Goal: Information Seeking & Learning: Learn about a topic

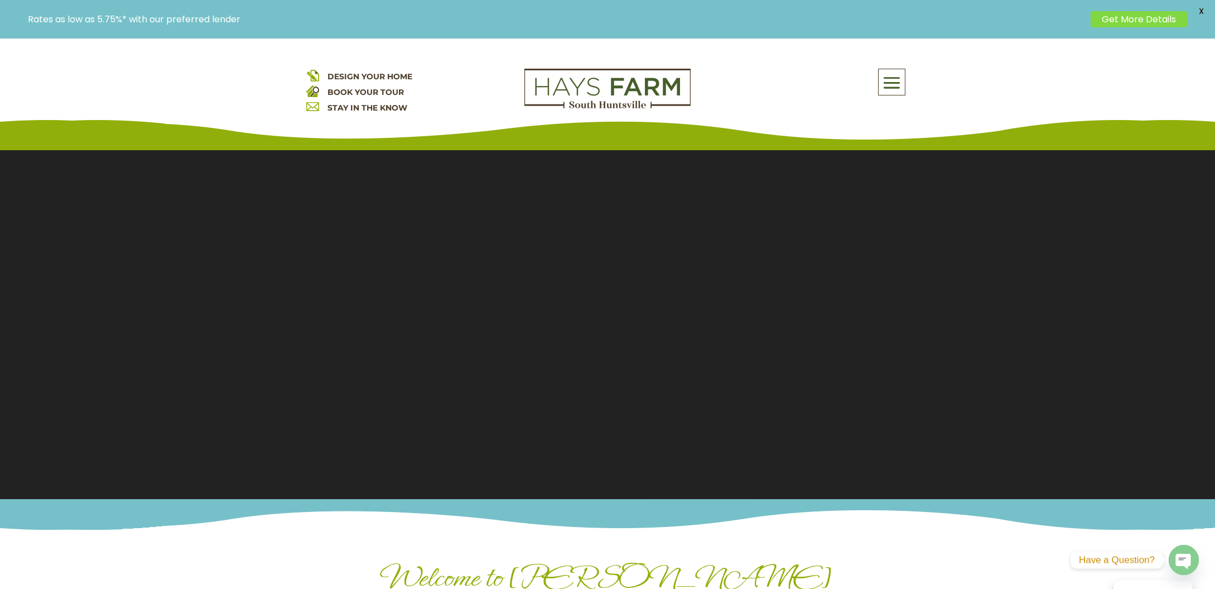
click at [896, 94] on span at bounding box center [892, 83] width 26 height 26
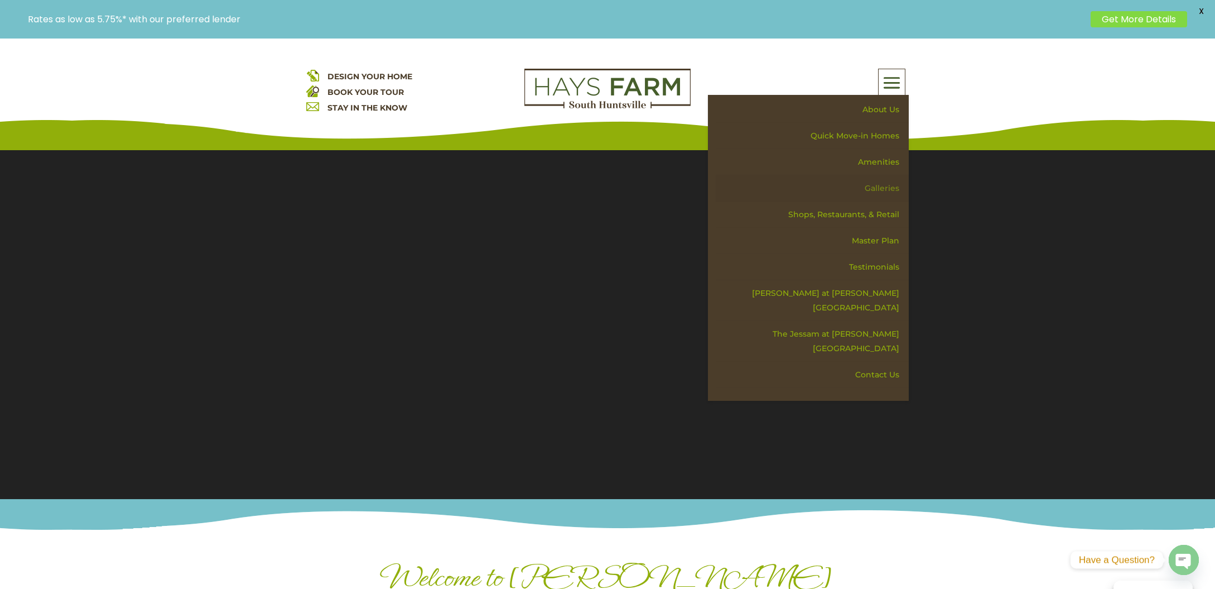
click at [892, 185] on link "Galleries" at bounding box center [812, 188] width 193 height 26
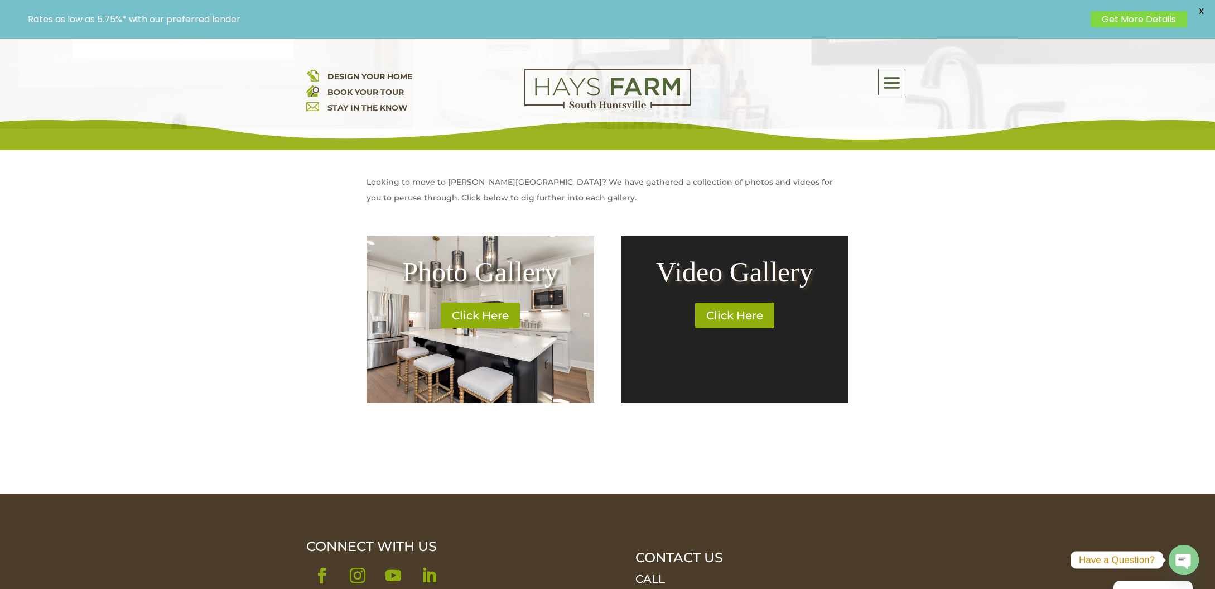
scroll to position [391, 0]
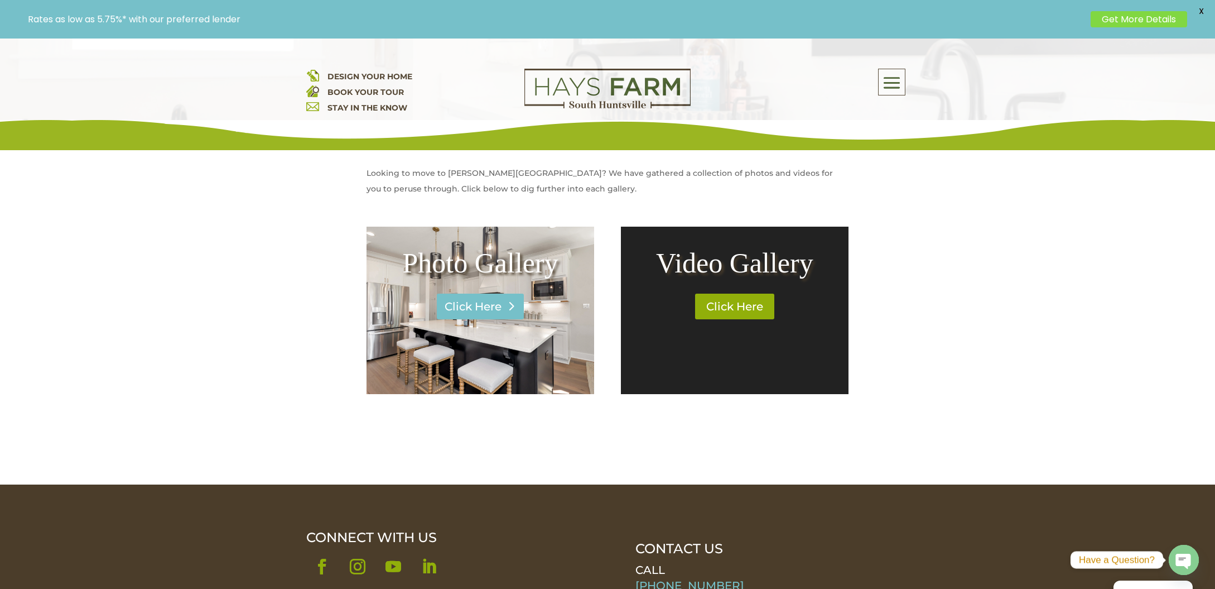
click at [491, 305] on link "Click Here" at bounding box center [480, 307] width 87 height 26
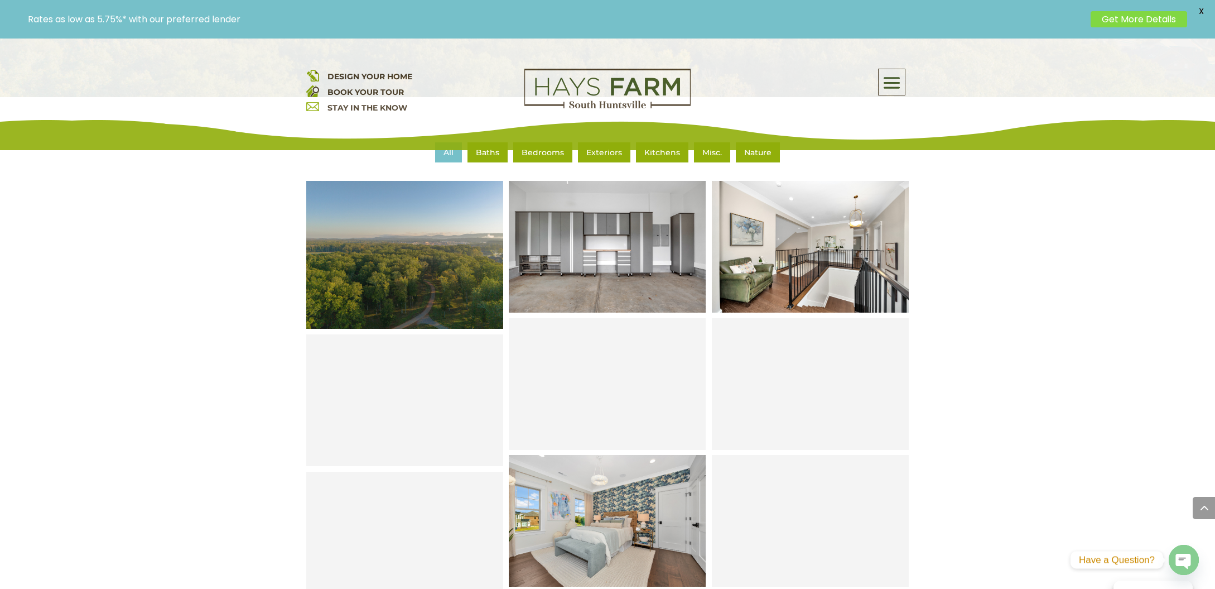
scroll to position [581, 0]
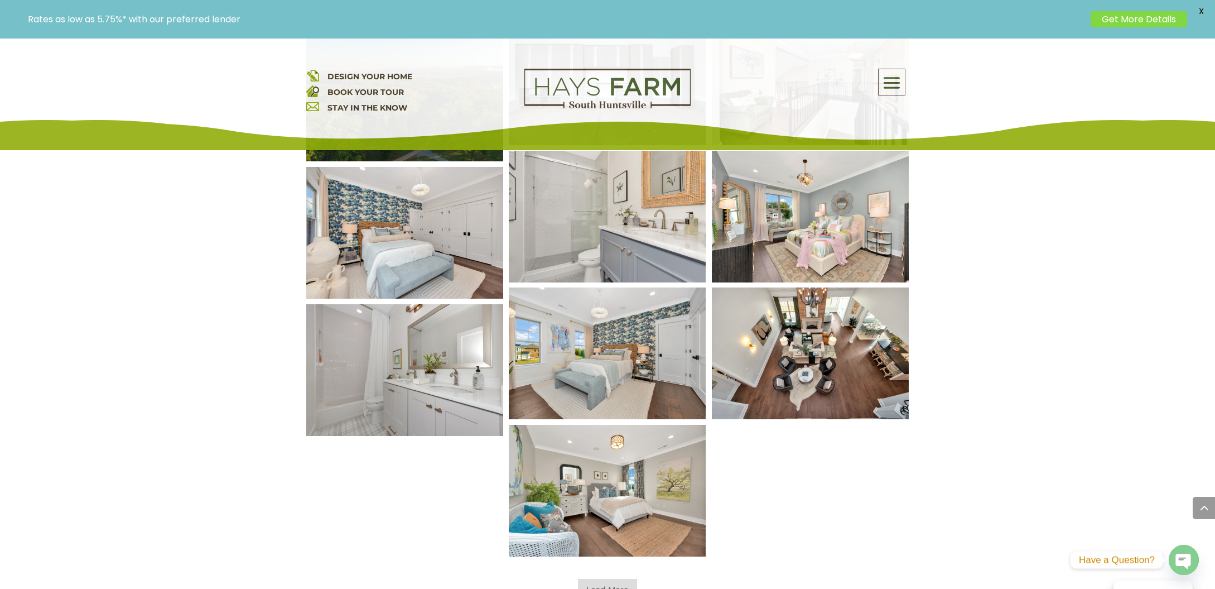
click at [581, 252] on img at bounding box center [607, 217] width 237 height 158
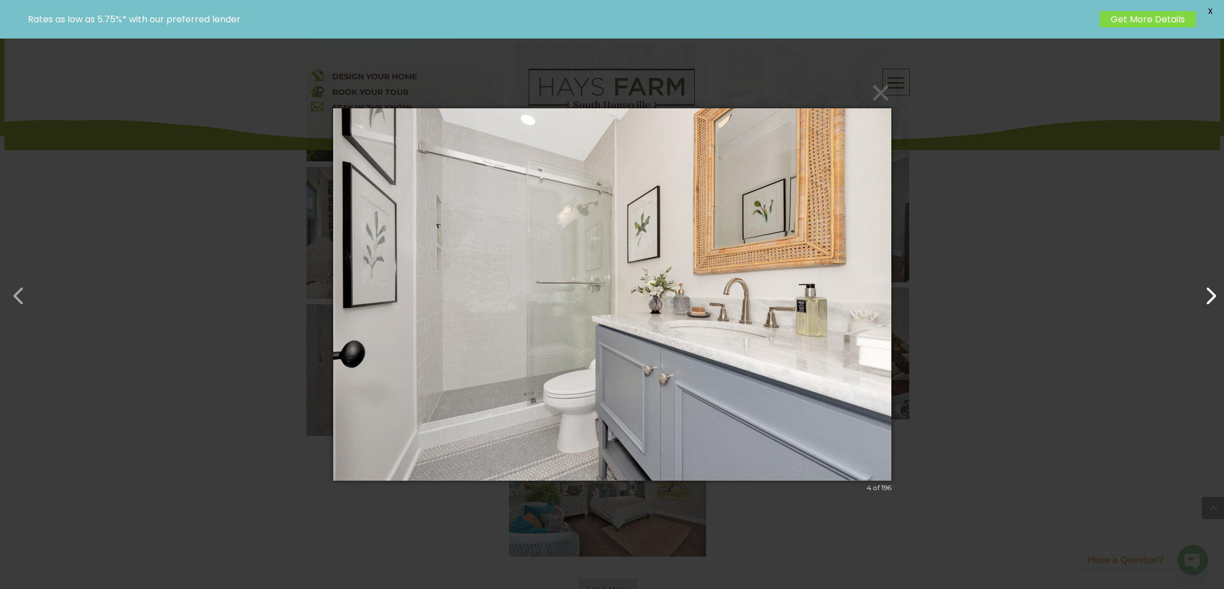
click at [1211, 304] on button "button" at bounding box center [1204, 290] width 27 height 27
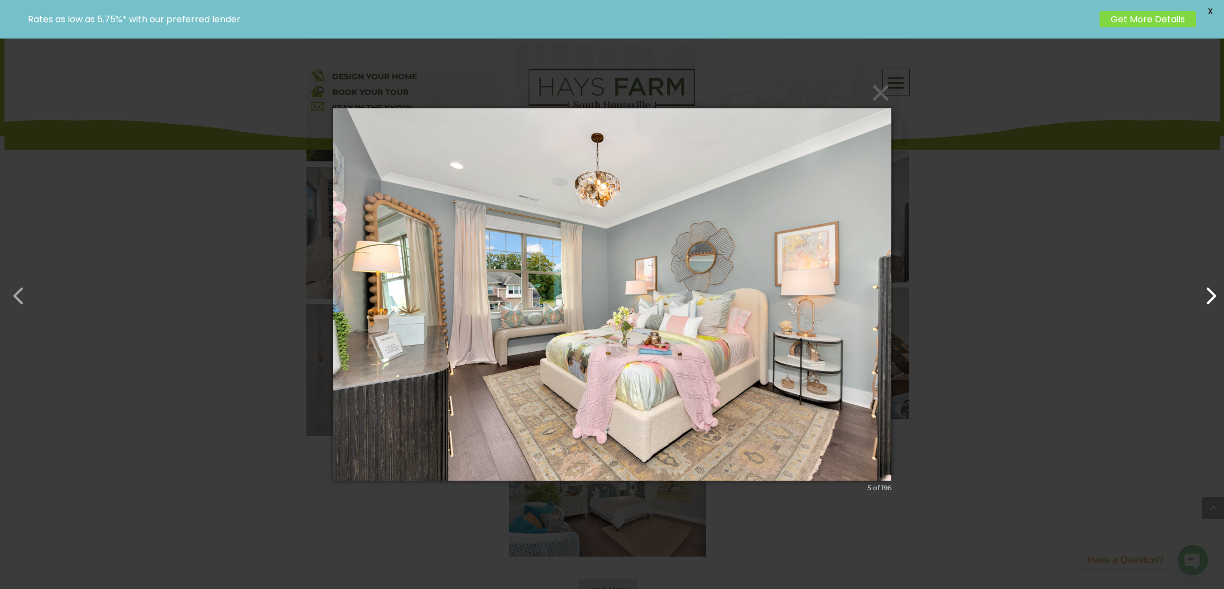
click at [1214, 299] on button "button" at bounding box center [1204, 290] width 27 height 27
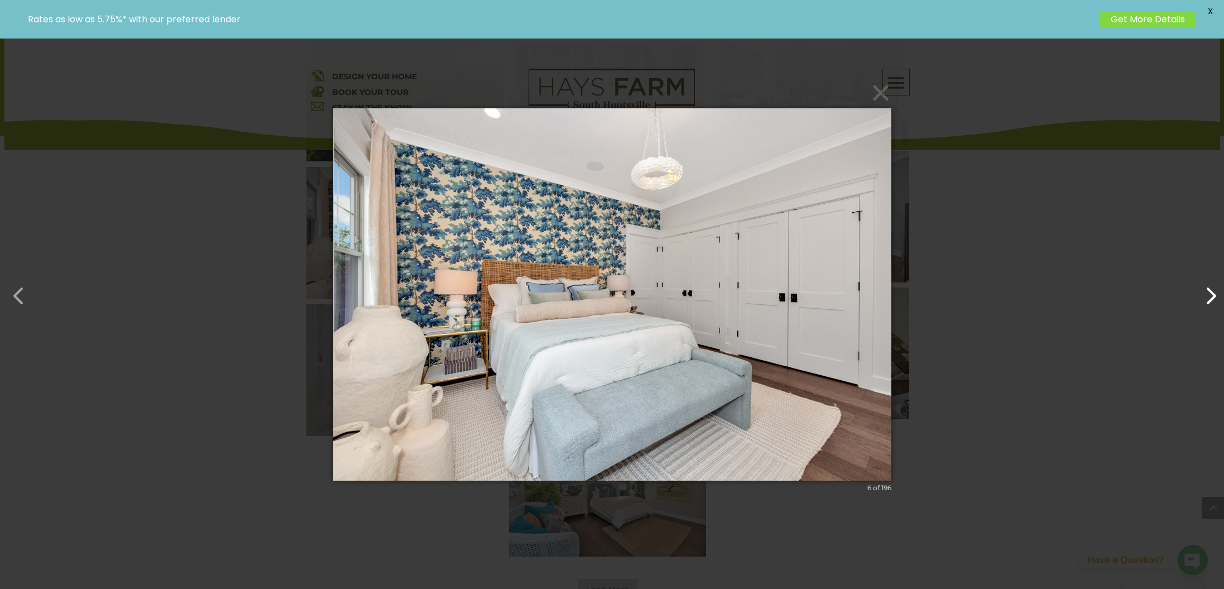
click at [1214, 299] on button "button" at bounding box center [1204, 290] width 27 height 27
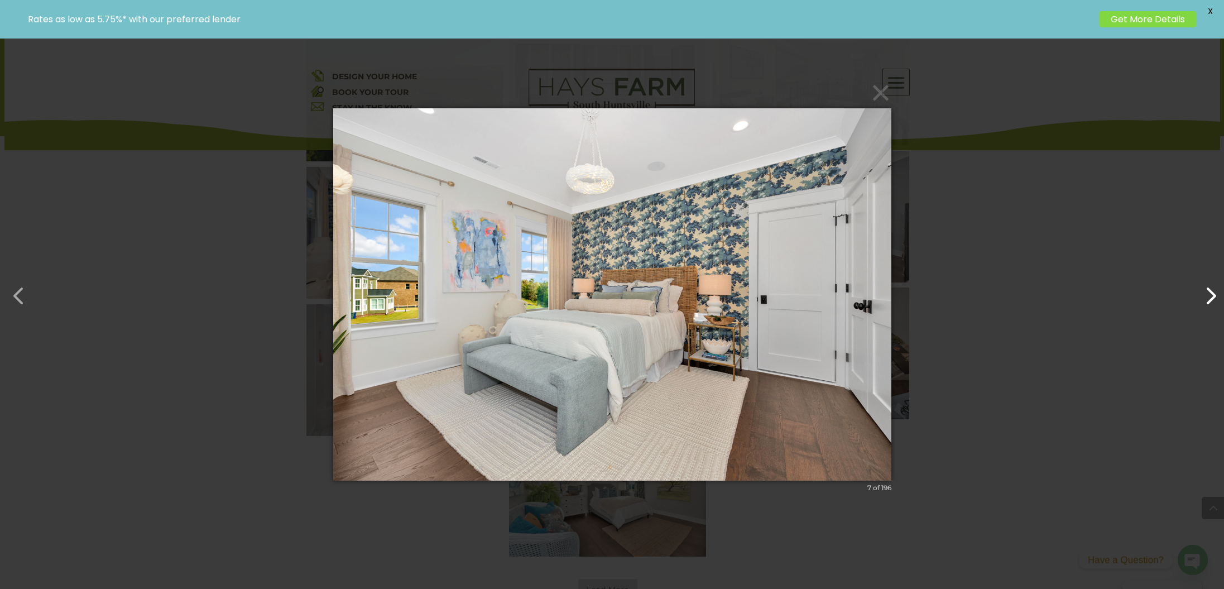
click at [1214, 299] on button "button" at bounding box center [1204, 290] width 27 height 27
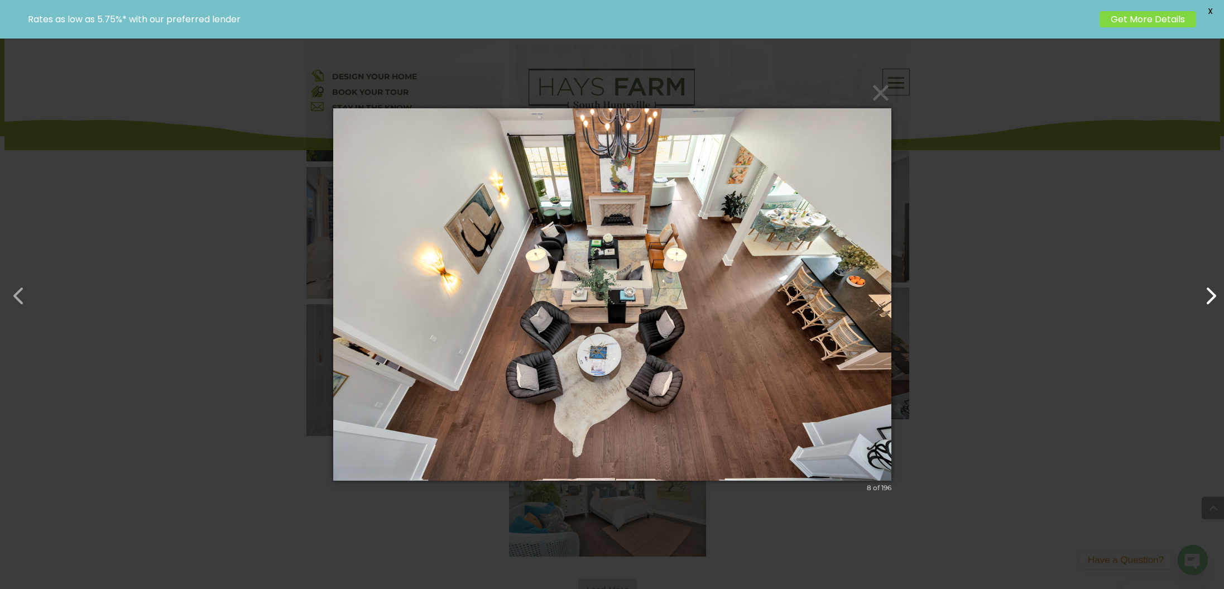
click at [1214, 299] on button "button" at bounding box center [1204, 290] width 27 height 27
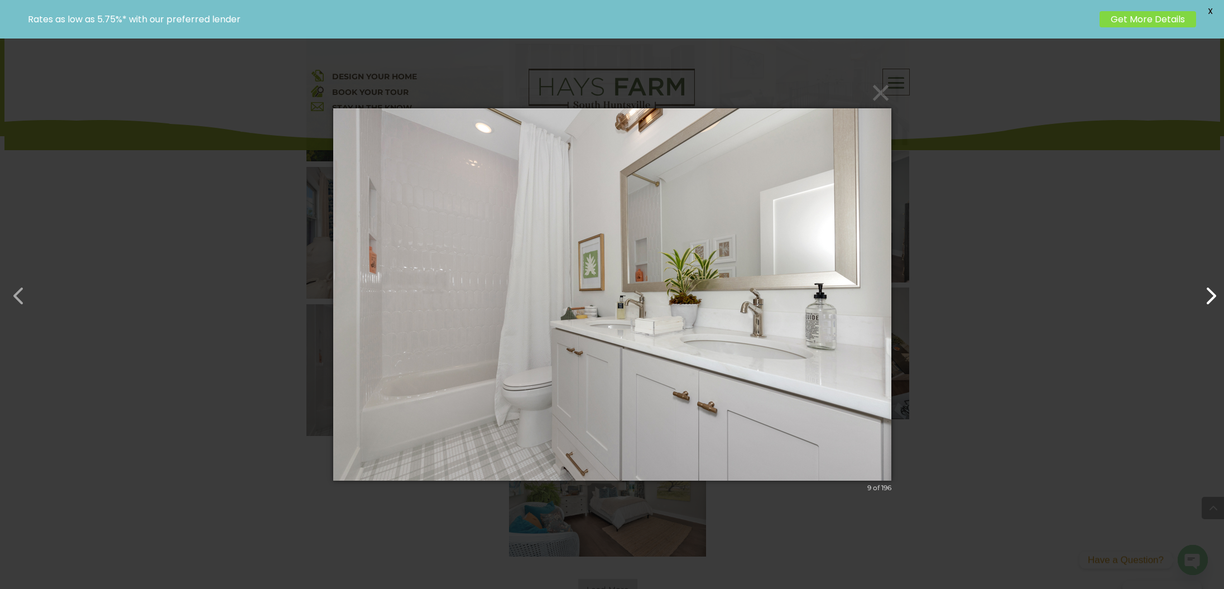
click at [1214, 299] on button "button" at bounding box center [1204, 290] width 27 height 27
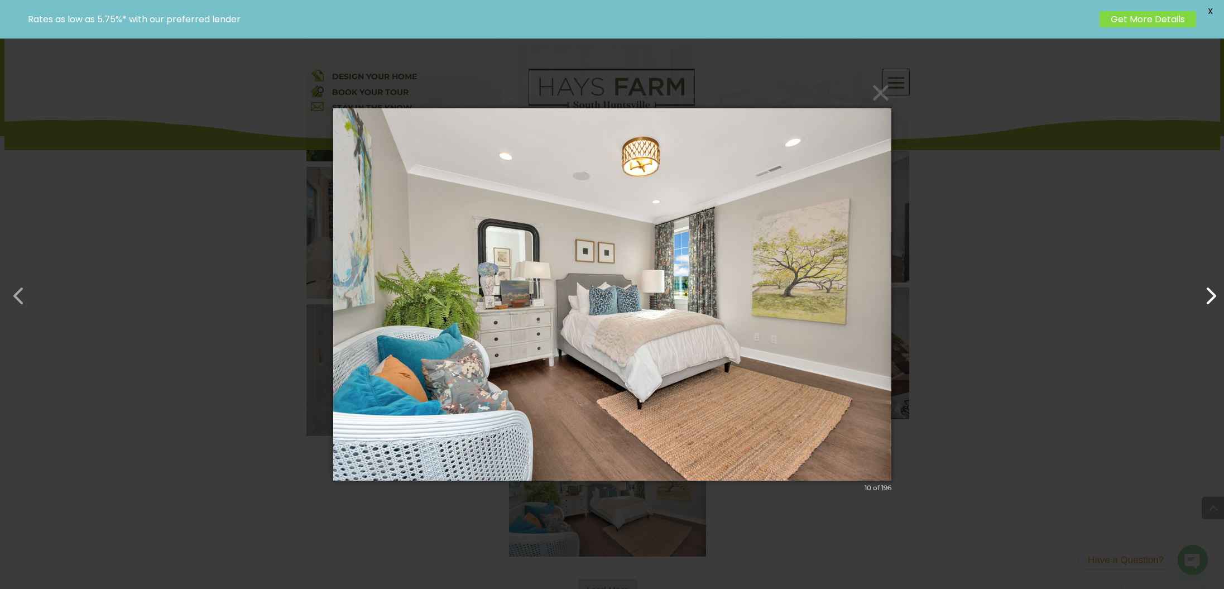
click at [1214, 299] on button "button" at bounding box center [1204, 290] width 27 height 27
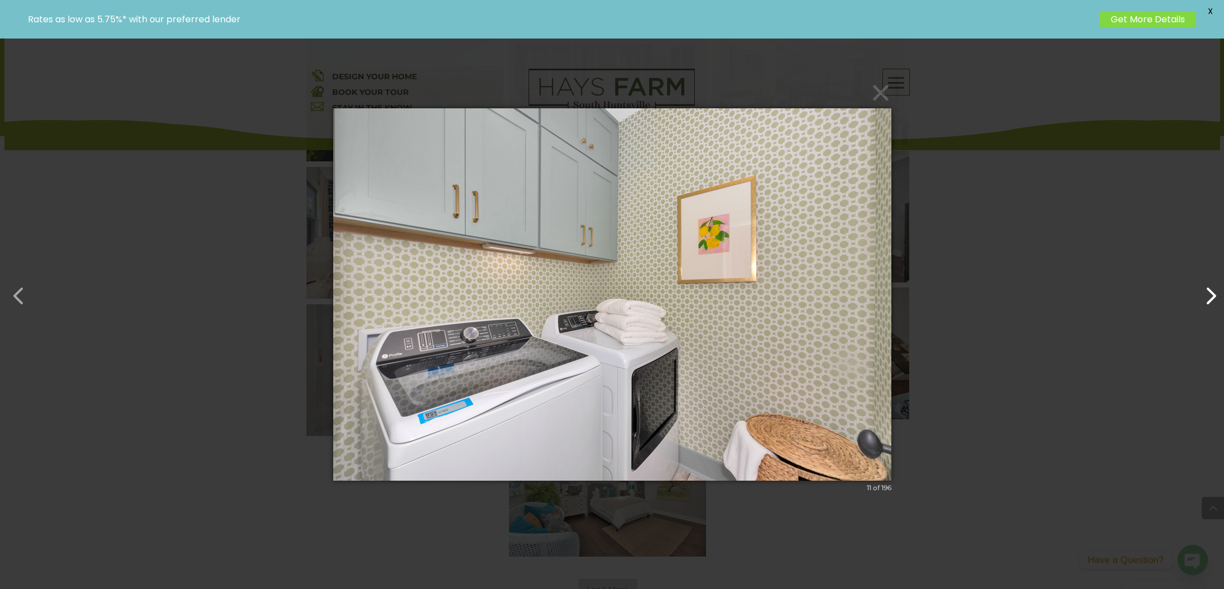
click at [1214, 299] on button "button" at bounding box center [1204, 290] width 27 height 27
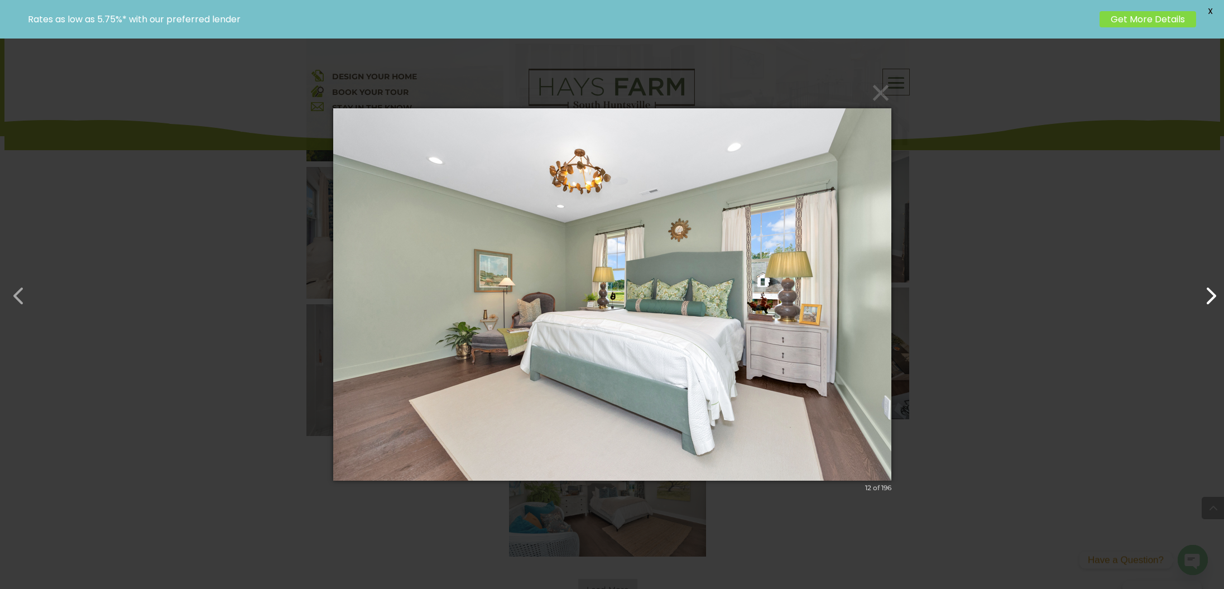
click at [1214, 299] on button "button" at bounding box center [1204, 290] width 27 height 27
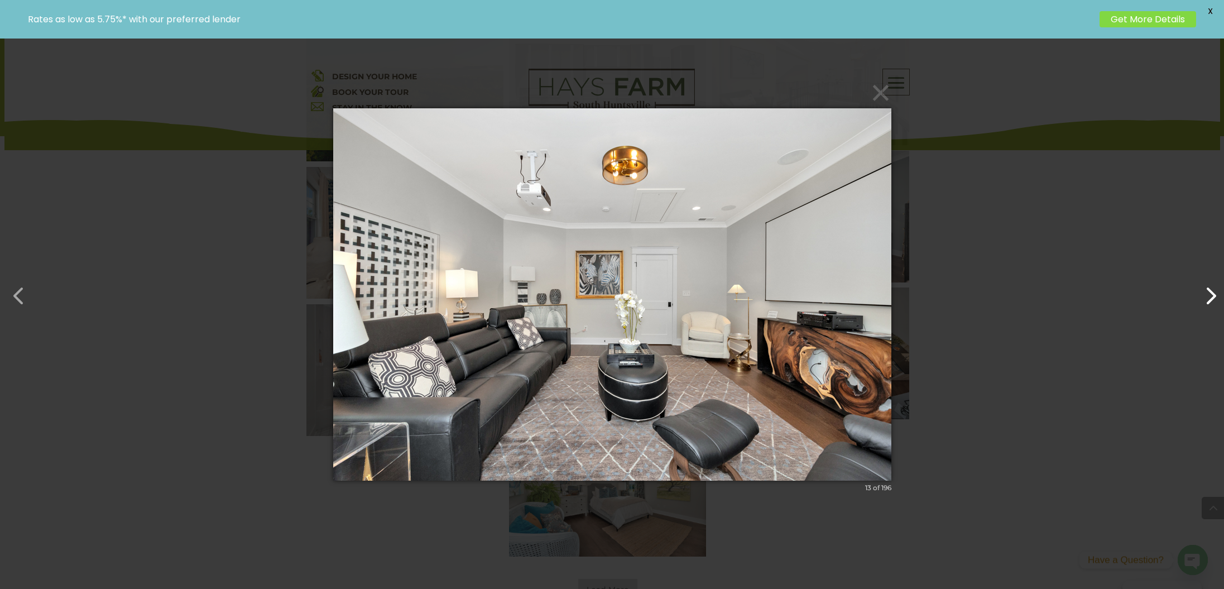
click at [1214, 299] on button "button" at bounding box center [1204, 290] width 27 height 27
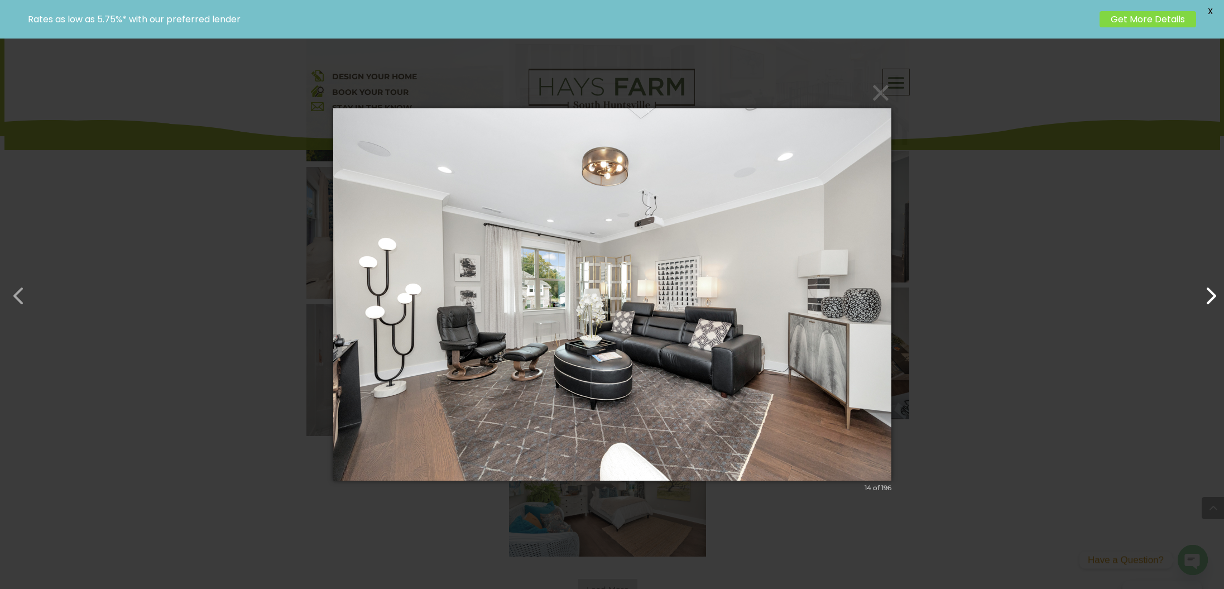
click at [1214, 299] on button "button" at bounding box center [1204, 290] width 27 height 27
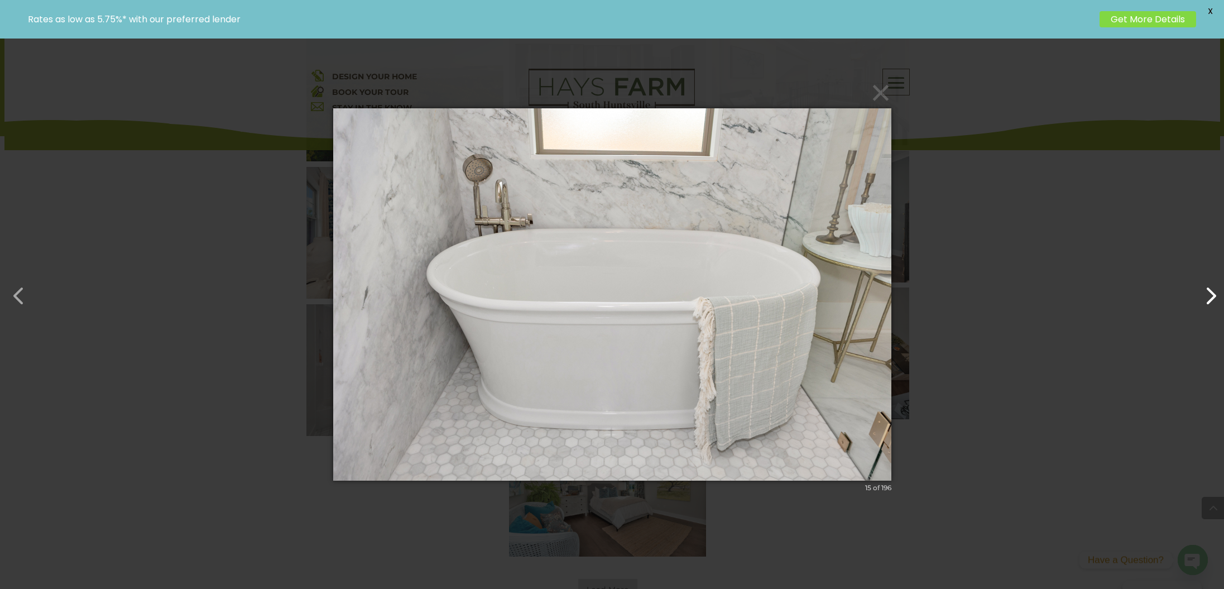
click at [1214, 299] on button "button" at bounding box center [1204, 290] width 27 height 27
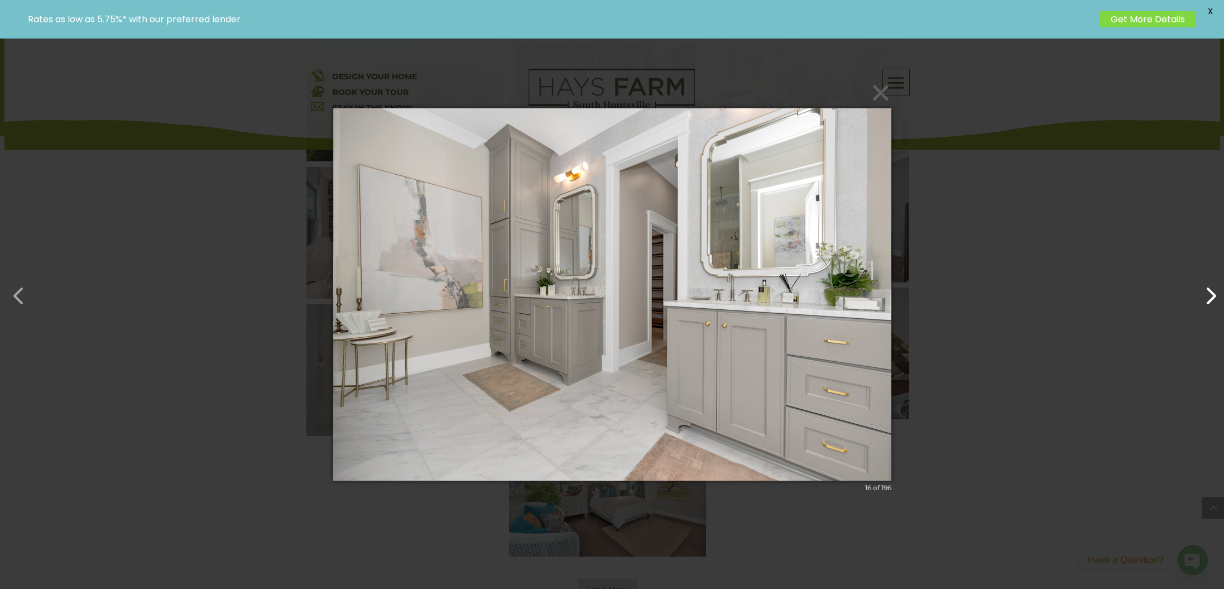
click at [1214, 299] on button "button" at bounding box center [1204, 290] width 27 height 27
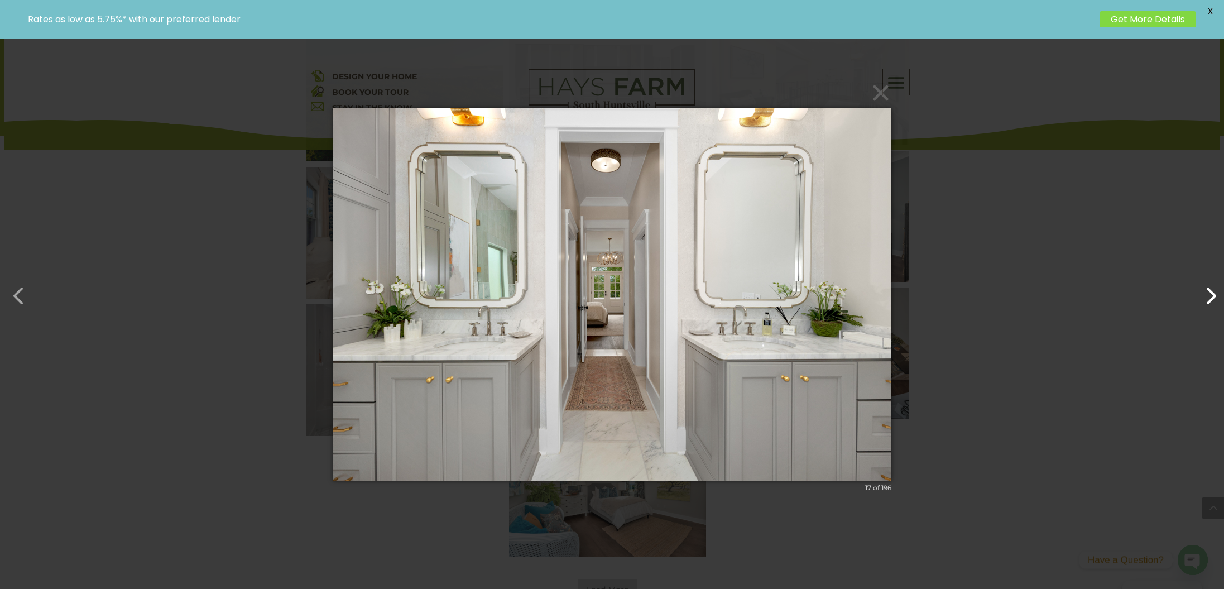
click at [1214, 299] on button "button" at bounding box center [1204, 290] width 27 height 27
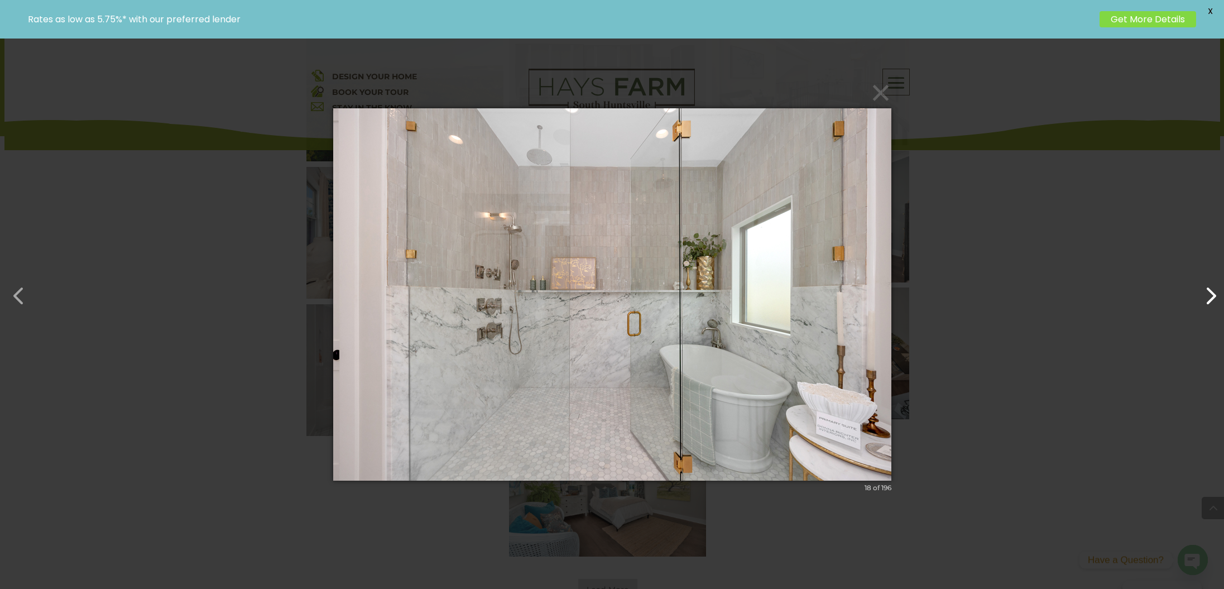
click at [1214, 299] on button "button" at bounding box center [1204, 290] width 27 height 27
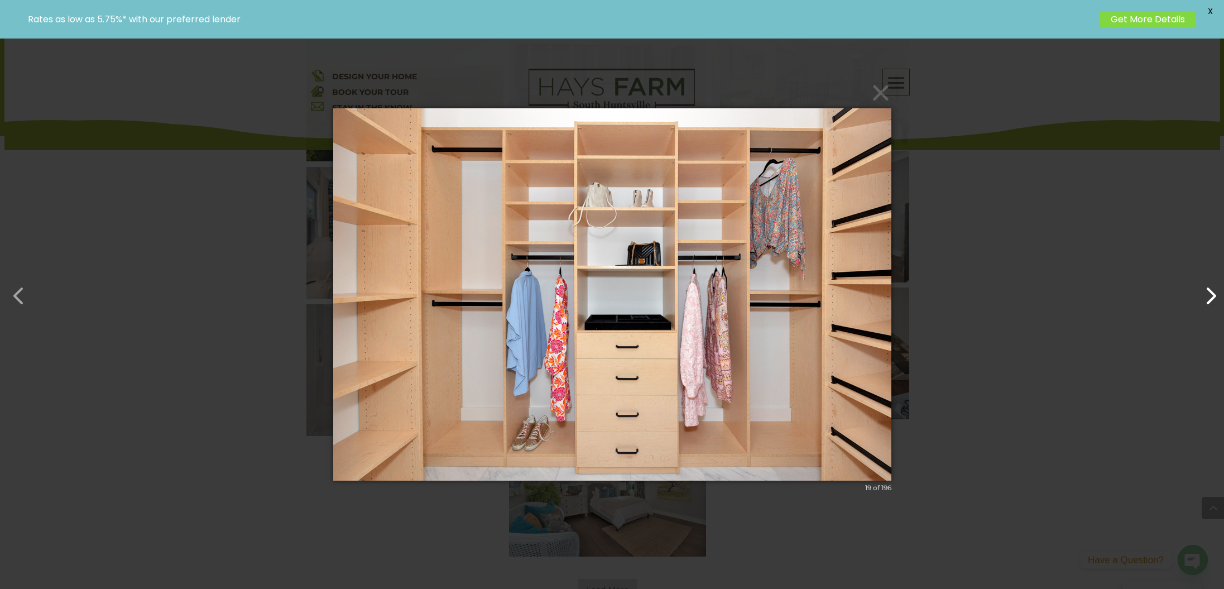
click at [1214, 299] on button "button" at bounding box center [1204, 290] width 27 height 27
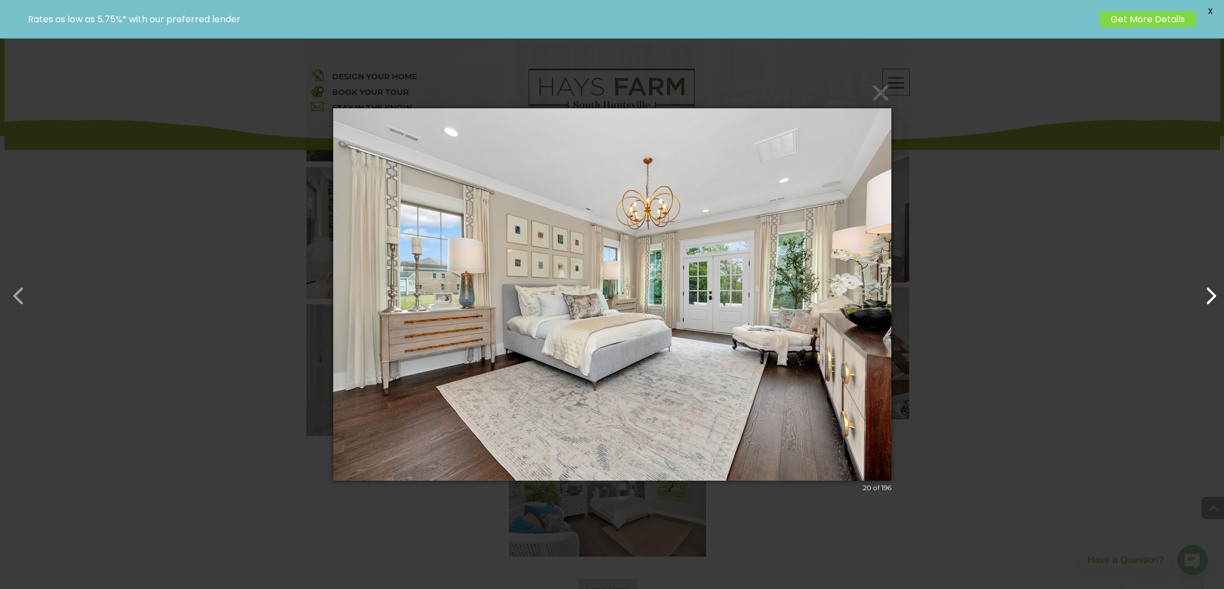
click at [1214, 299] on button "button" at bounding box center [1204, 290] width 27 height 27
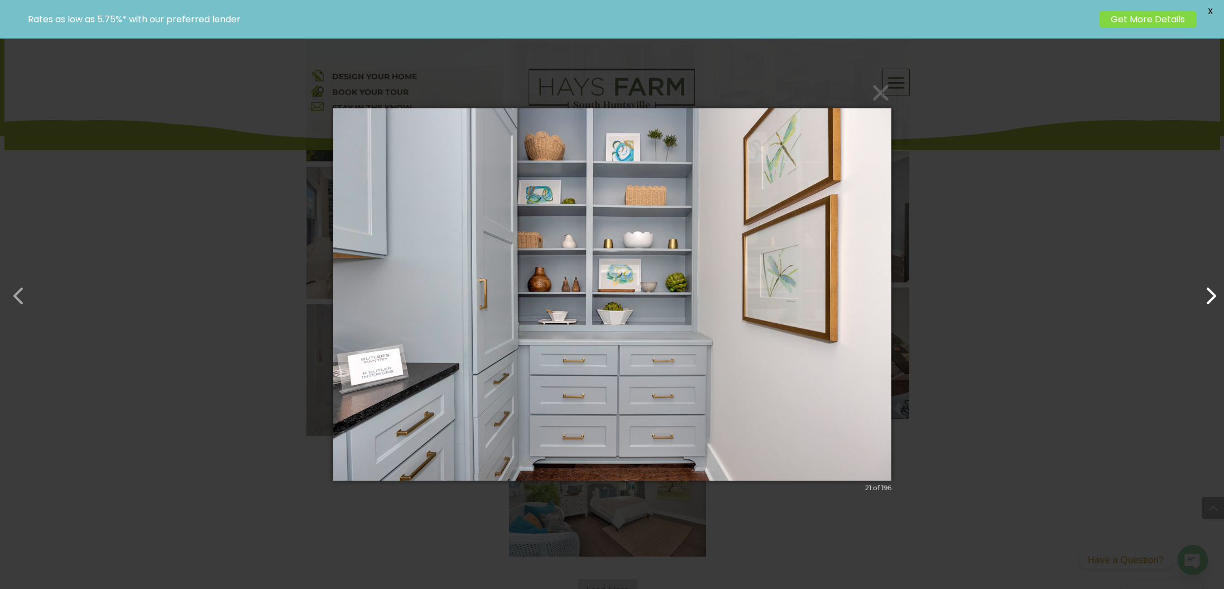
click at [1214, 299] on button "button" at bounding box center [1204, 290] width 27 height 27
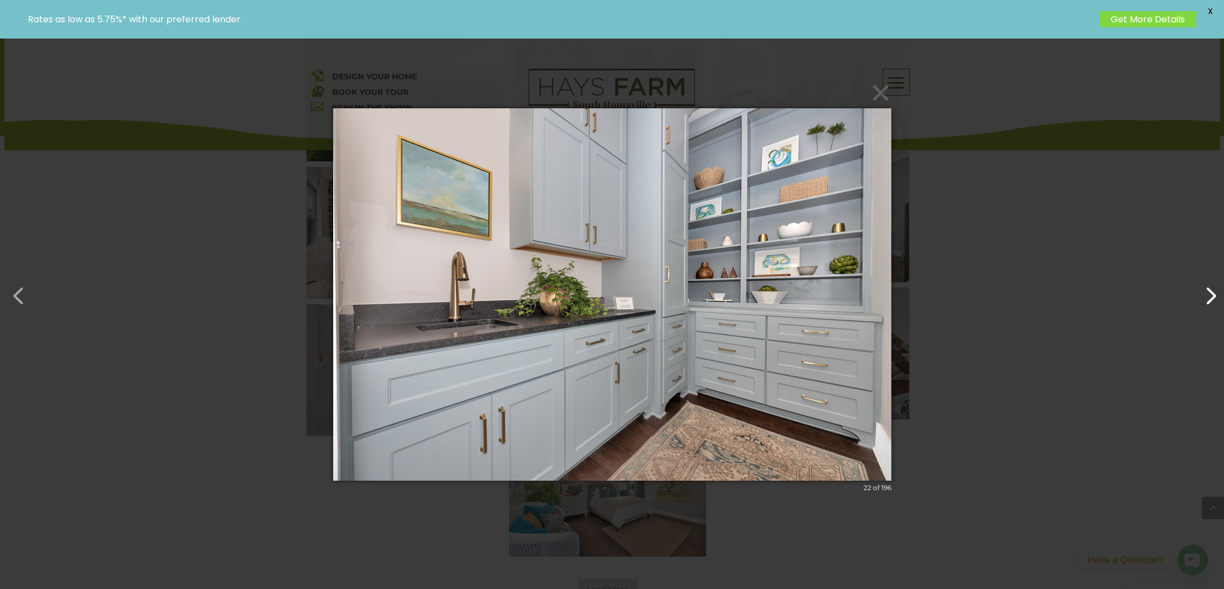
click at [1214, 299] on button "button" at bounding box center [1204, 290] width 27 height 27
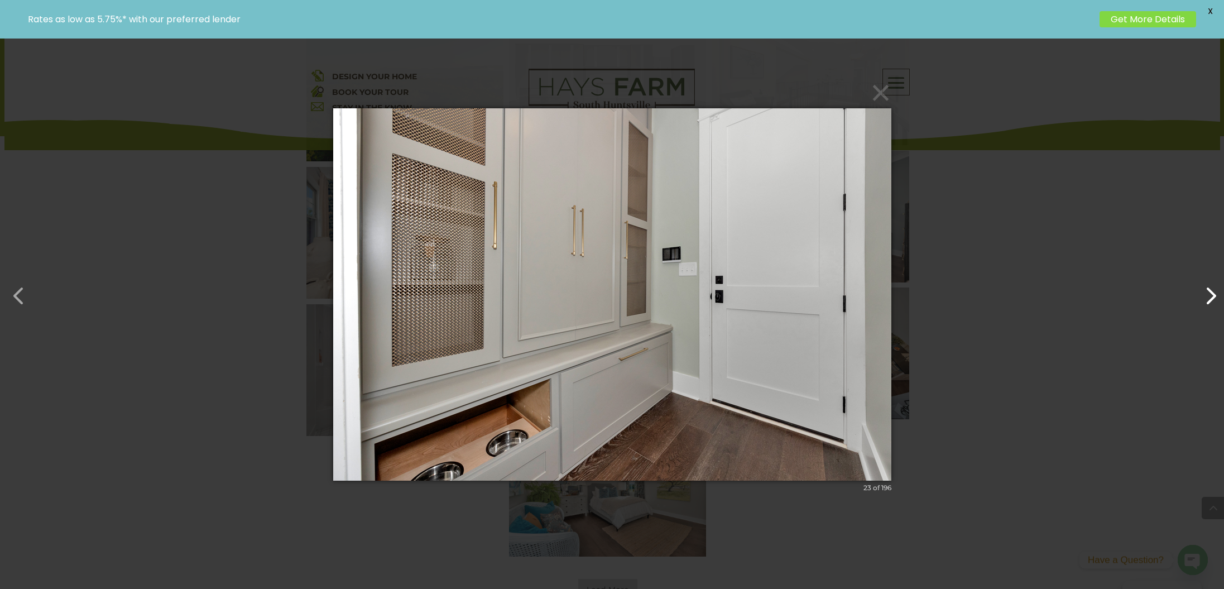
click at [1214, 299] on button "button" at bounding box center [1204, 290] width 27 height 27
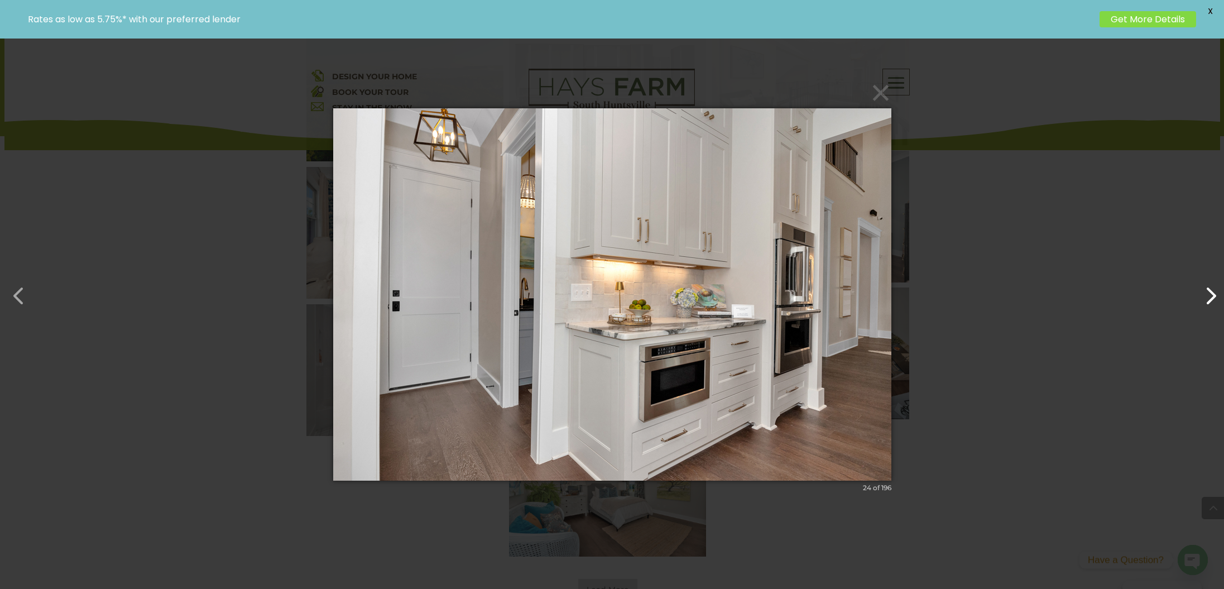
click at [1214, 299] on button "button" at bounding box center [1204, 290] width 27 height 27
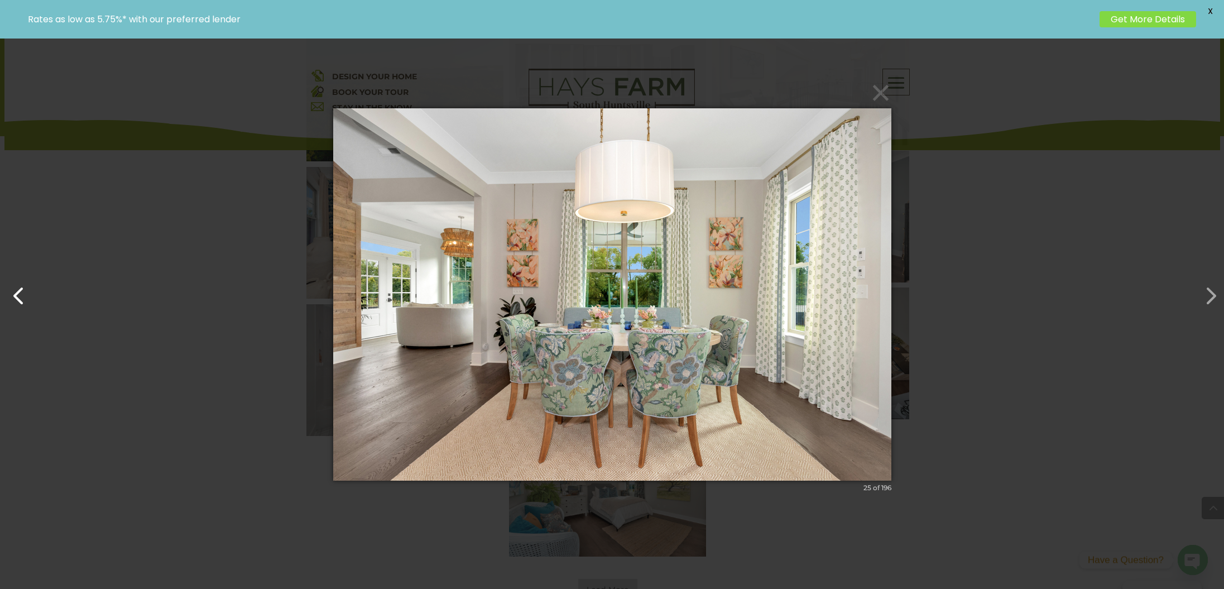
click at [27, 297] on button "button" at bounding box center [13, 290] width 27 height 27
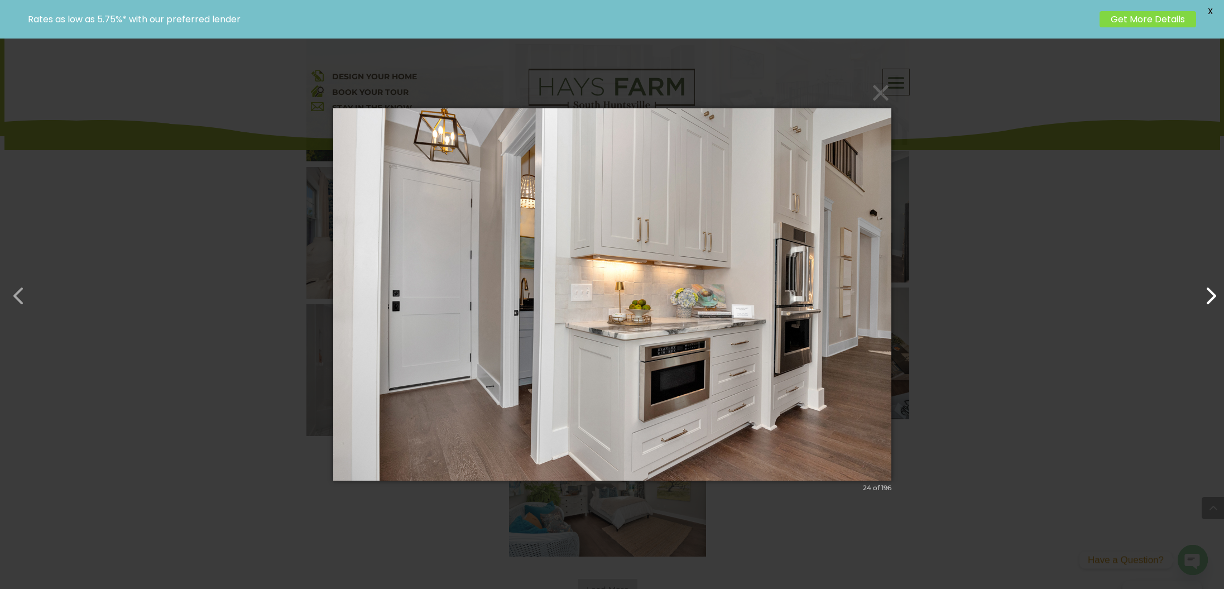
click at [1211, 304] on button "button" at bounding box center [1204, 290] width 27 height 27
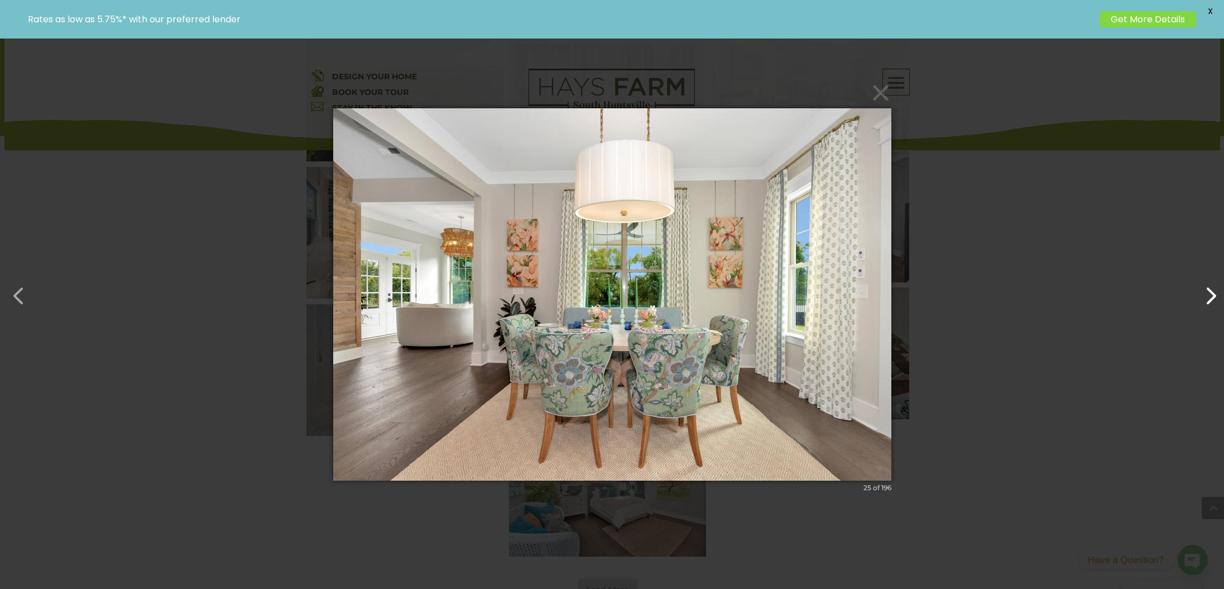
click at [1211, 304] on button "button" at bounding box center [1204, 290] width 27 height 27
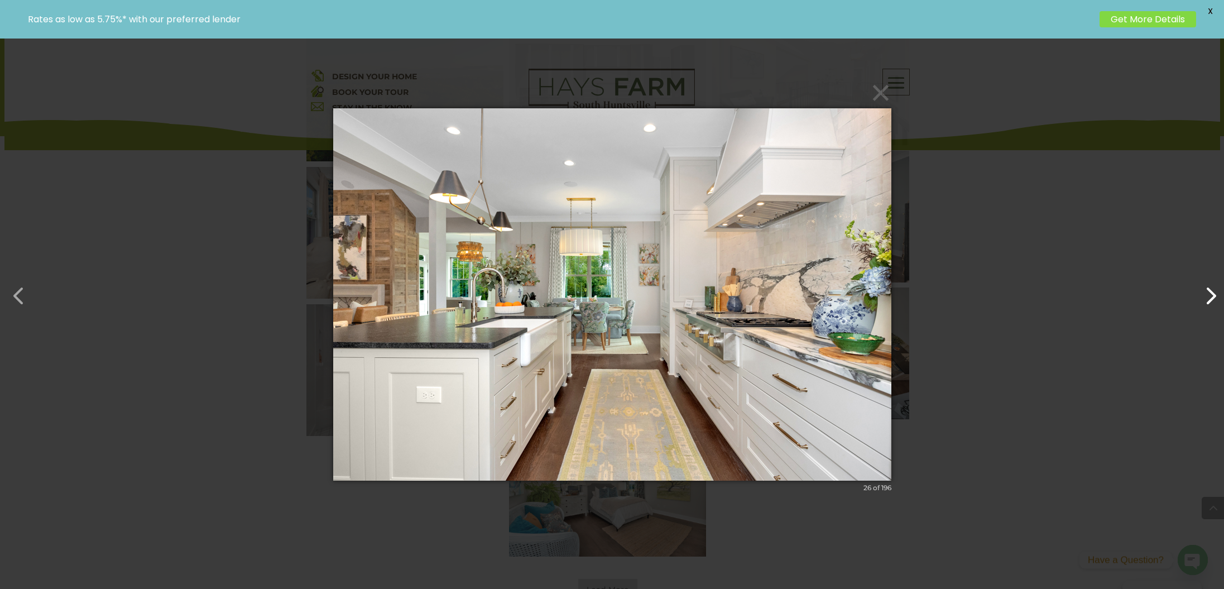
click at [1211, 295] on button "button" at bounding box center [1204, 290] width 27 height 27
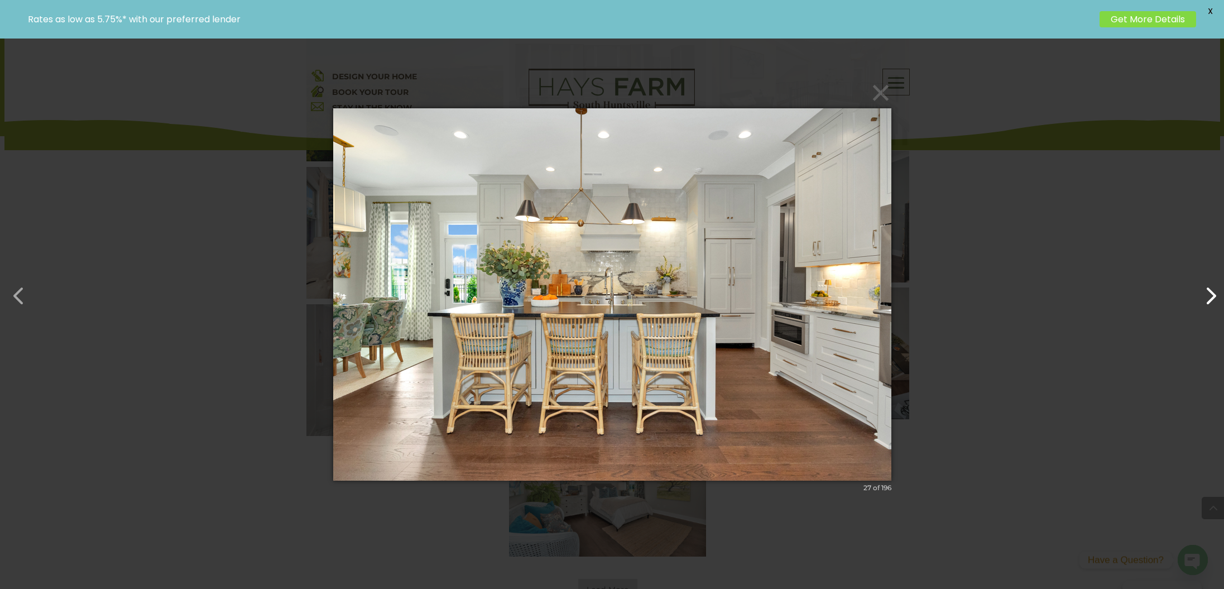
click at [1211, 295] on button "button" at bounding box center [1204, 290] width 27 height 27
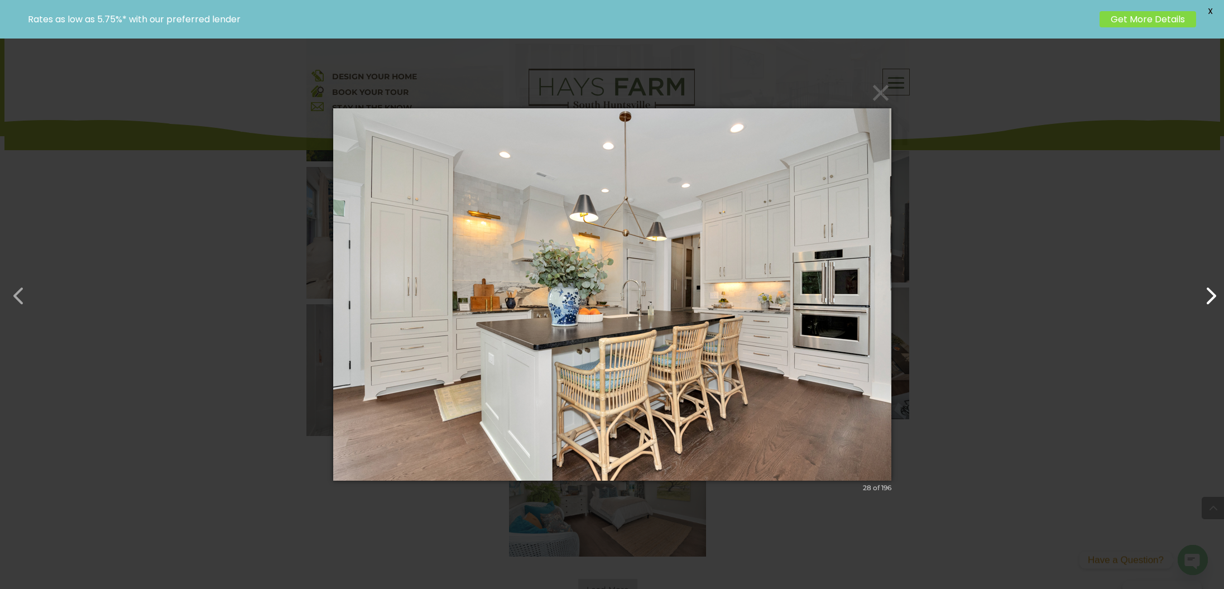
click at [1211, 295] on button "button" at bounding box center [1204, 290] width 27 height 27
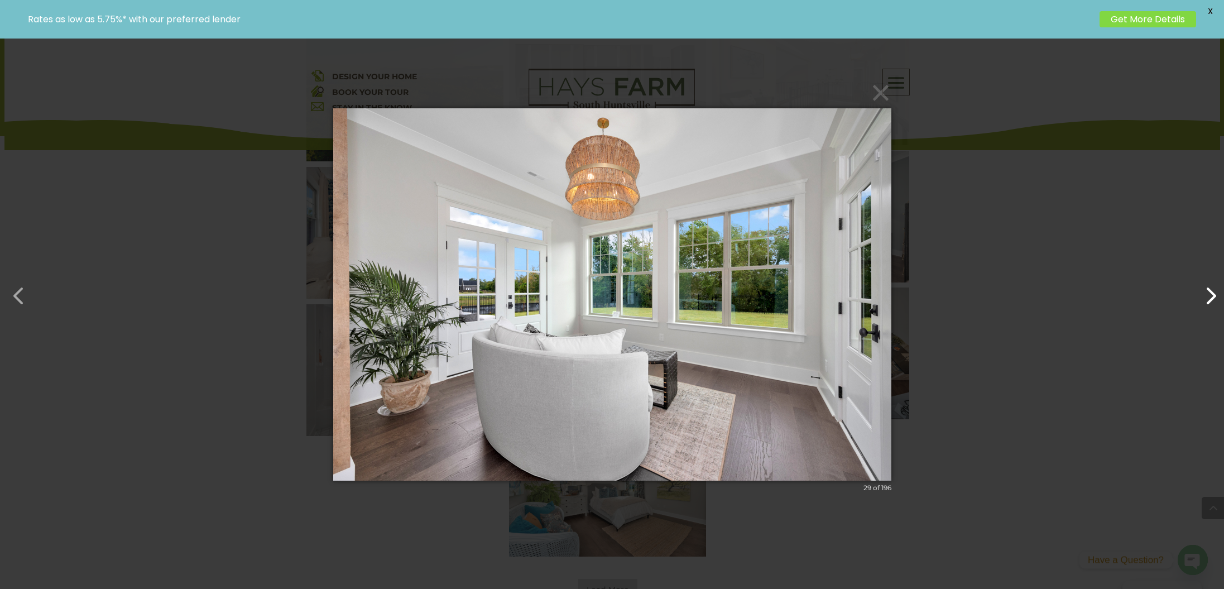
click at [1211, 295] on button "button" at bounding box center [1204, 290] width 27 height 27
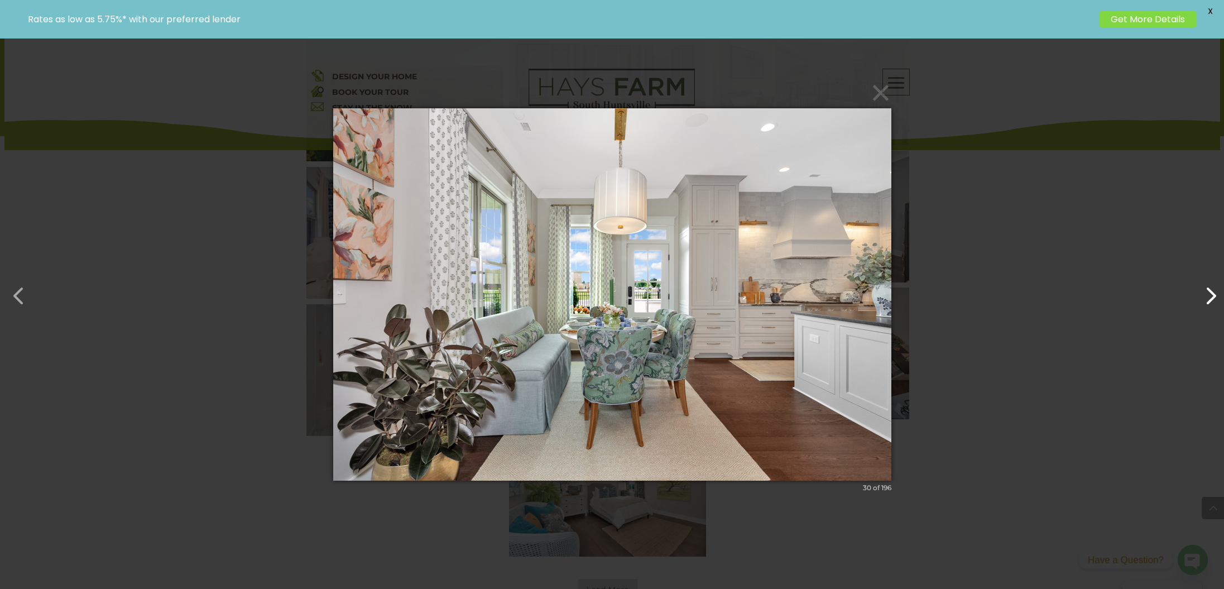
click at [1211, 295] on button "button" at bounding box center [1204, 290] width 27 height 27
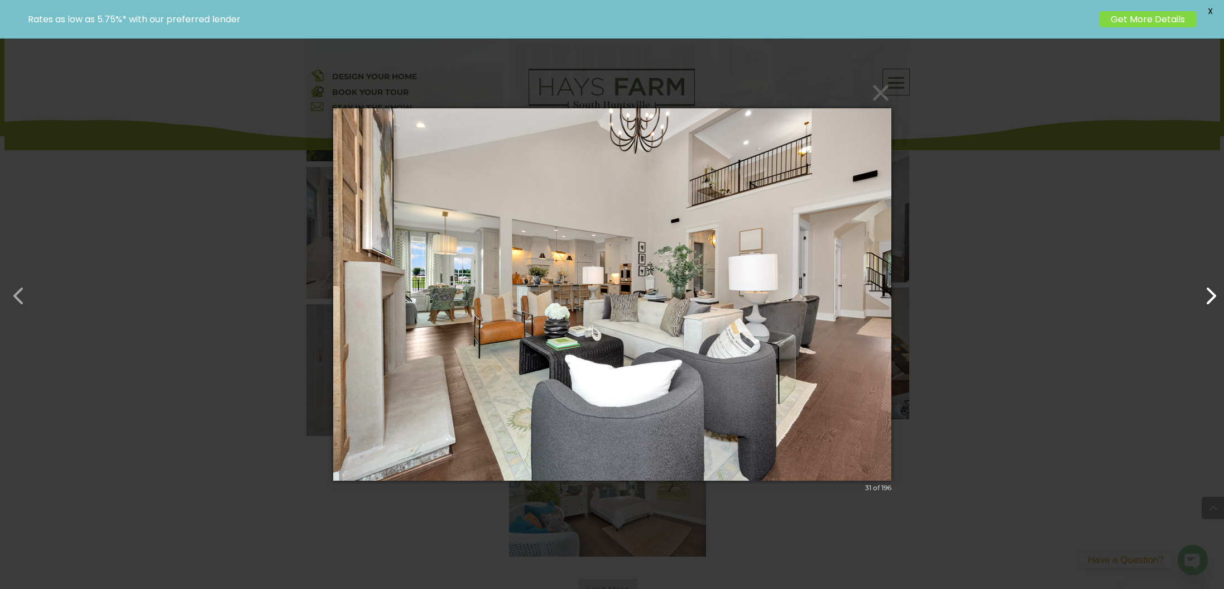
click at [1211, 295] on button "button" at bounding box center [1204, 290] width 27 height 27
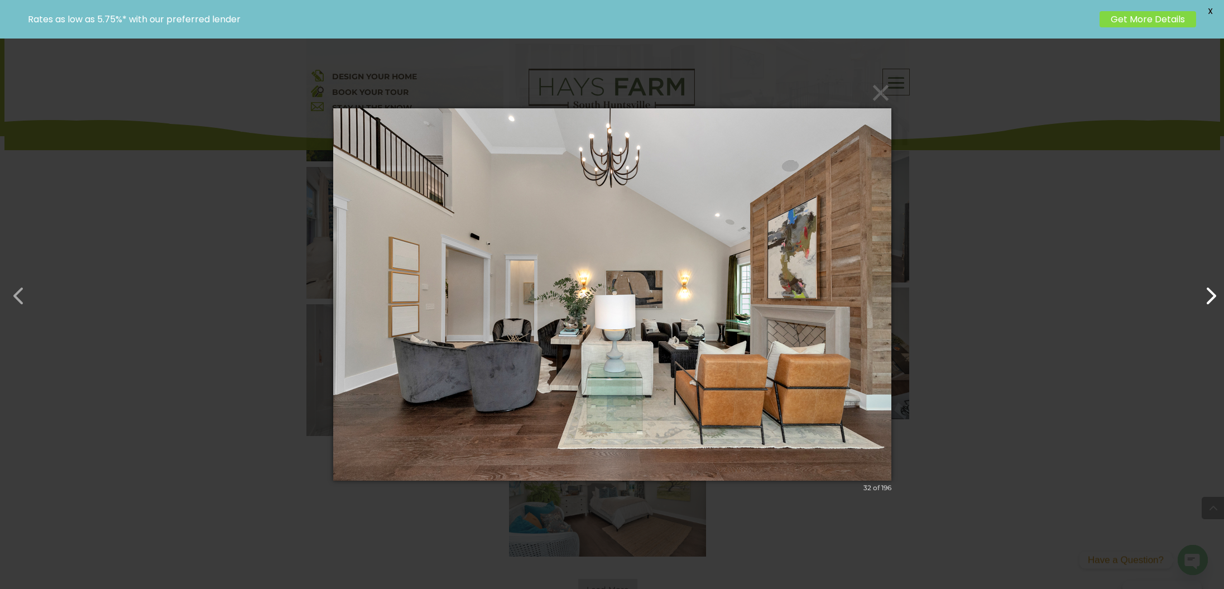
click at [1211, 295] on button "button" at bounding box center [1204, 290] width 27 height 27
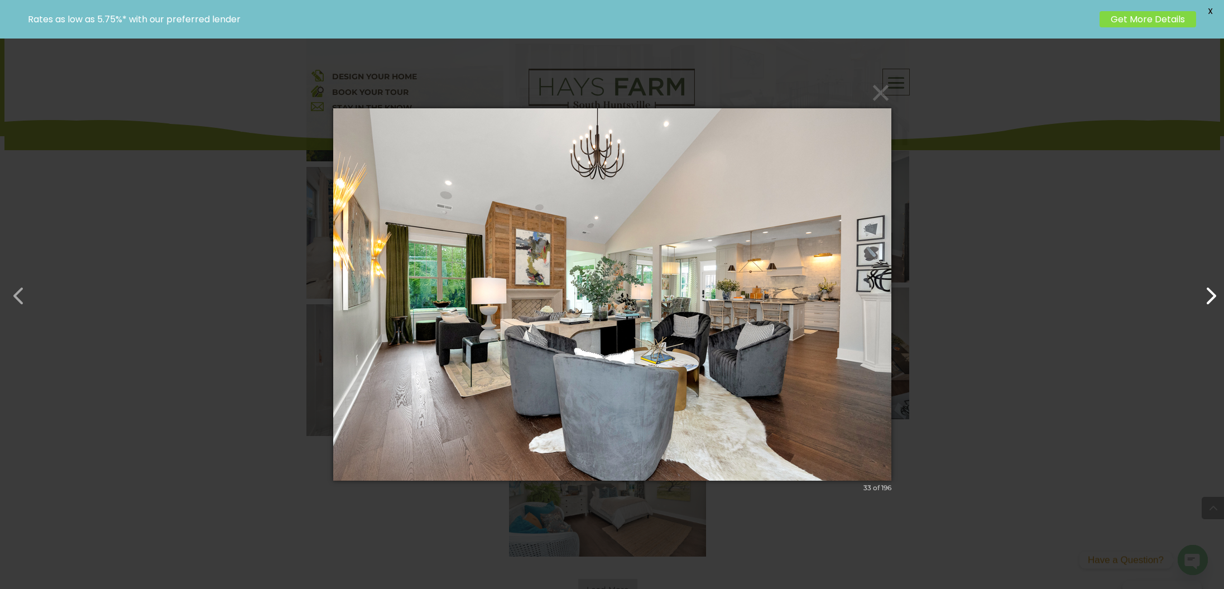
click at [1211, 295] on button "button" at bounding box center [1204, 290] width 27 height 27
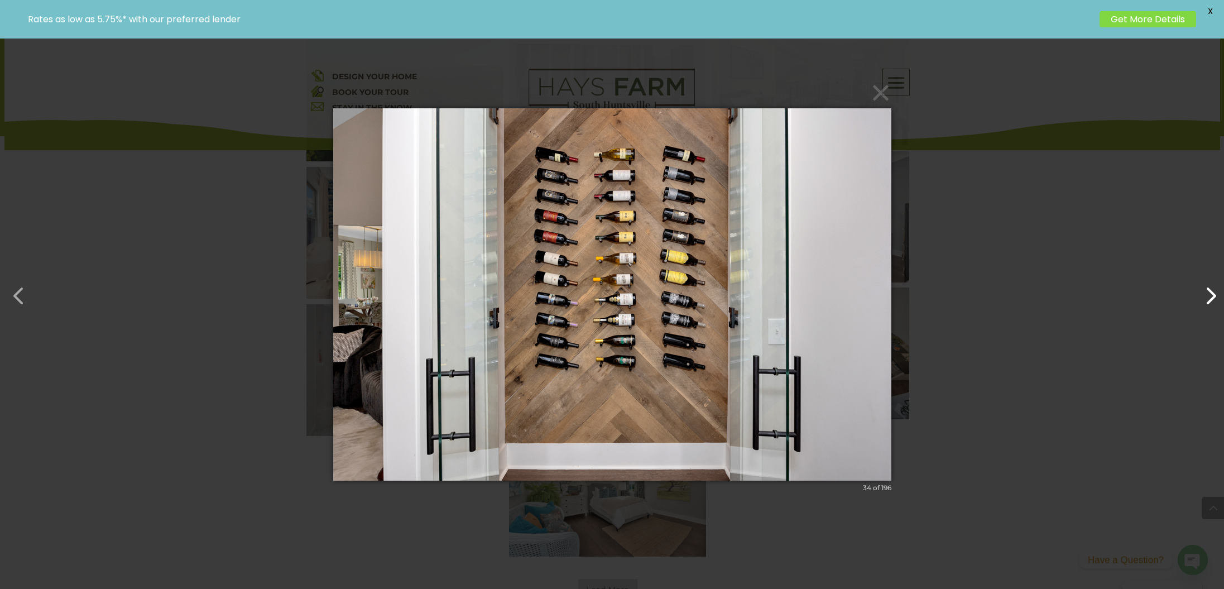
click at [1211, 295] on button "button" at bounding box center [1204, 290] width 27 height 27
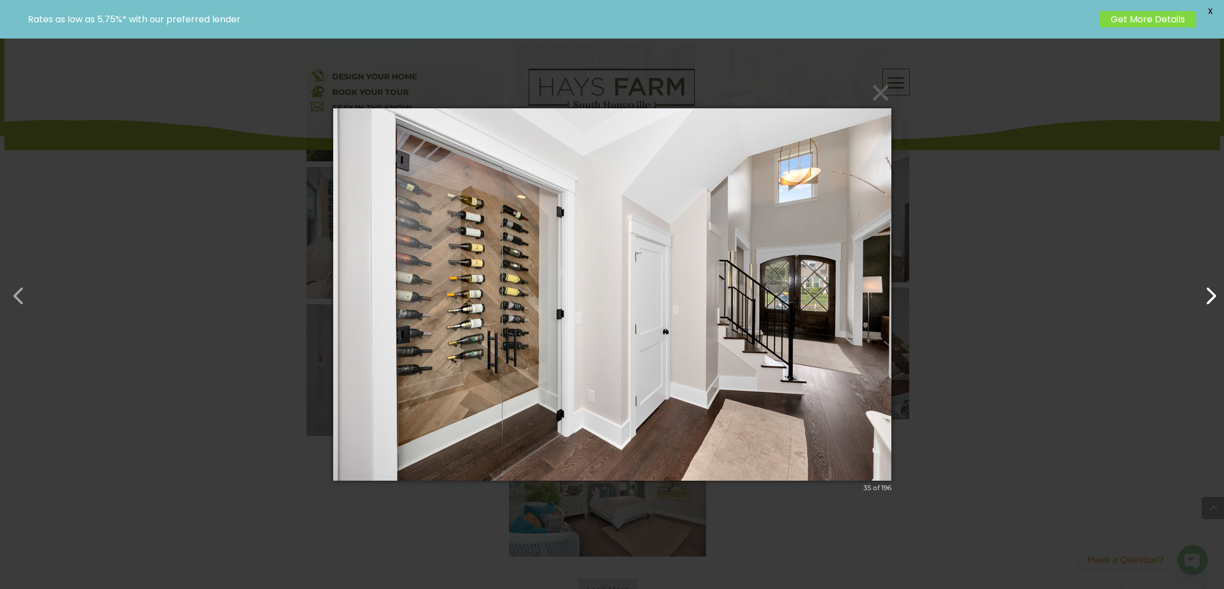
click at [1211, 295] on button "button" at bounding box center [1204, 290] width 27 height 27
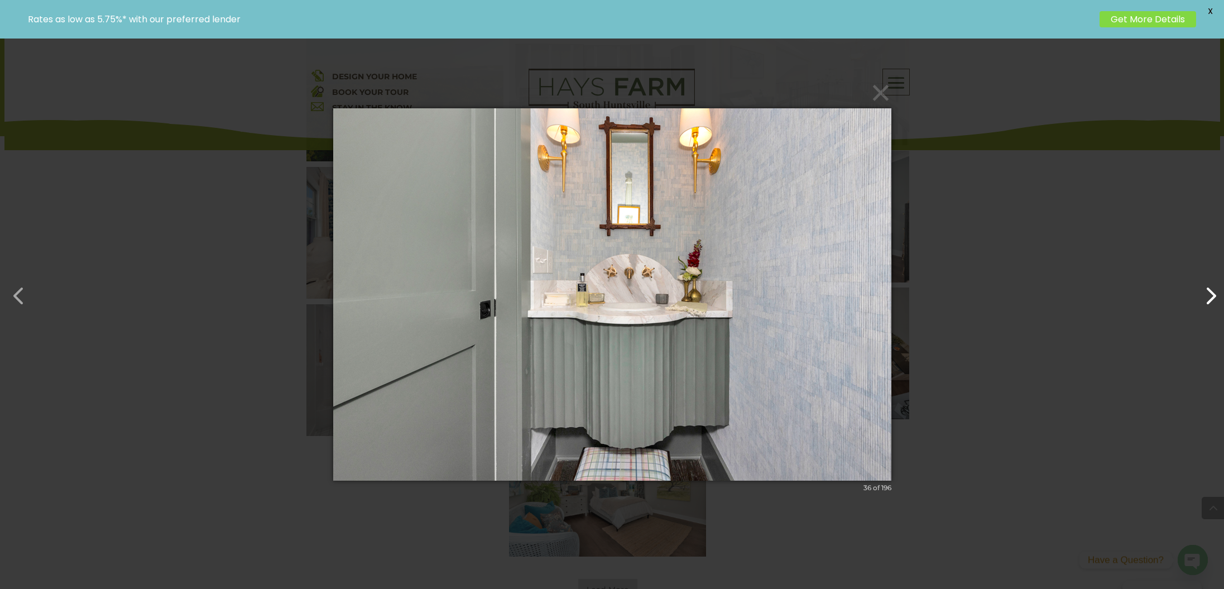
click at [1211, 295] on button "button" at bounding box center [1204, 290] width 27 height 27
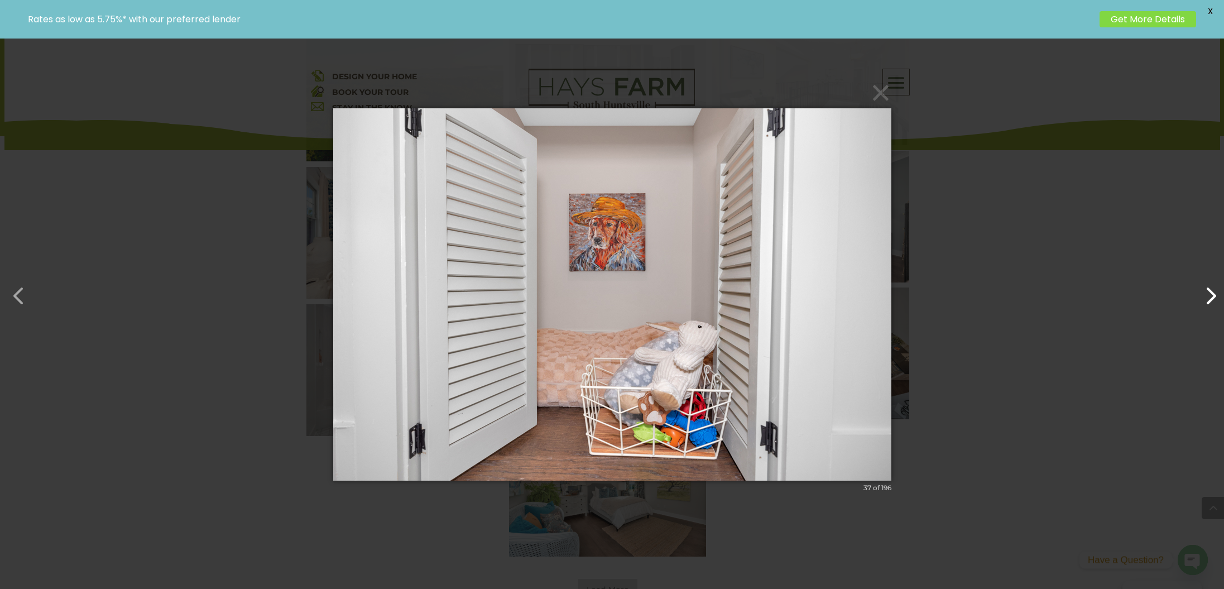
click at [1207, 299] on button "button" at bounding box center [1204, 290] width 27 height 27
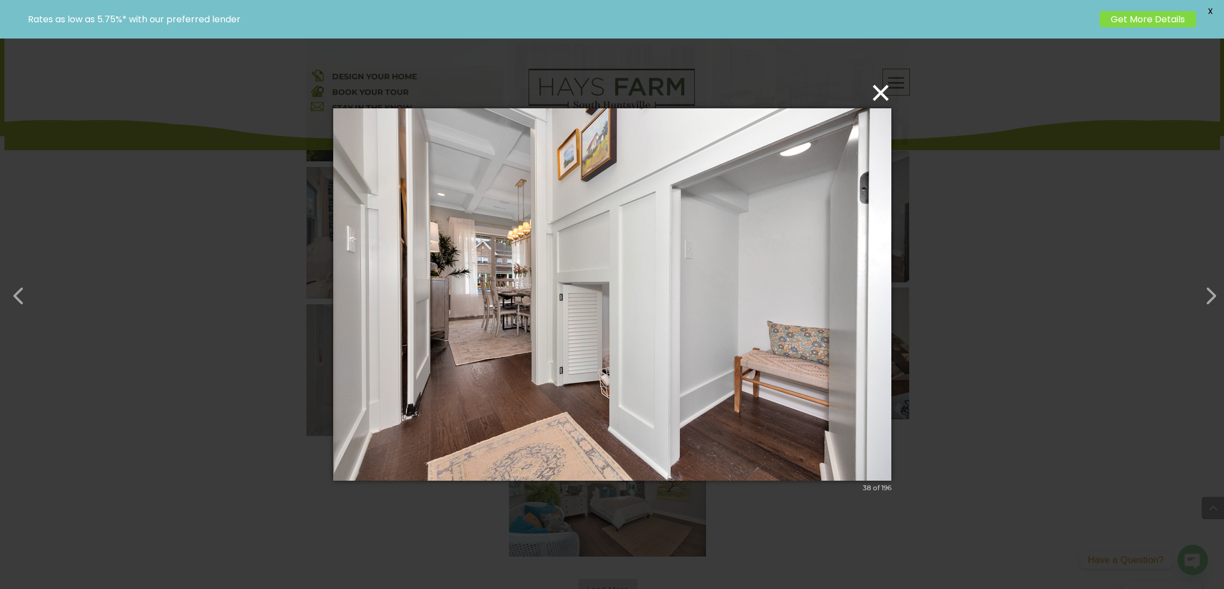
click at [886, 90] on button "×" at bounding box center [615, 92] width 558 height 25
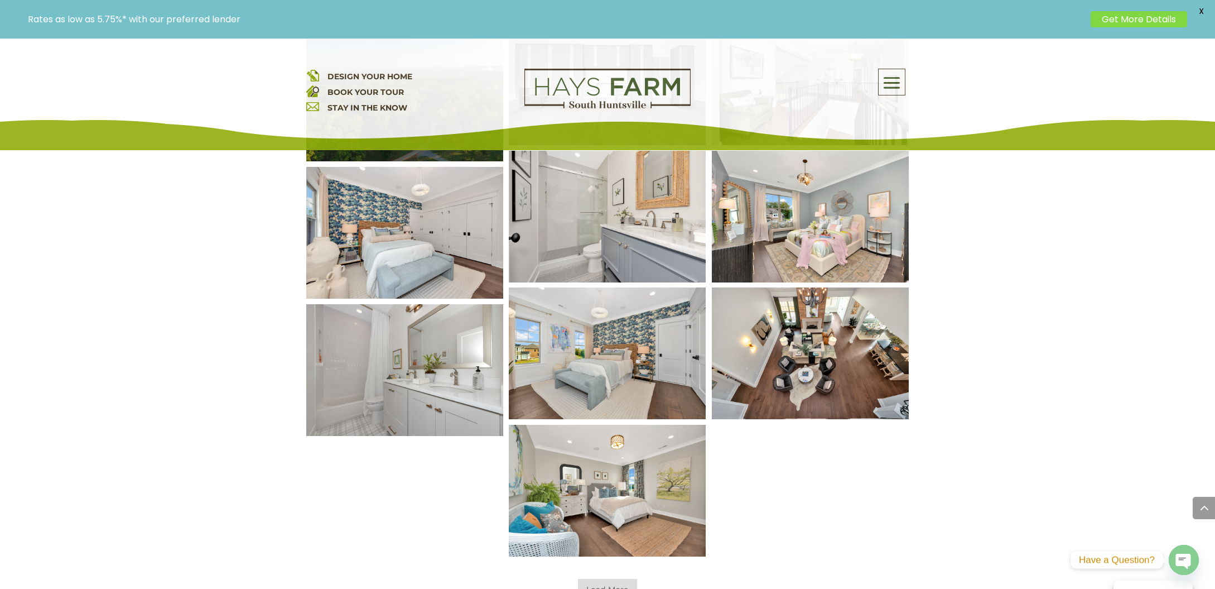
click at [893, 80] on span at bounding box center [892, 83] width 26 height 26
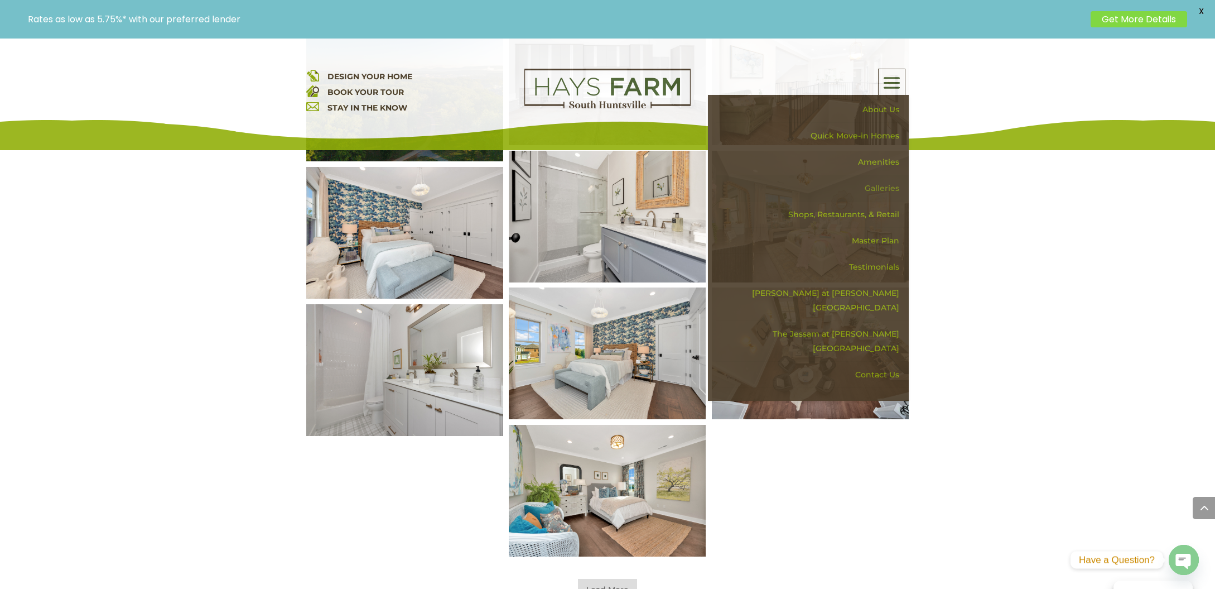
click at [884, 186] on link "Galleries" at bounding box center [812, 188] width 193 height 26
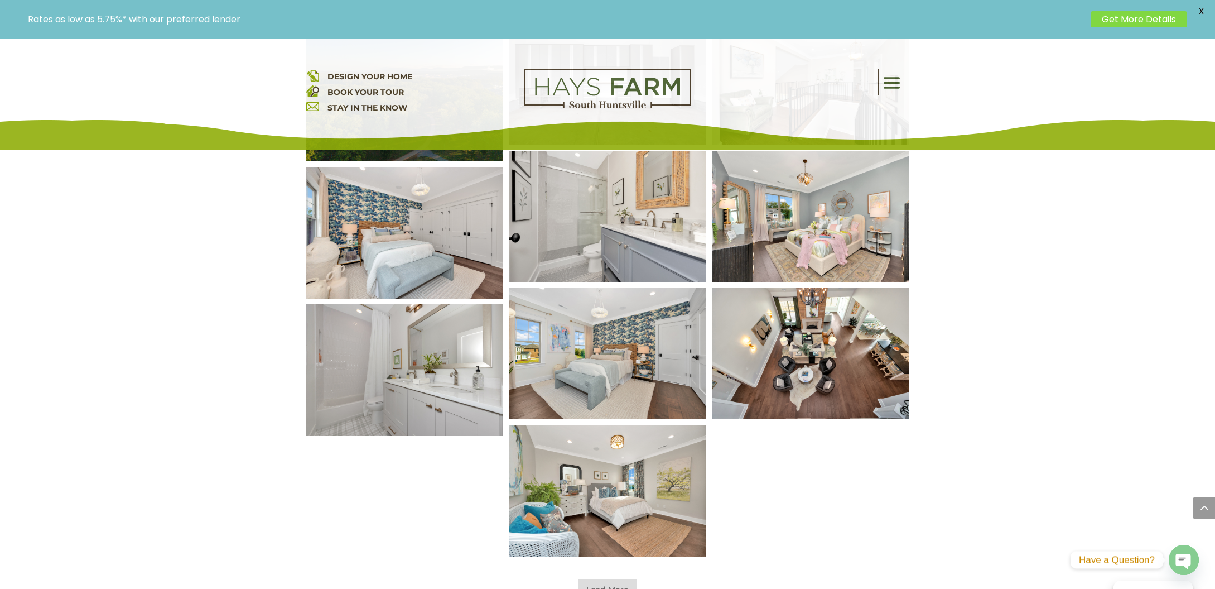
click at [879, 84] on span at bounding box center [892, 83] width 26 height 26
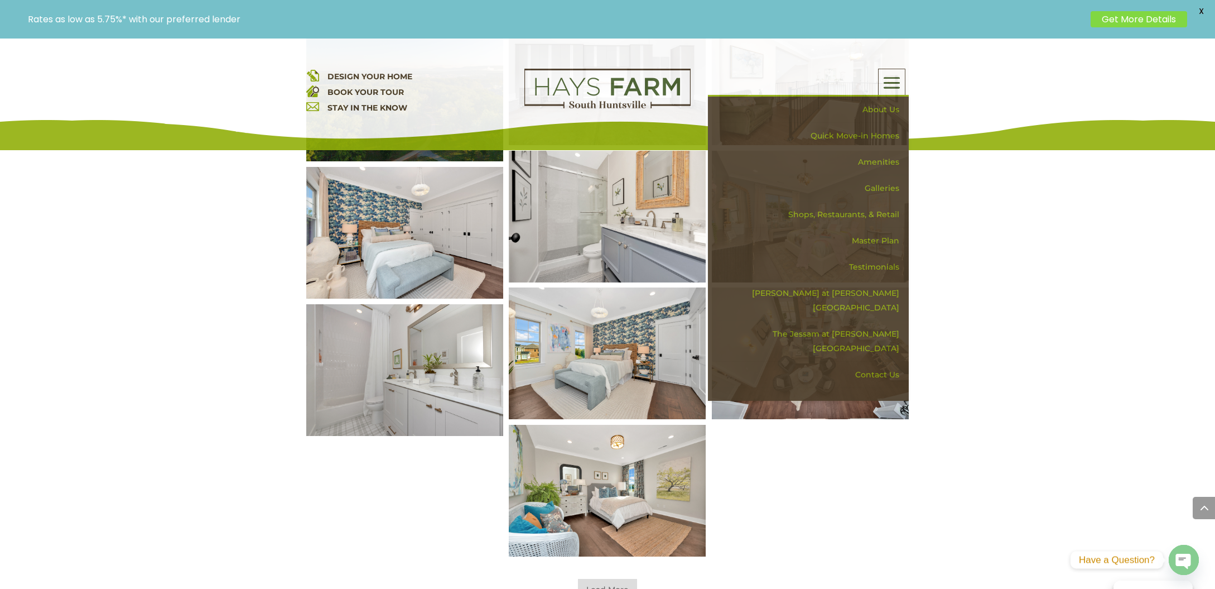
click at [376, 75] on span "DESIGN YOUR HOME" at bounding box center [370, 76] width 85 height 10
click at [888, 136] on link "Quick Move-in Homes" at bounding box center [812, 136] width 193 height 26
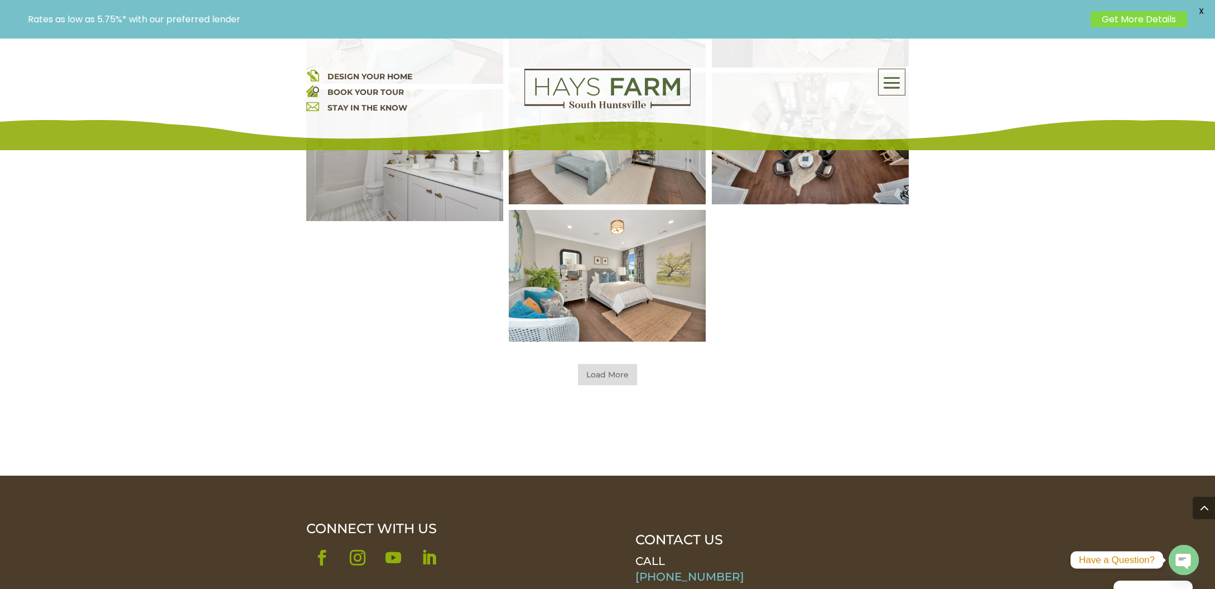
scroll to position [860, 0]
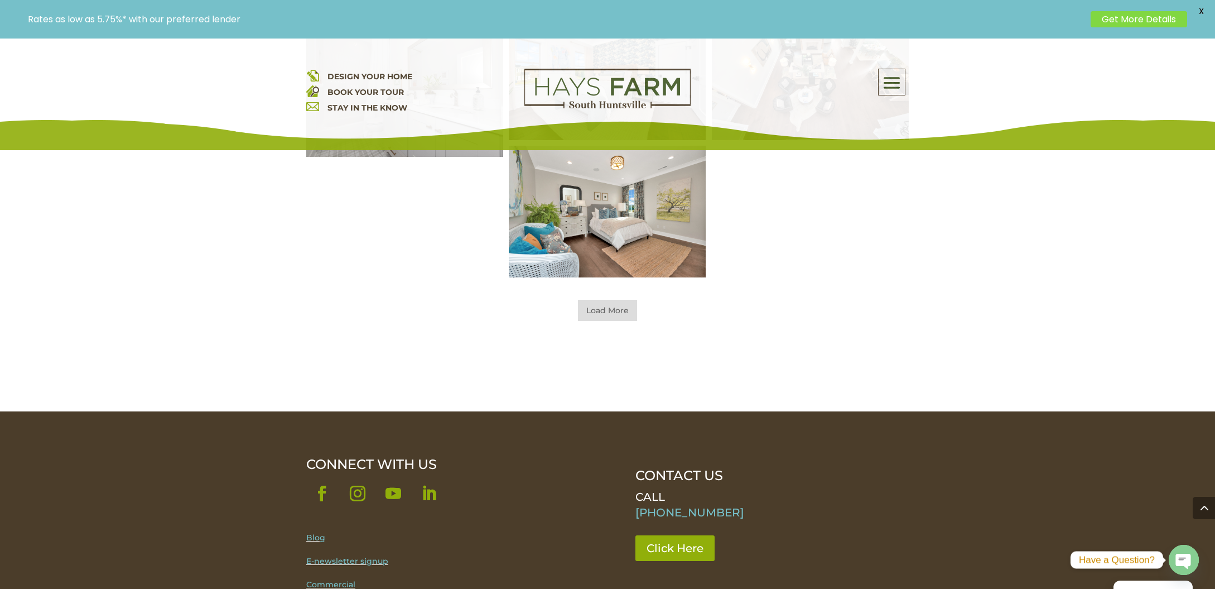
click at [618, 309] on span "Load More" at bounding box center [607, 310] width 59 height 21
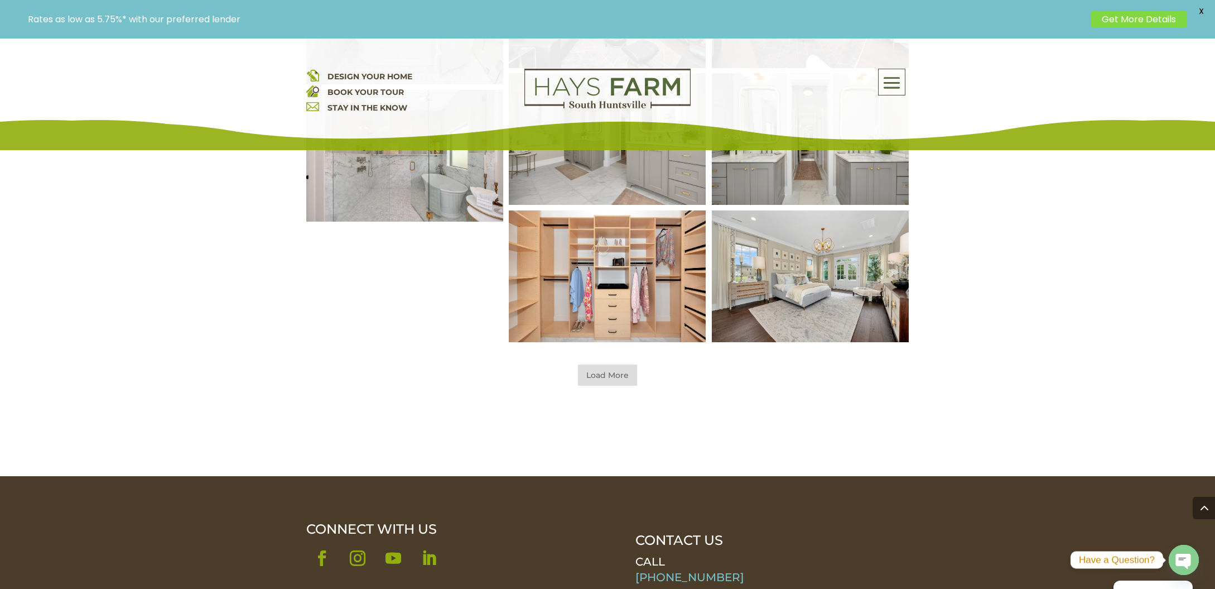
scroll to position [1251, 0]
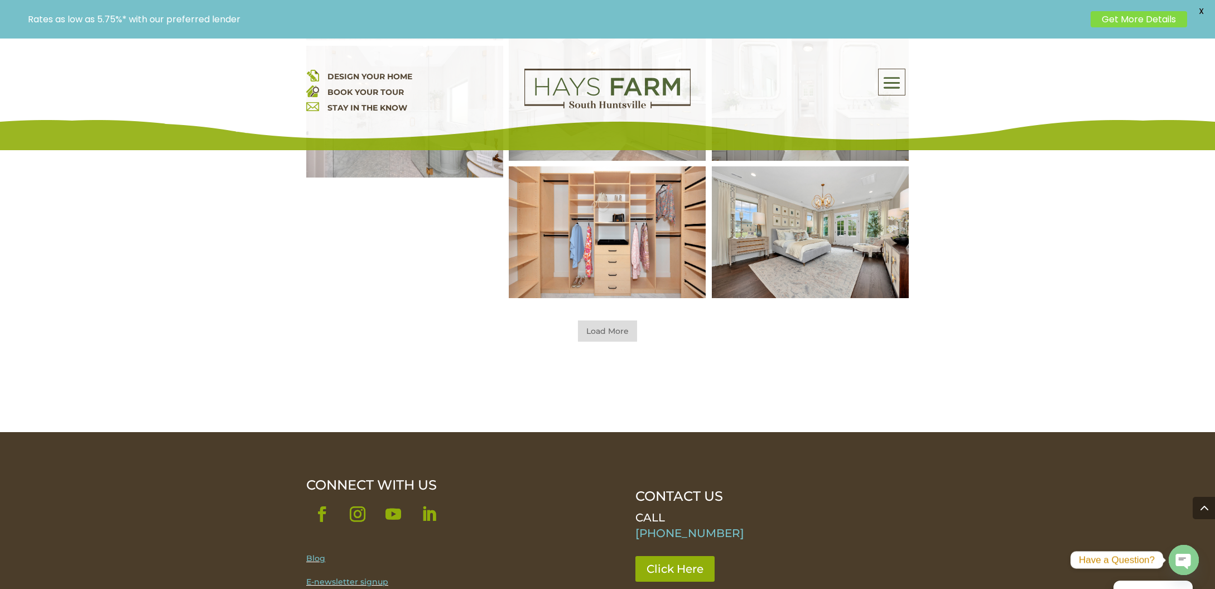
click at [593, 330] on span "Load More" at bounding box center [607, 330] width 59 height 21
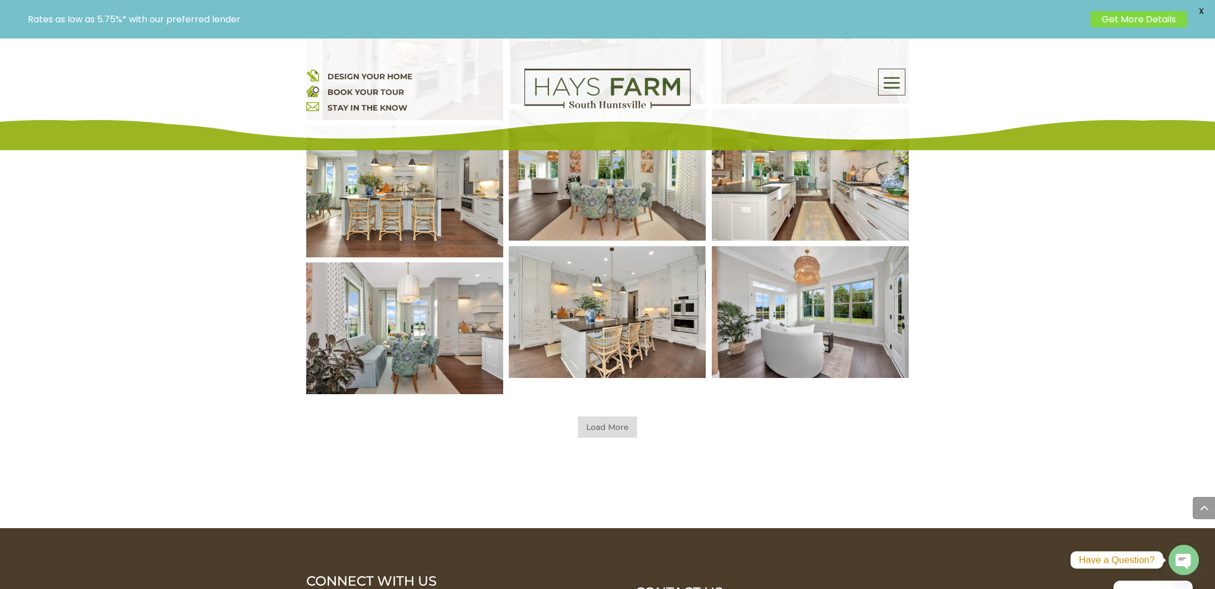
scroll to position [1585, 0]
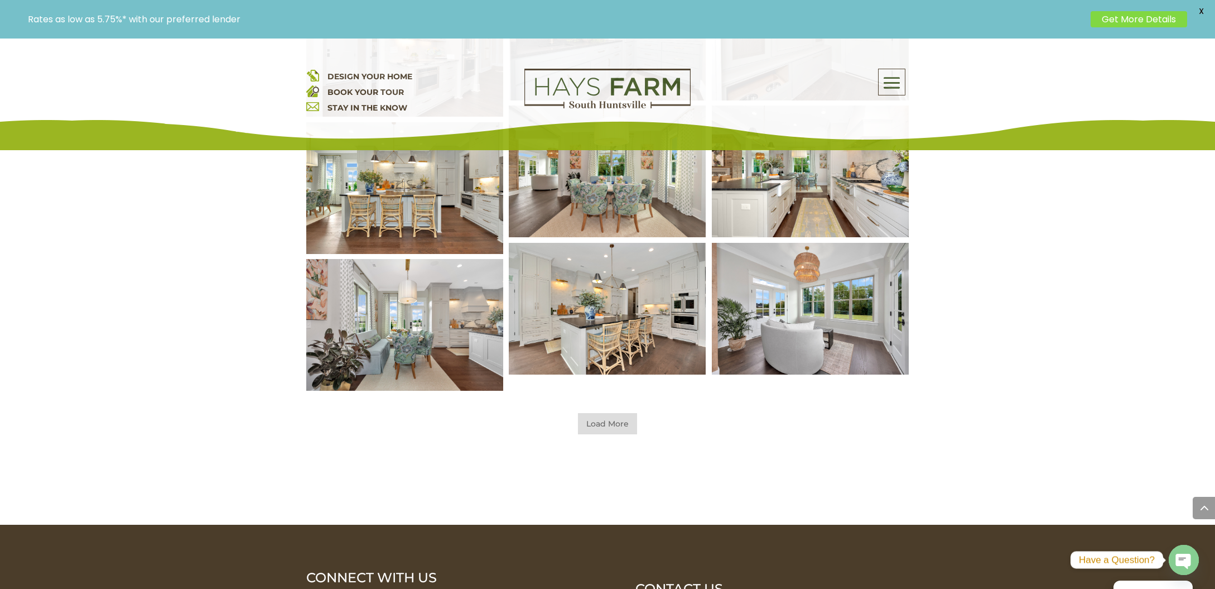
click at [592, 420] on span "Load More" at bounding box center [607, 423] width 59 height 21
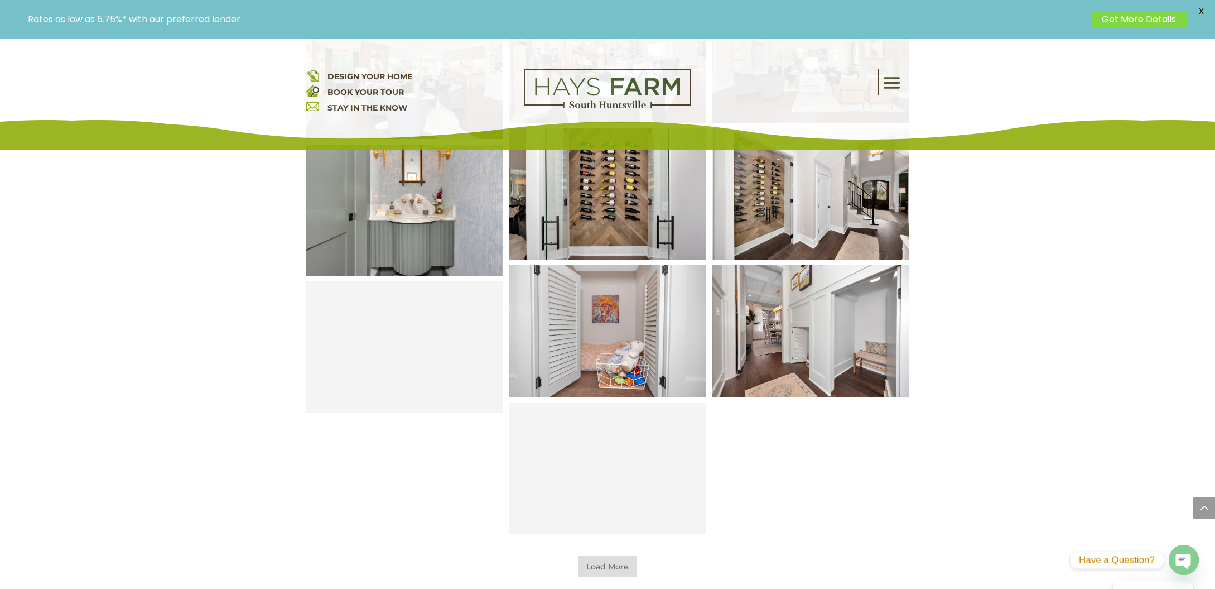
scroll to position [2088, 0]
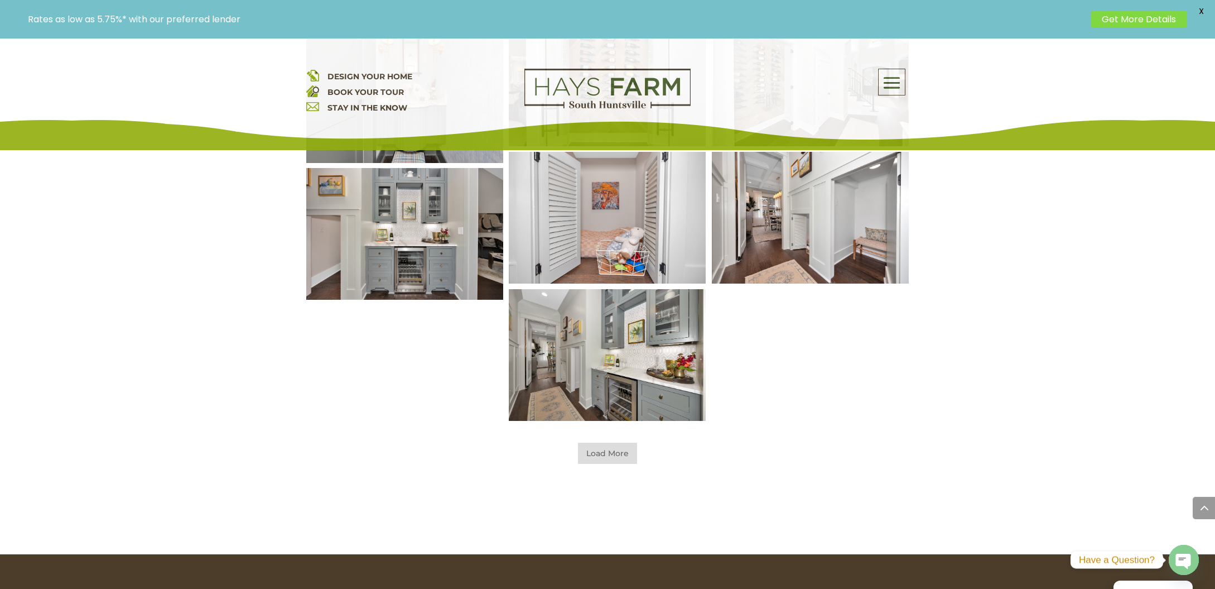
click at [592, 458] on span "Load More" at bounding box center [607, 453] width 59 height 21
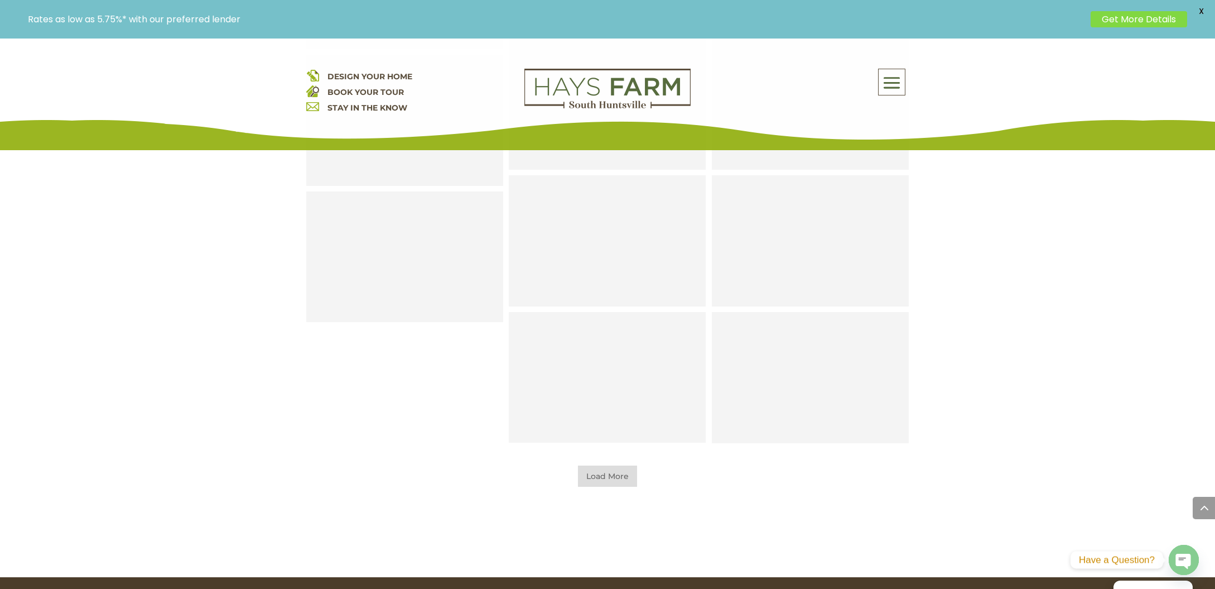
scroll to position [2478, 0]
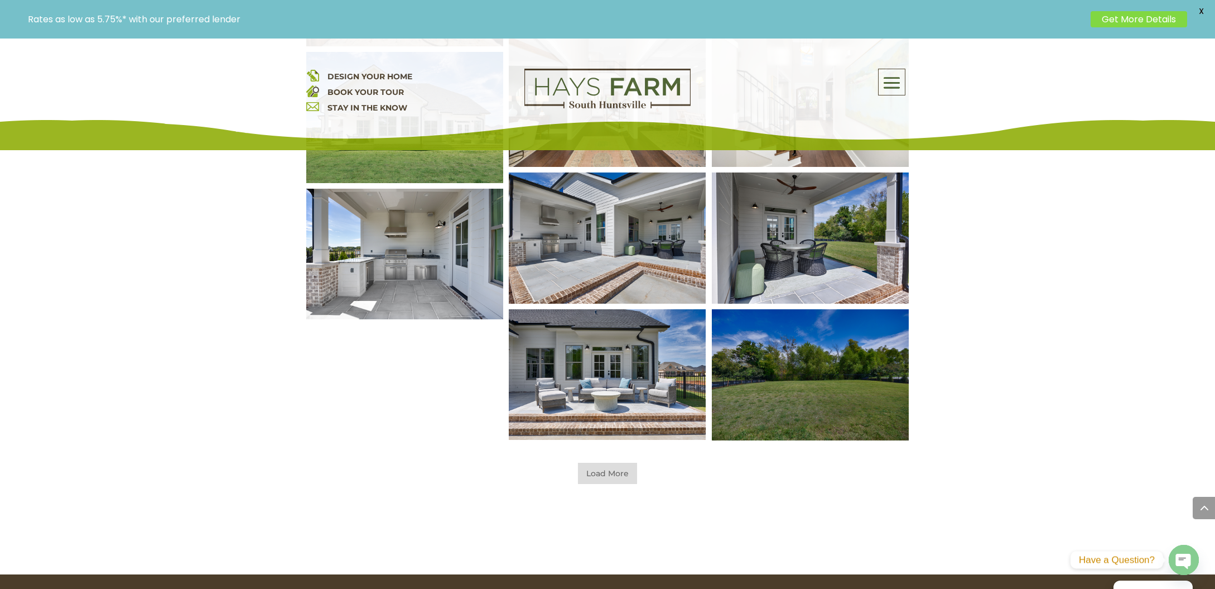
click at [593, 473] on span "Load More" at bounding box center [607, 473] width 59 height 21
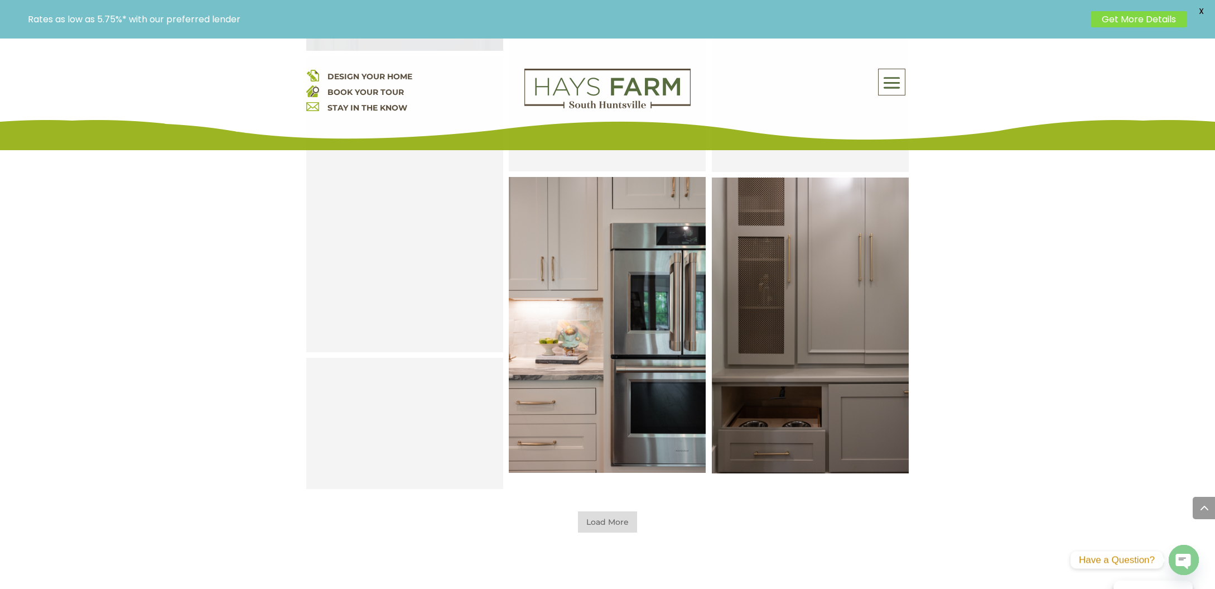
scroll to position [3427, 0]
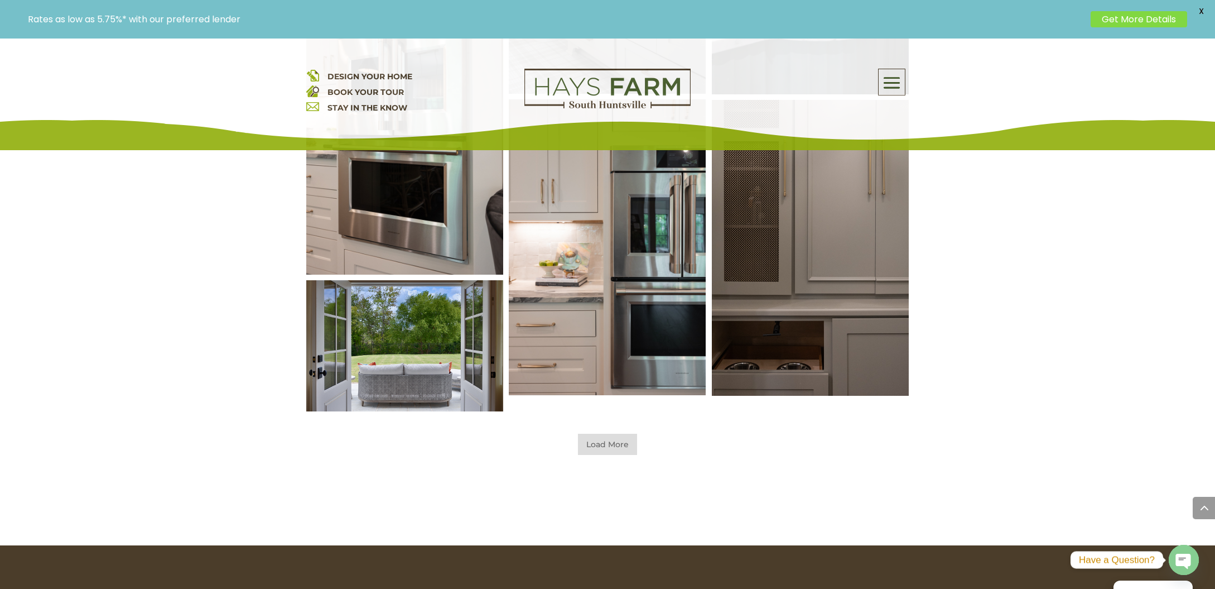
click at [815, 353] on img at bounding box center [811, 247] width 237 height 355
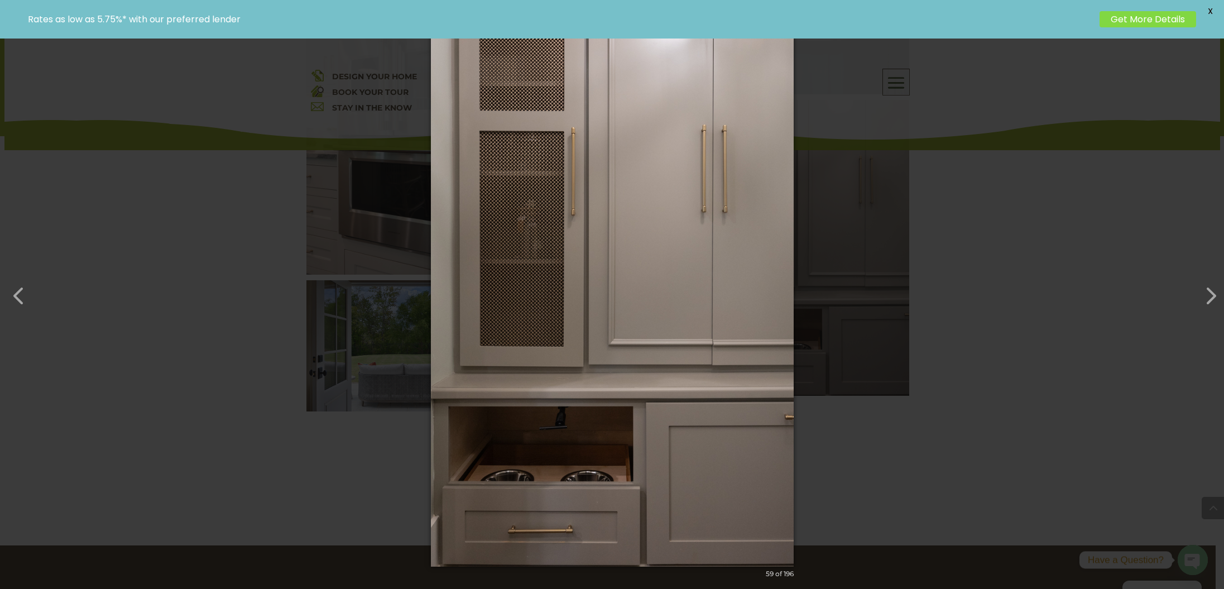
click at [254, 104] on div "× 59 of 196 Loading image" at bounding box center [612, 294] width 1224 height 589
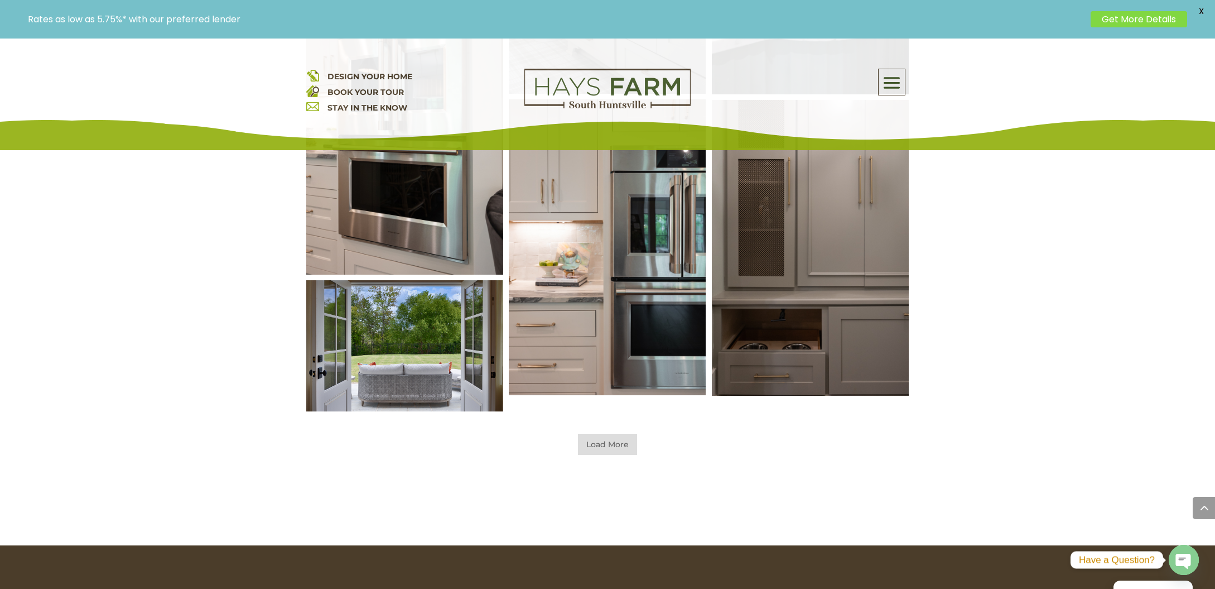
click at [614, 440] on span "Load More" at bounding box center [607, 444] width 59 height 21
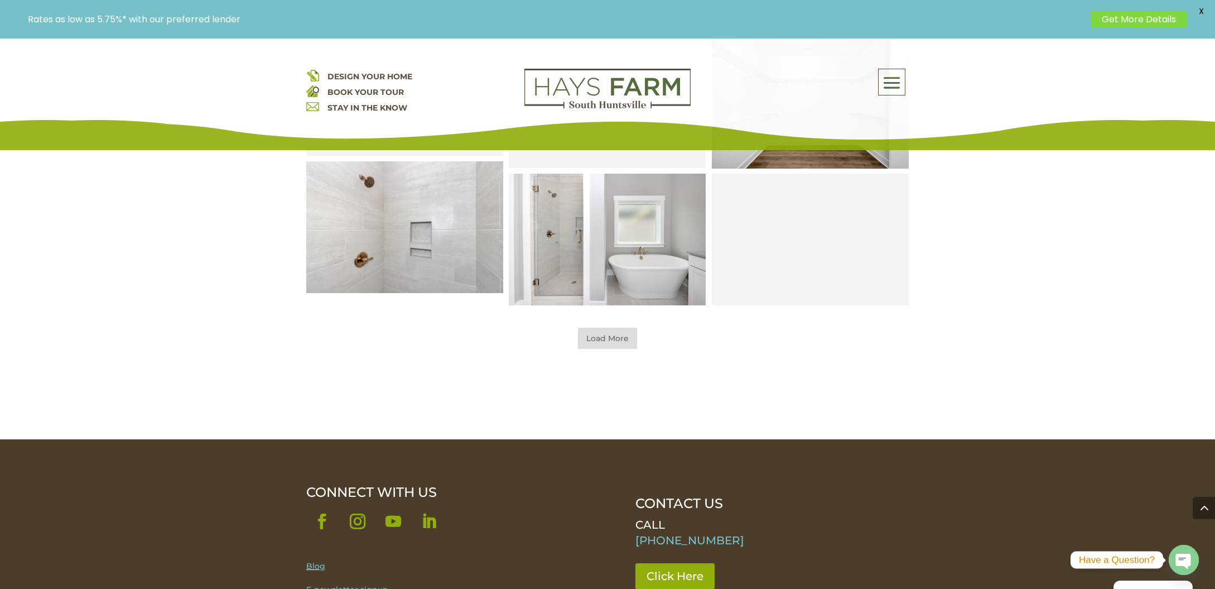
scroll to position [4096, 0]
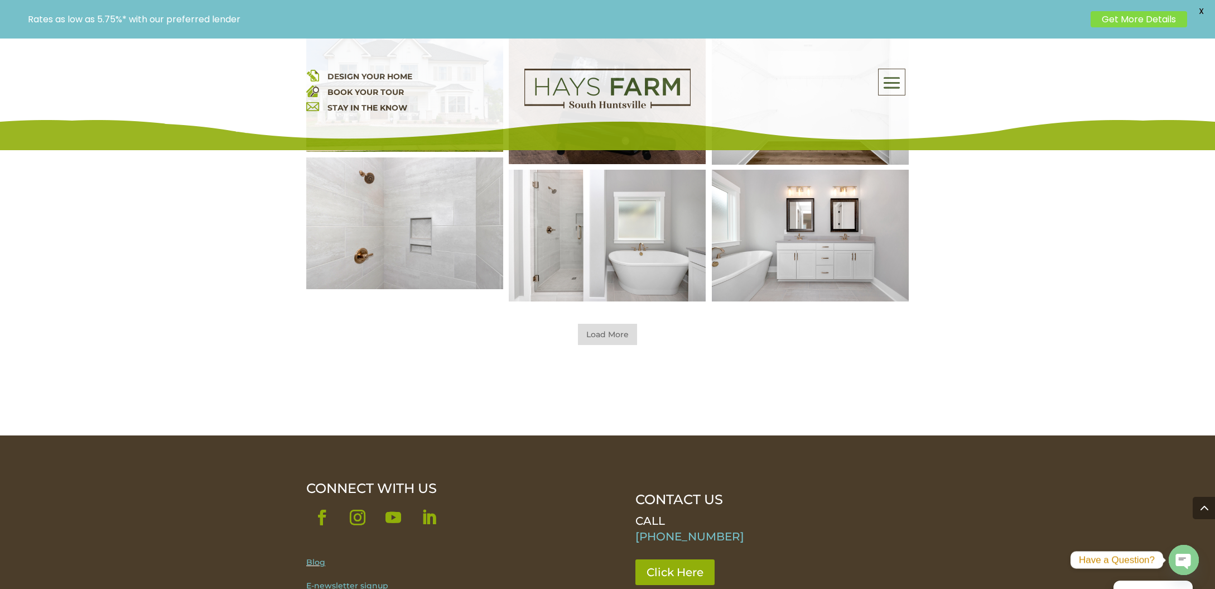
click at [589, 331] on span "Load More" at bounding box center [607, 334] width 59 height 21
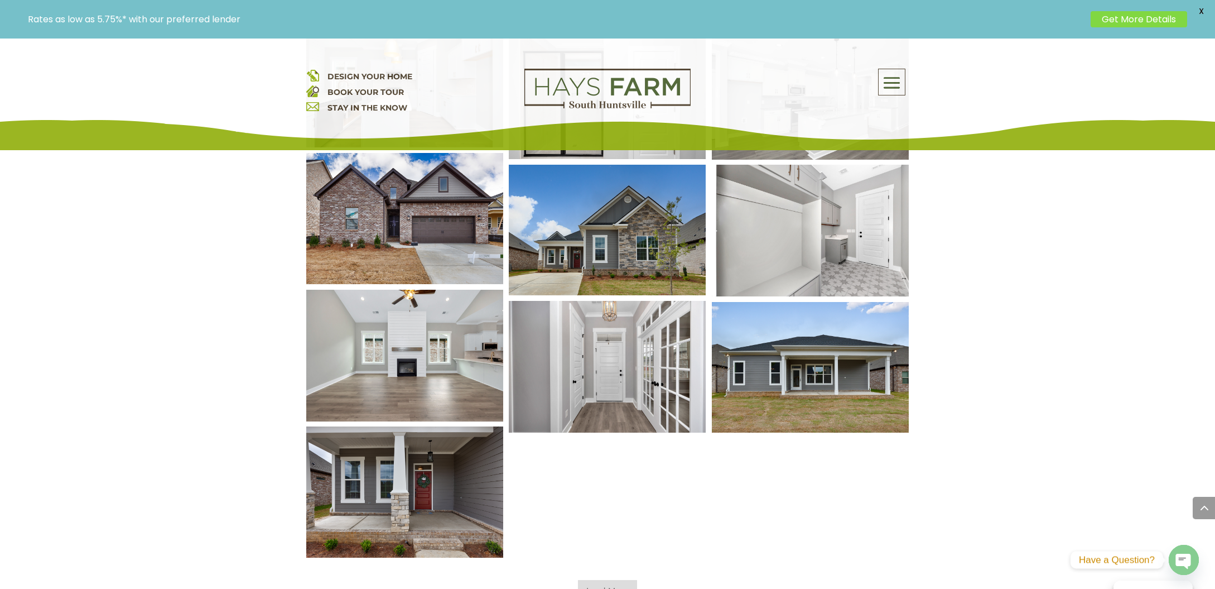
scroll to position [4431, 0]
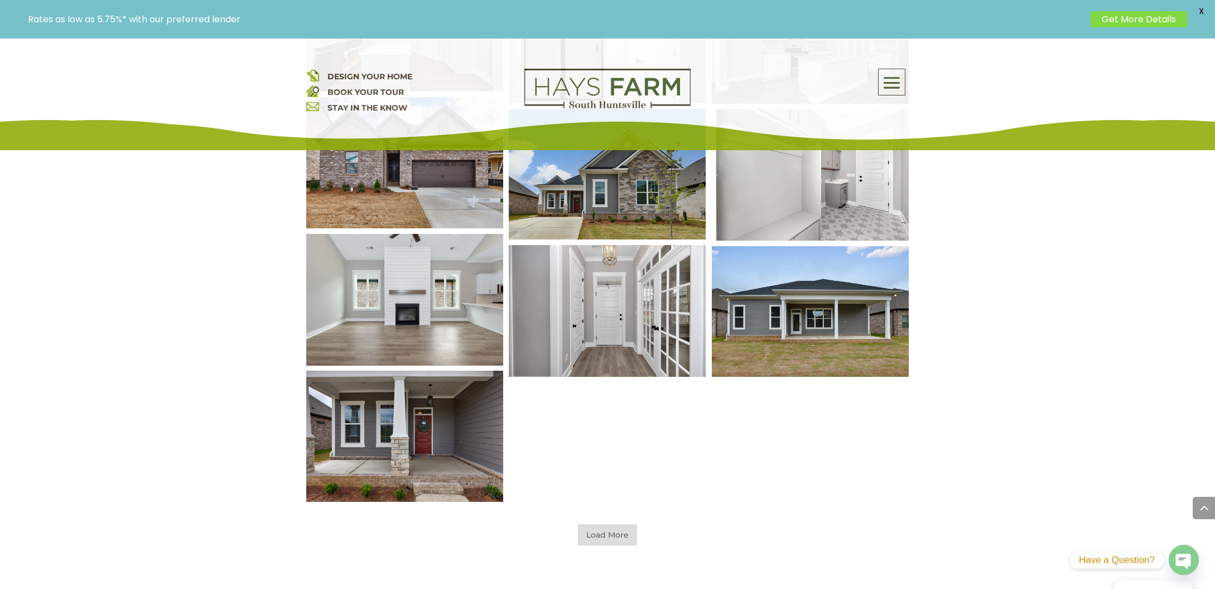
click at [466, 329] on img at bounding box center [405, 300] width 237 height 158
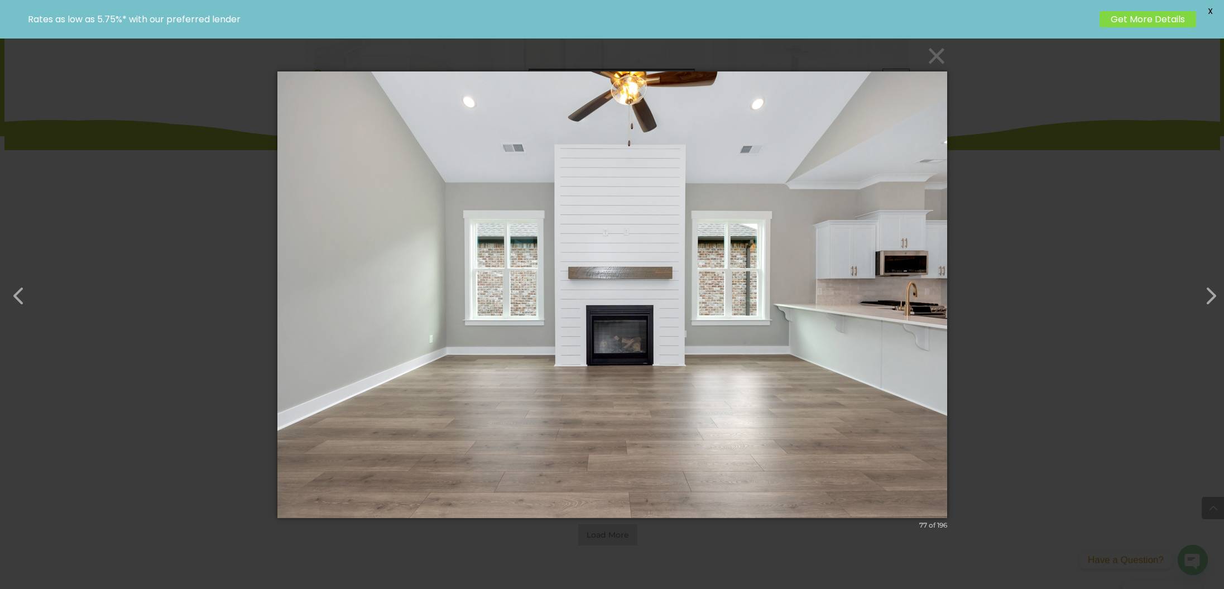
click at [147, 274] on div "× 77 of 196 Loading image" at bounding box center [612, 294] width 1224 height 589
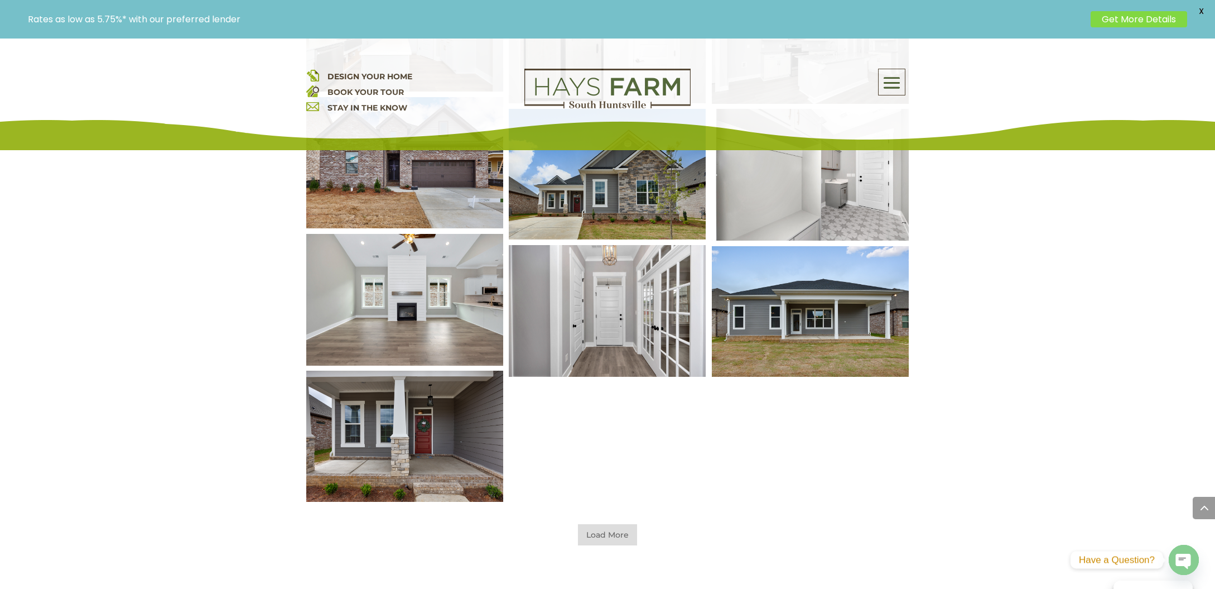
click at [619, 535] on span "Load More" at bounding box center [607, 534] width 59 height 21
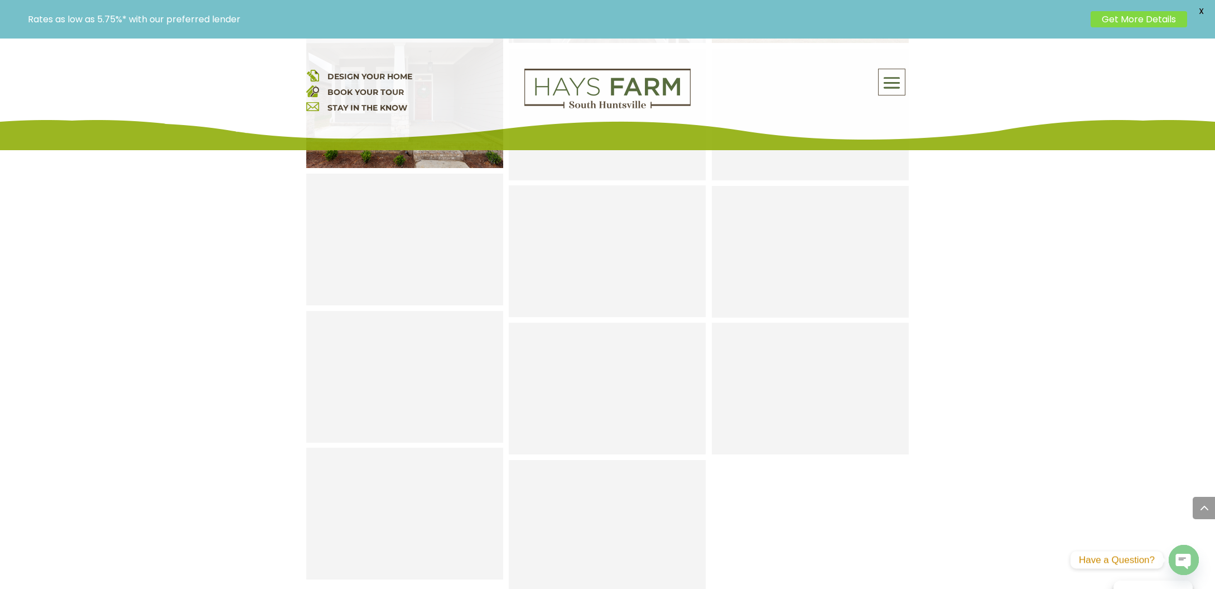
scroll to position [4766, 0]
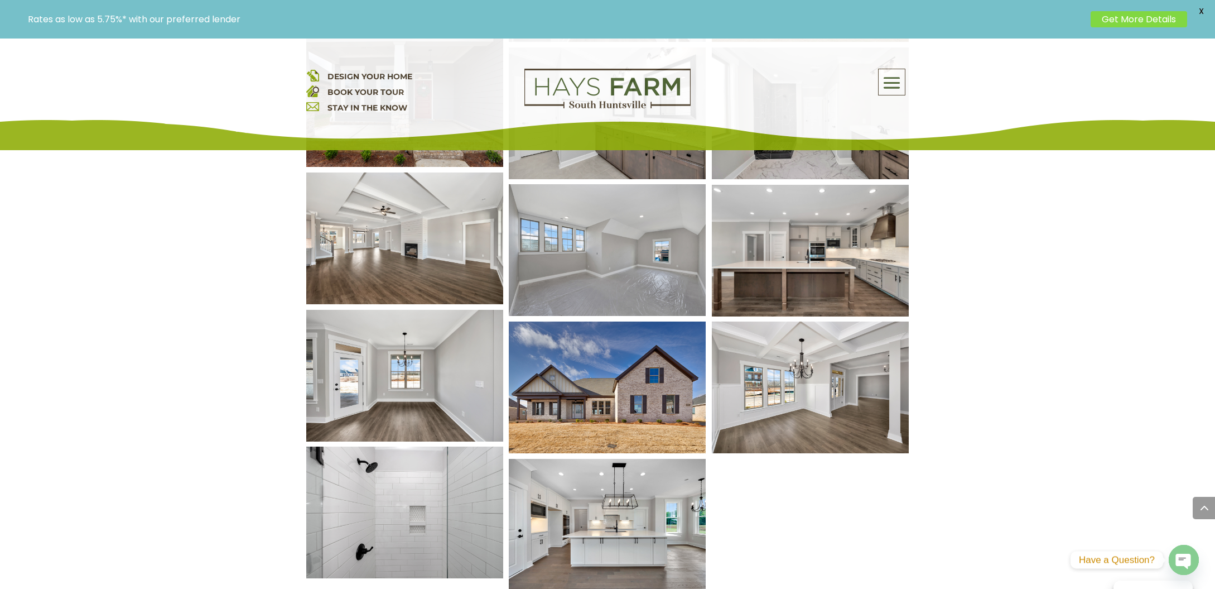
click at [860, 279] on img at bounding box center [811, 251] width 237 height 158
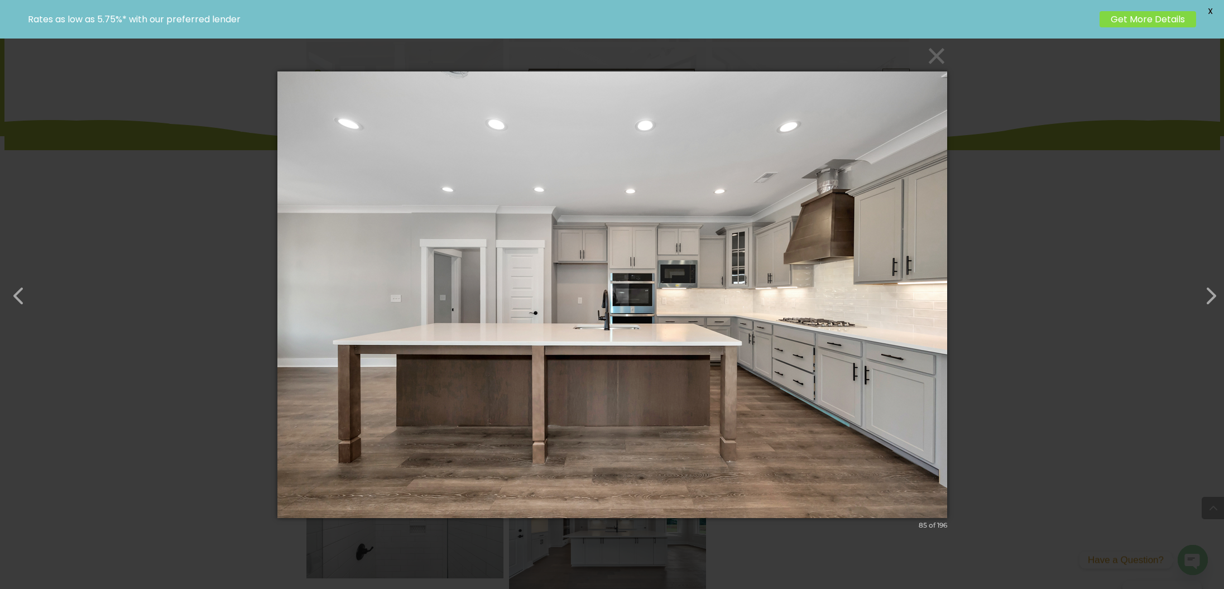
click at [107, 117] on div "× 85 of 196 Loading image" at bounding box center [612, 294] width 1224 height 589
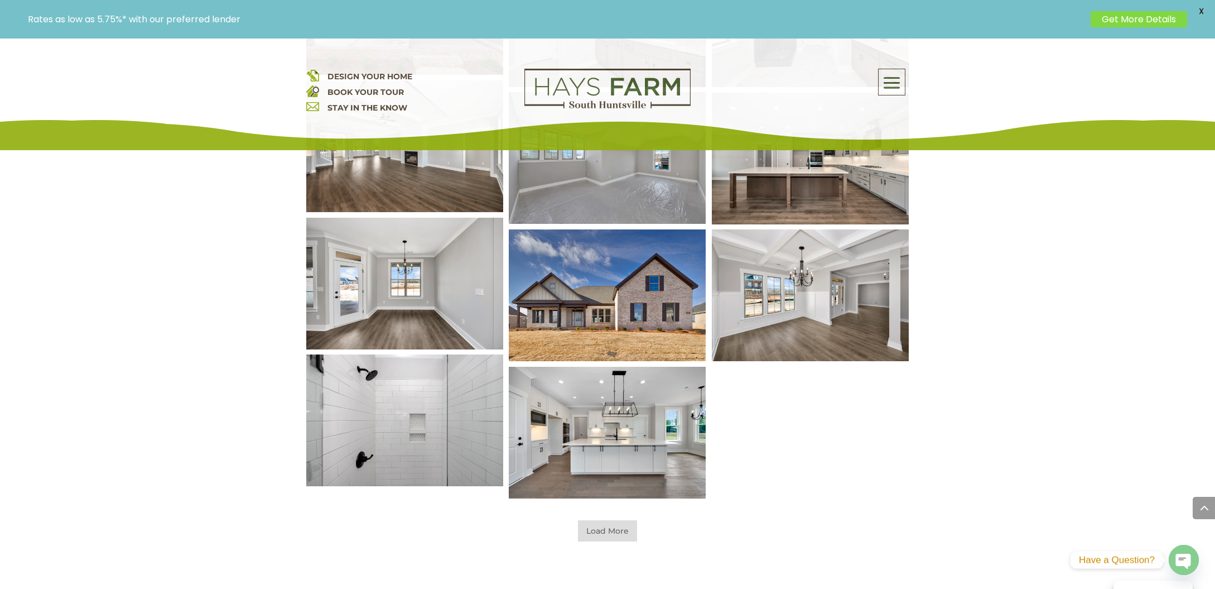
scroll to position [4878, 0]
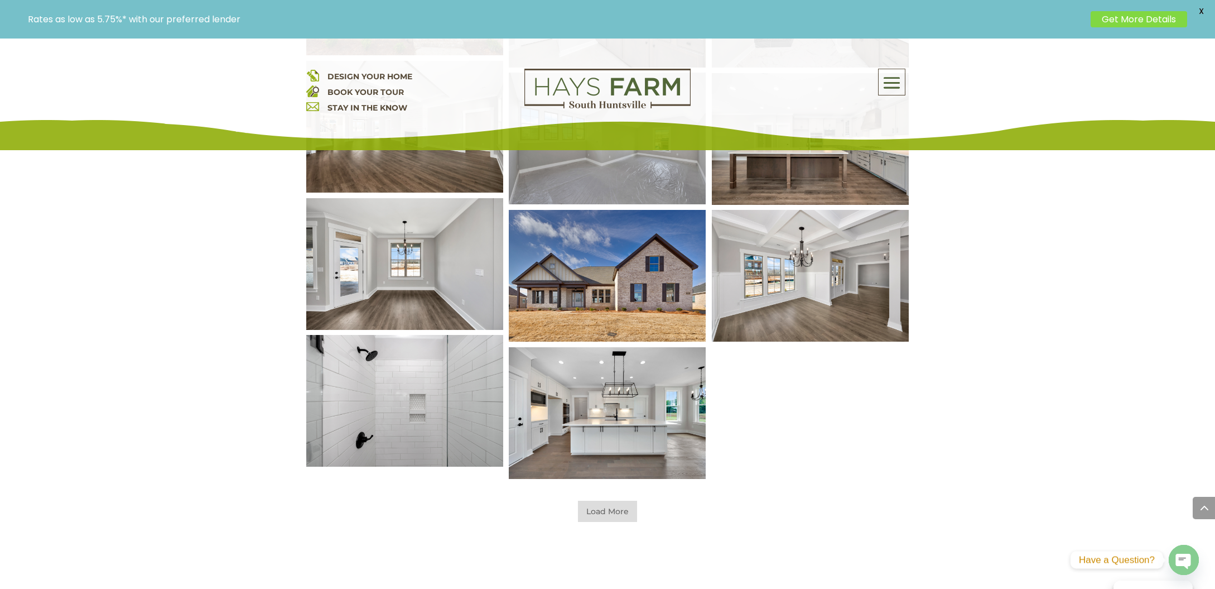
click at [588, 513] on span "Load More" at bounding box center [607, 511] width 59 height 21
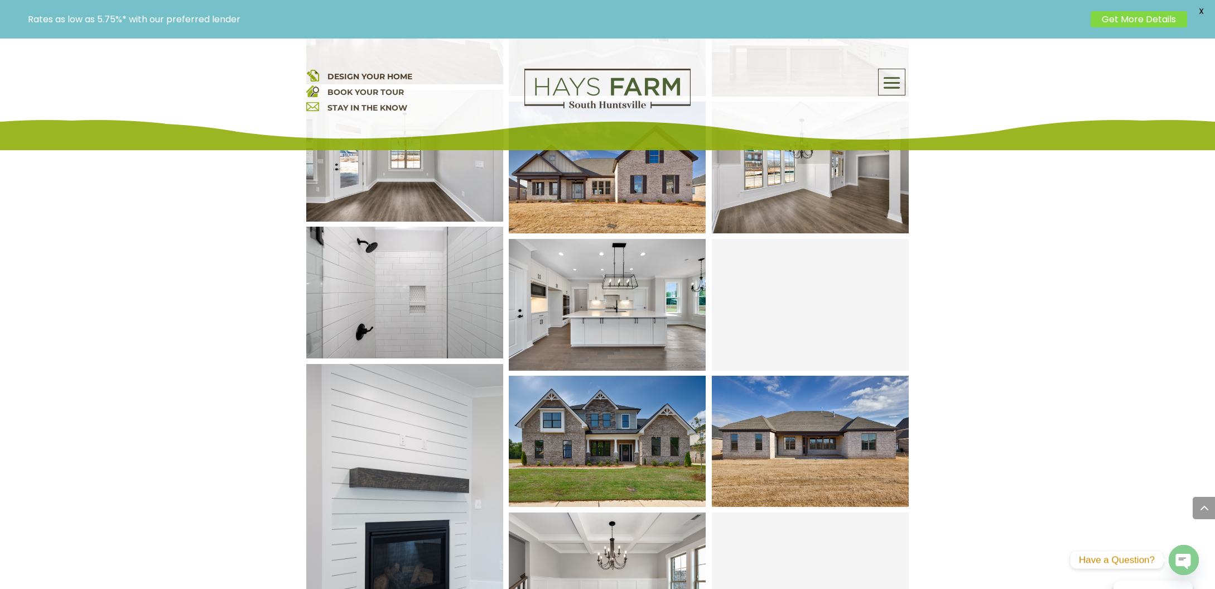
scroll to position [4989, 0]
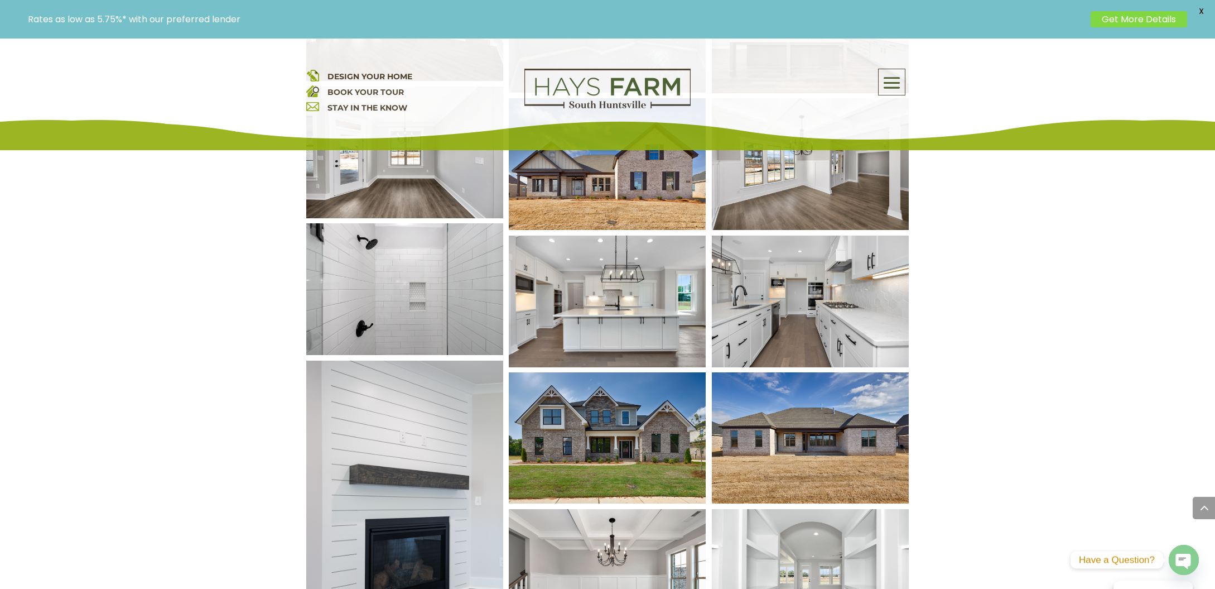
click at [613, 271] on img at bounding box center [607, 302] width 237 height 158
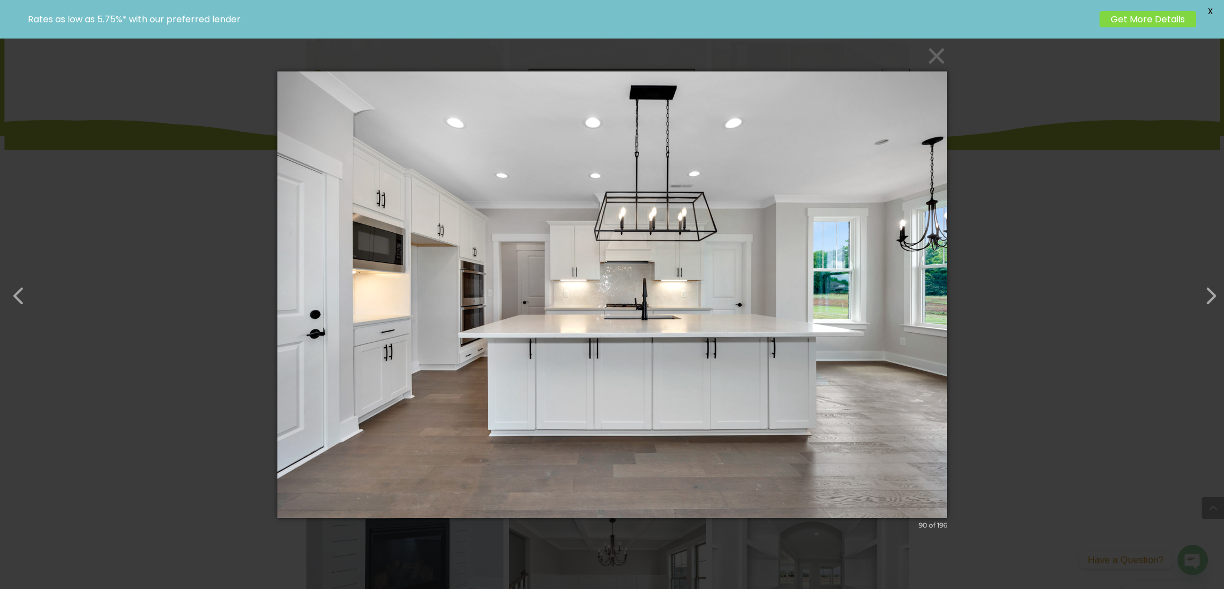
click at [145, 354] on div "× 90 of 196 Loading image" at bounding box center [612, 294] width 1224 height 589
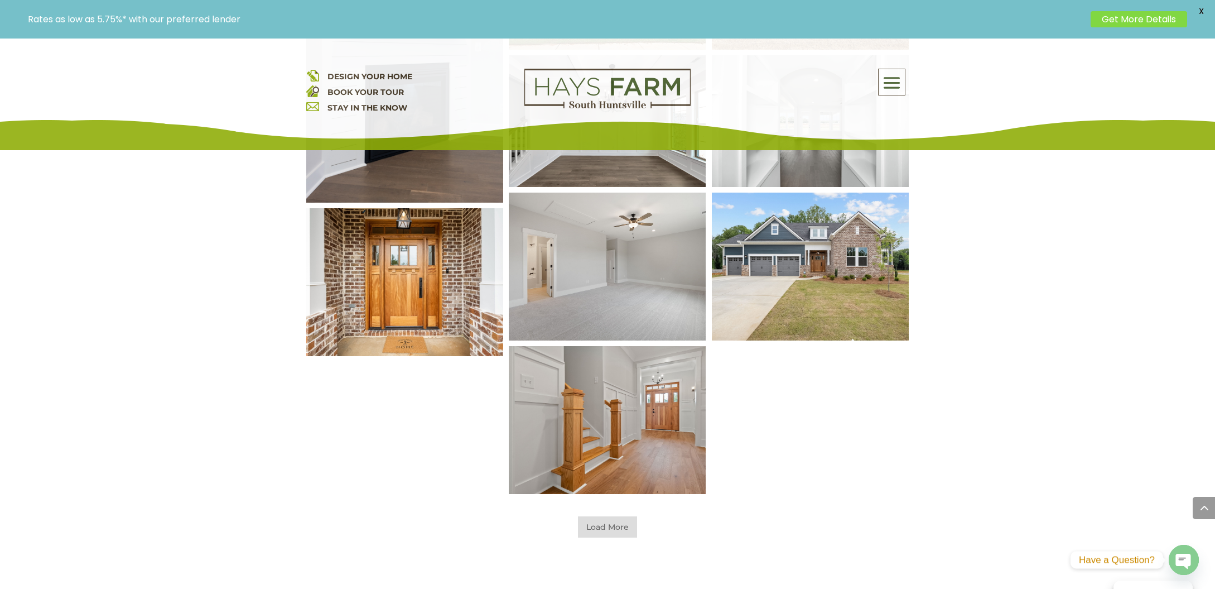
scroll to position [5491, 0]
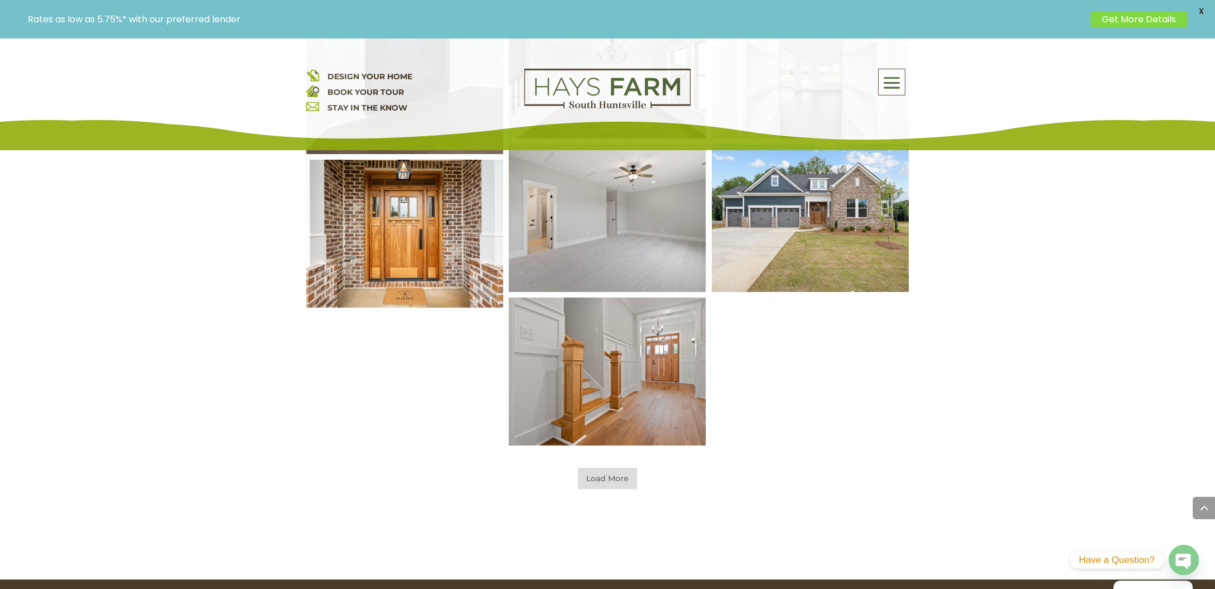
click at [619, 479] on span "Load More" at bounding box center [607, 478] width 59 height 21
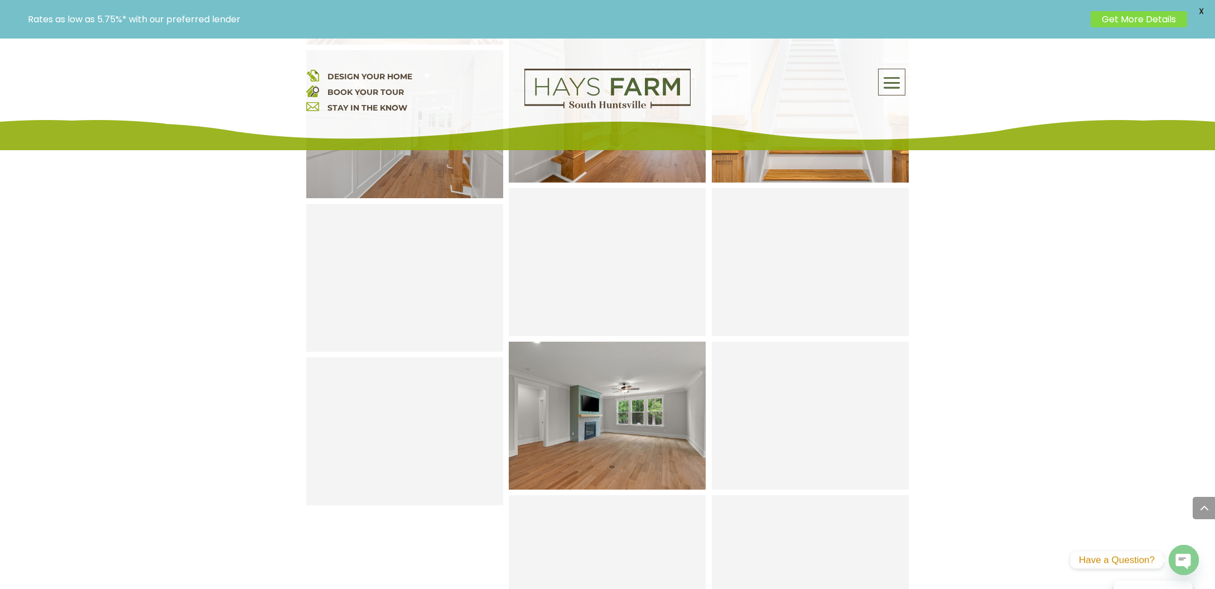
scroll to position [5770, 0]
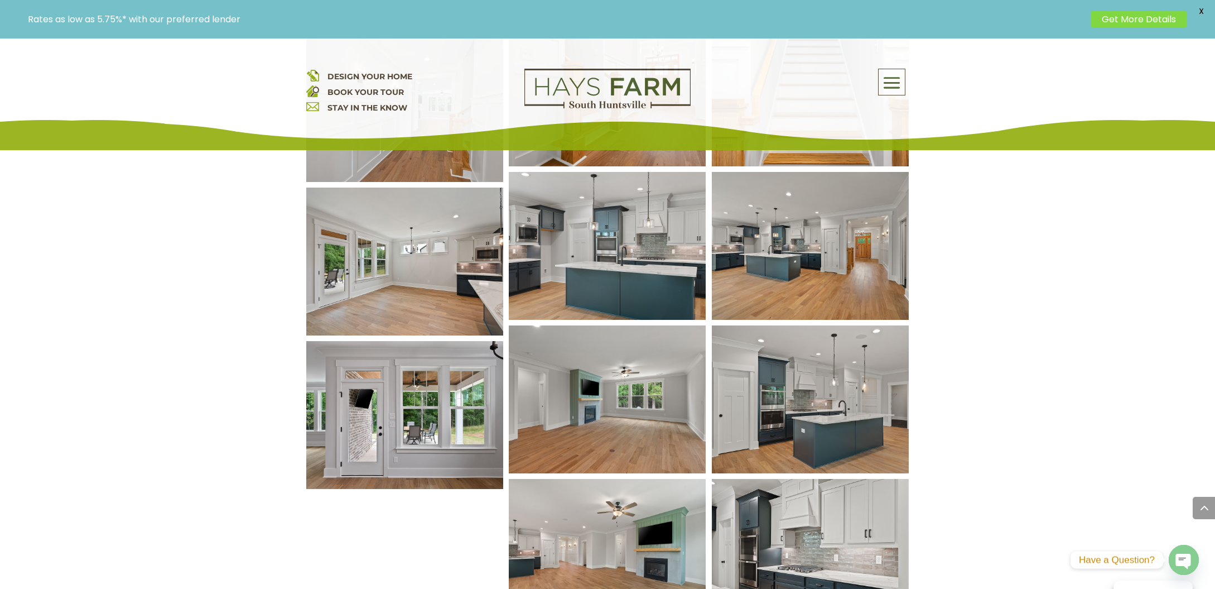
click at [599, 239] on img at bounding box center [607, 245] width 237 height 177
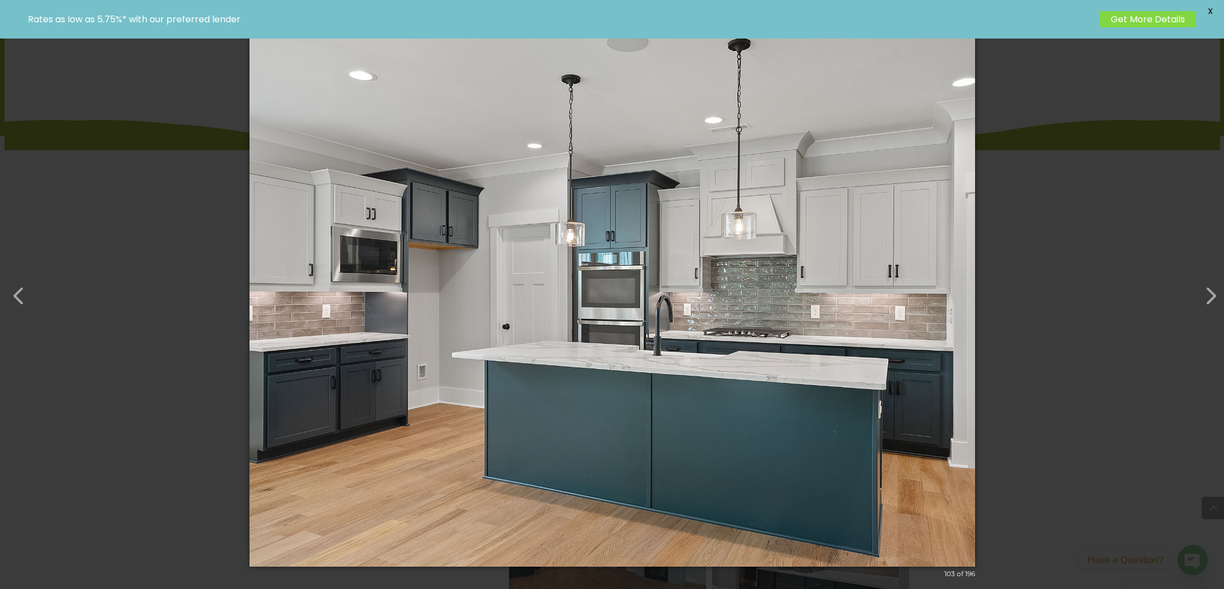
click at [144, 228] on div "× 103 of 196 Loading image" at bounding box center [612, 294] width 1224 height 589
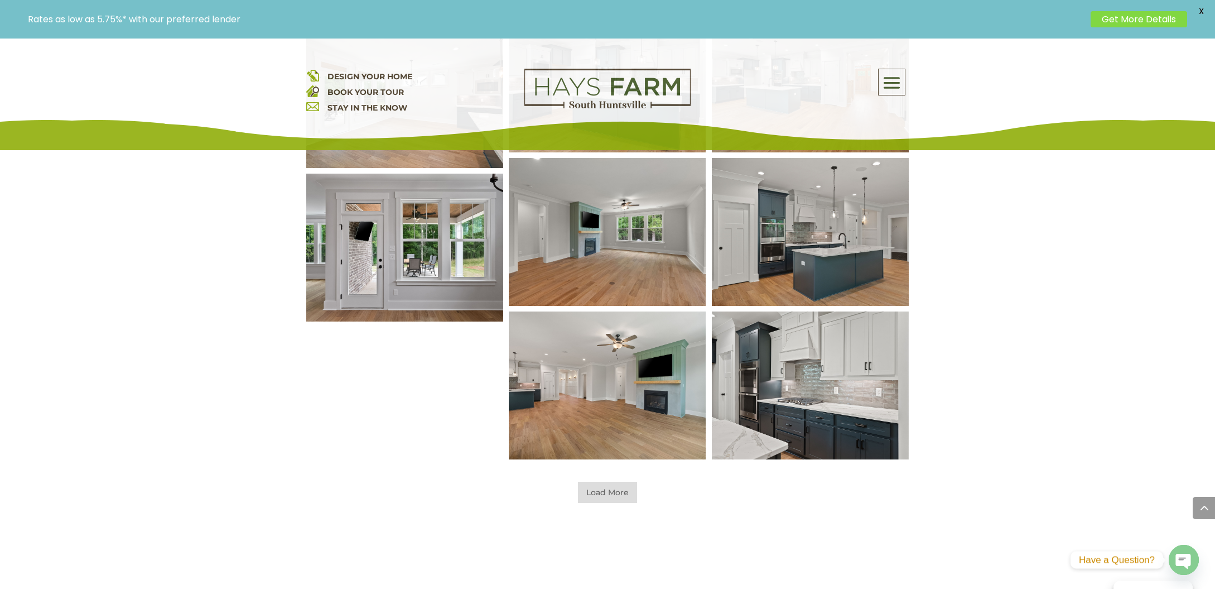
scroll to position [5994, 0]
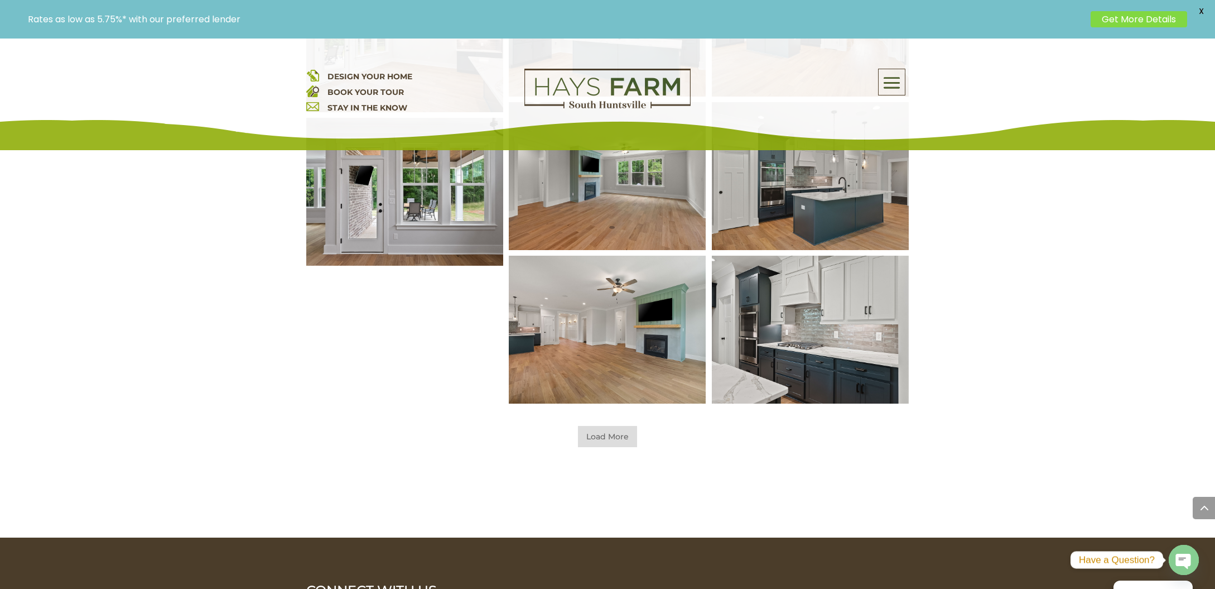
click at [610, 434] on span "Load More" at bounding box center [607, 436] width 59 height 21
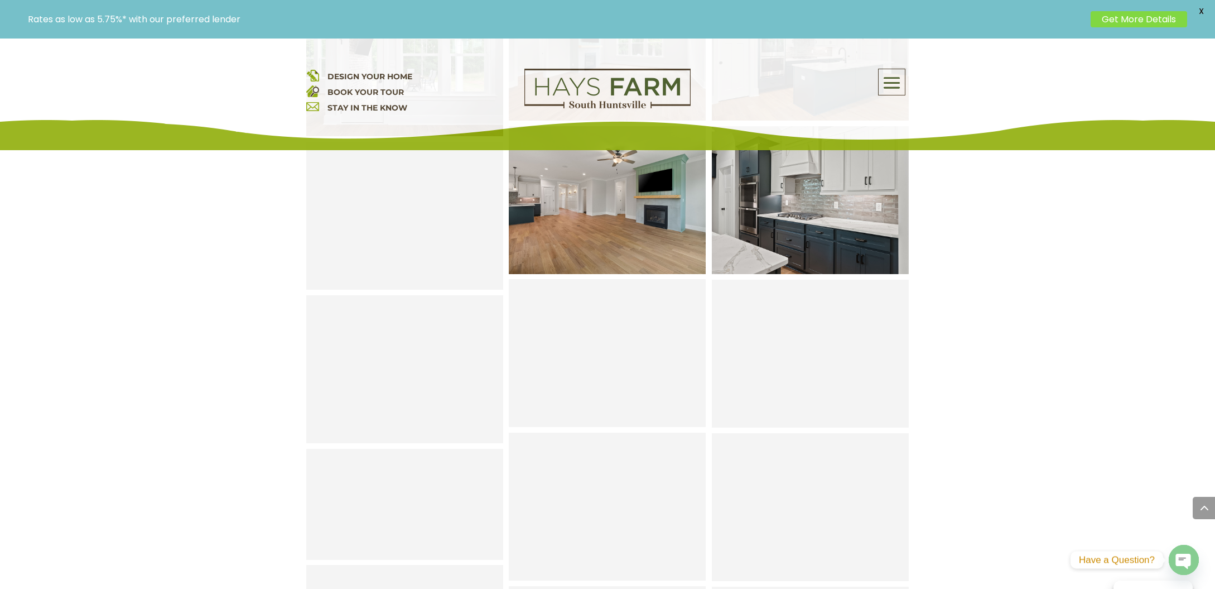
scroll to position [6161, 0]
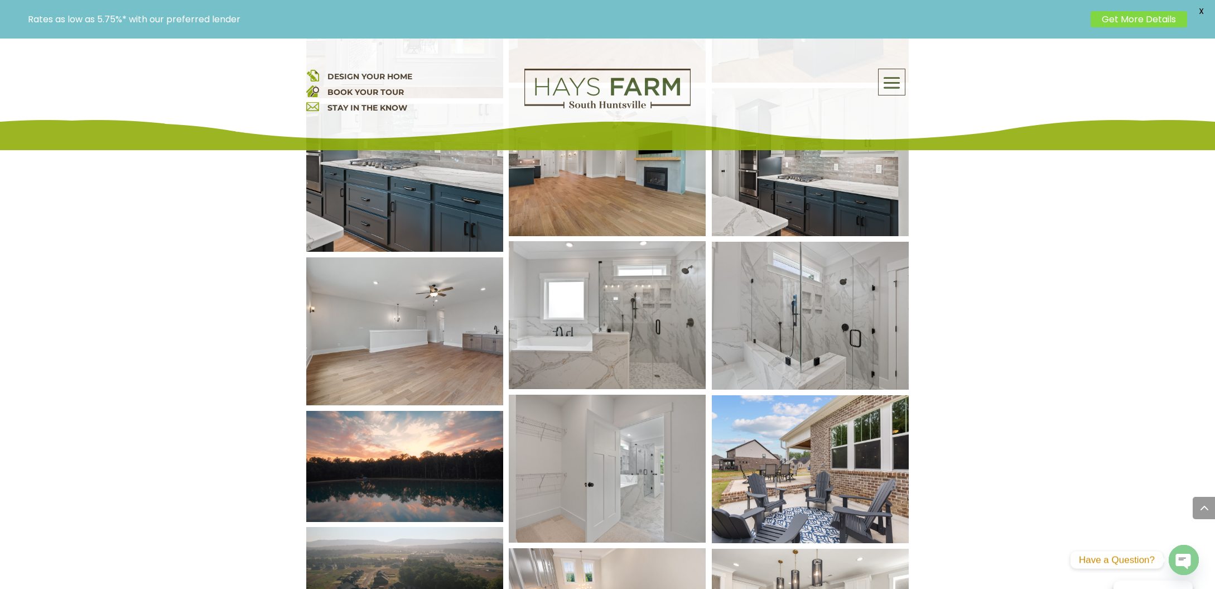
click at [584, 313] on img at bounding box center [607, 315] width 237 height 177
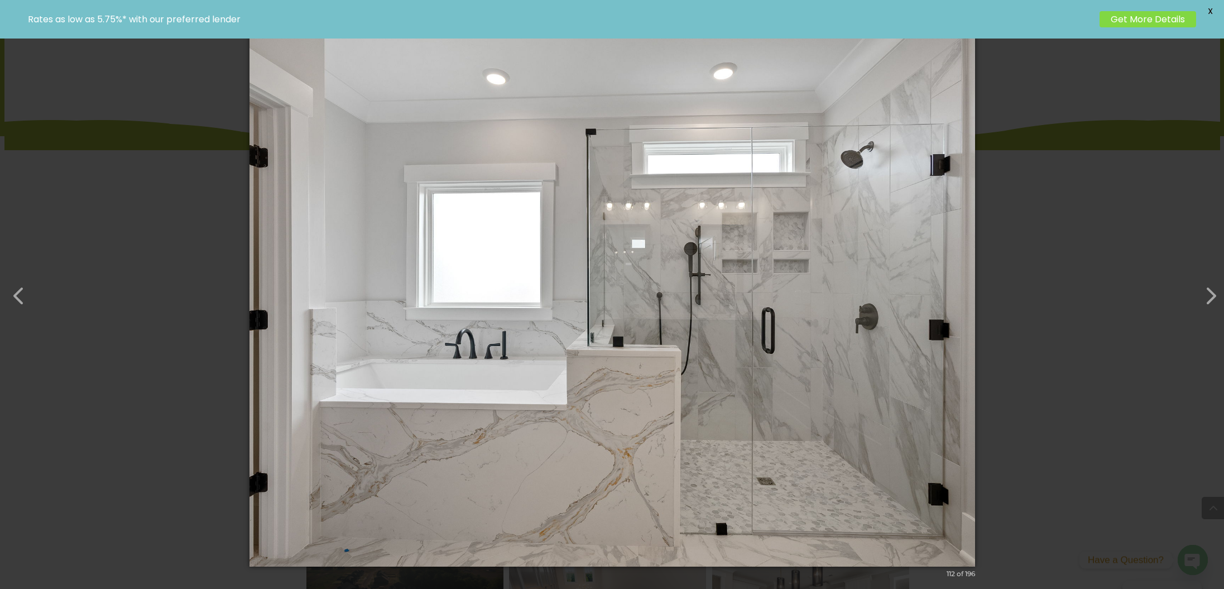
click at [360, 333] on img at bounding box center [611, 294] width 725 height 589
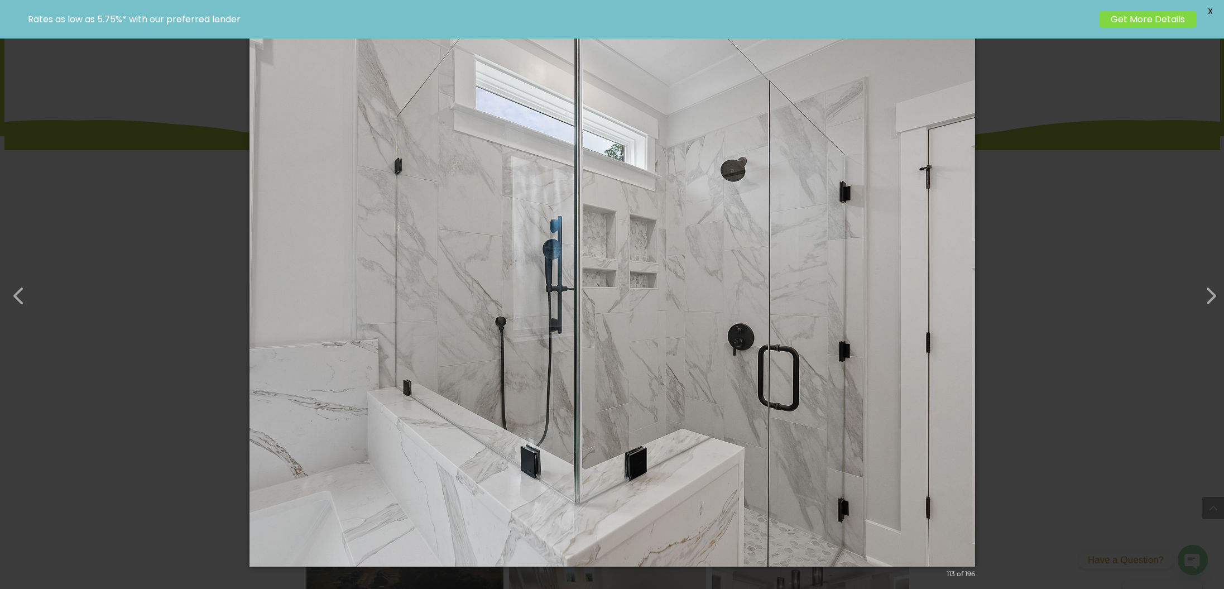
click at [133, 195] on div "× 113 of 196 Loading image" at bounding box center [612, 294] width 1224 height 589
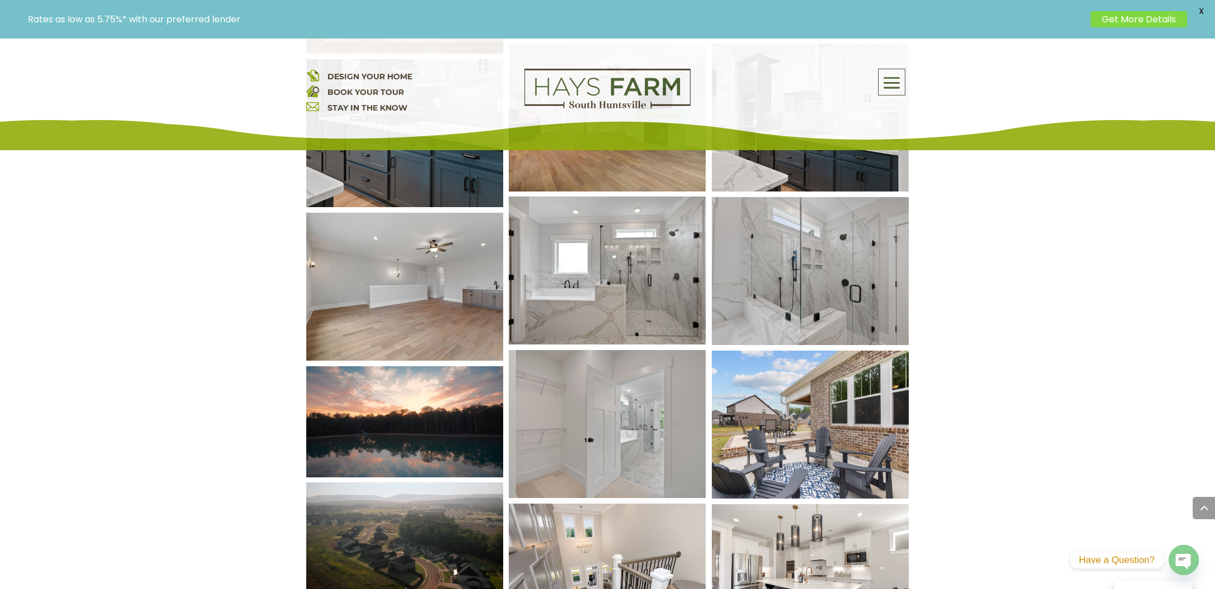
scroll to position [6273, 0]
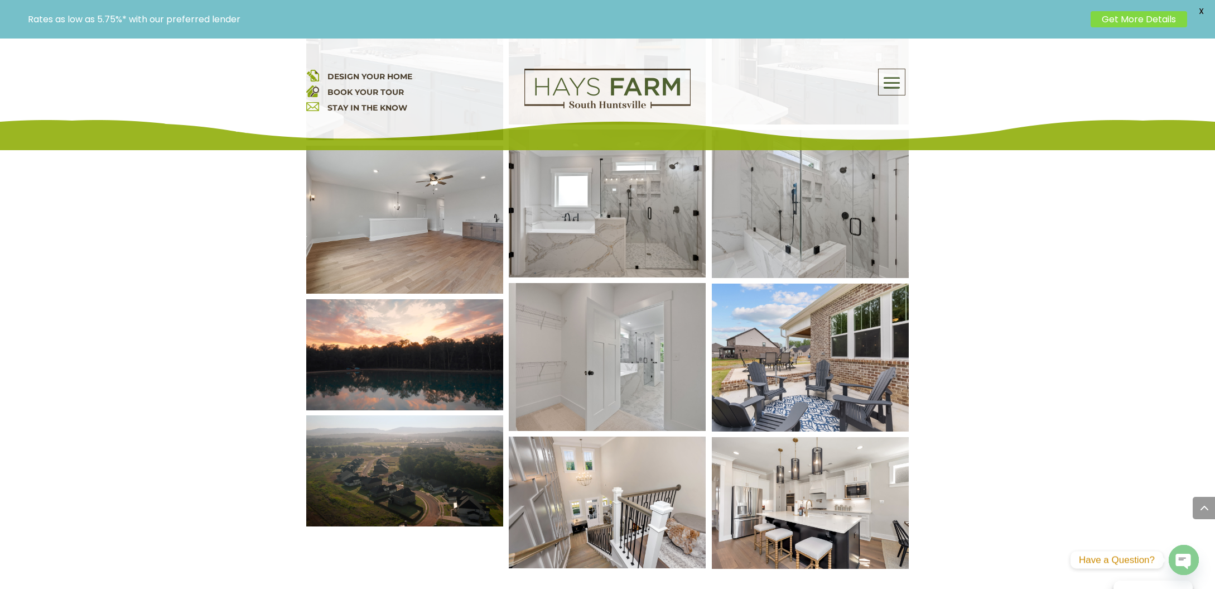
click at [433, 391] on img at bounding box center [405, 354] width 237 height 133
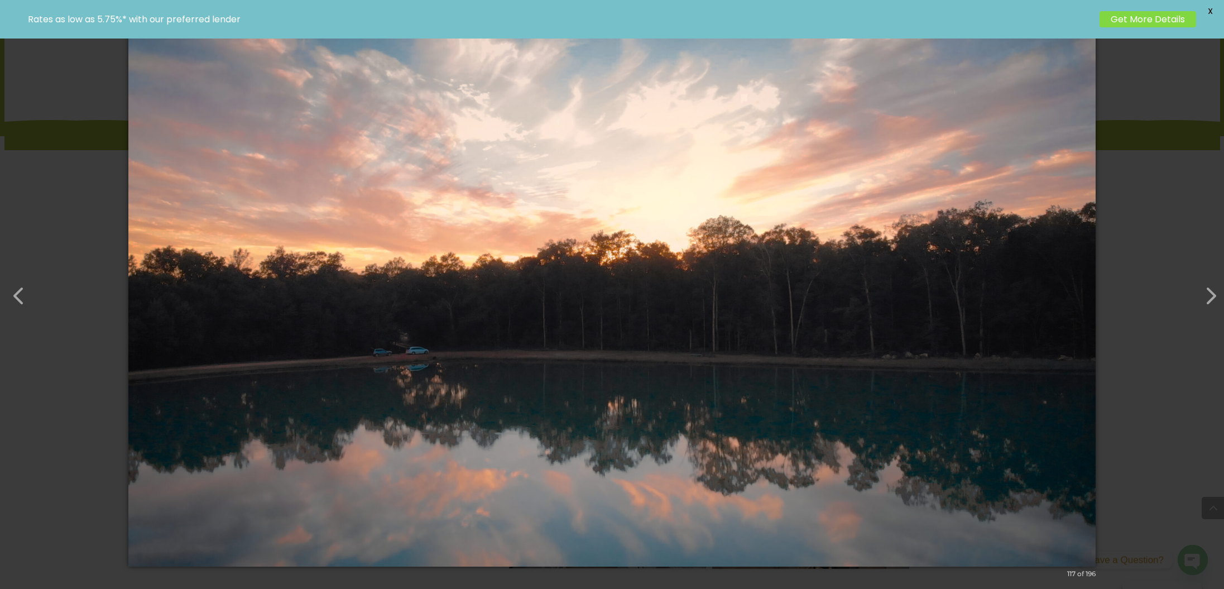
click at [69, 200] on div "× 117 of 196 Loading image" at bounding box center [612, 294] width 1224 height 589
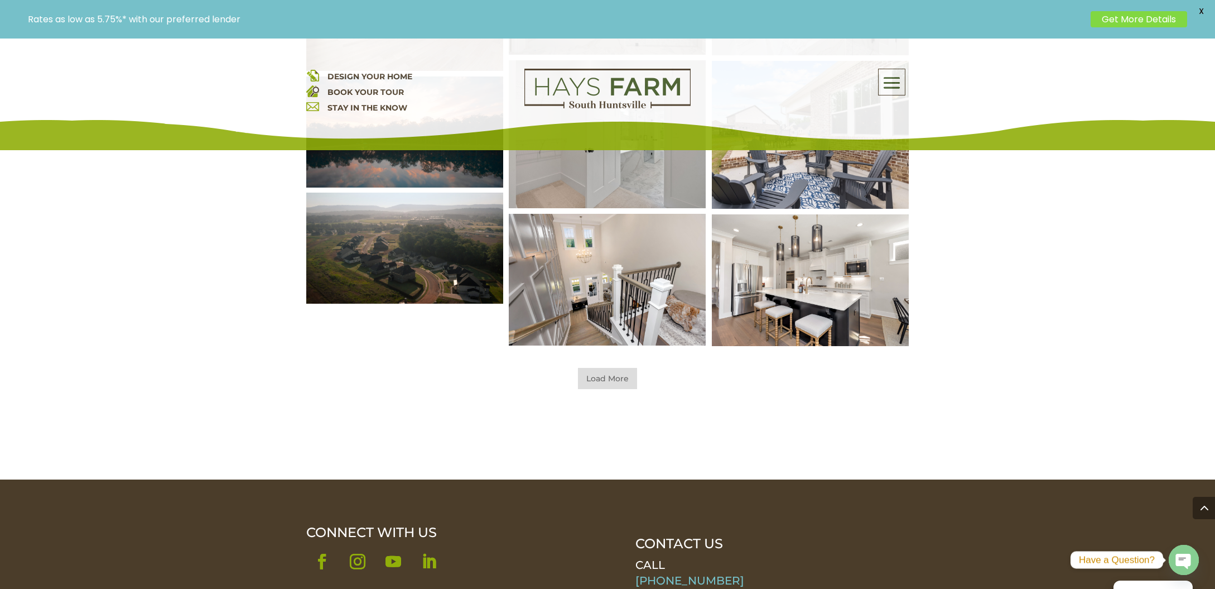
scroll to position [6496, 0]
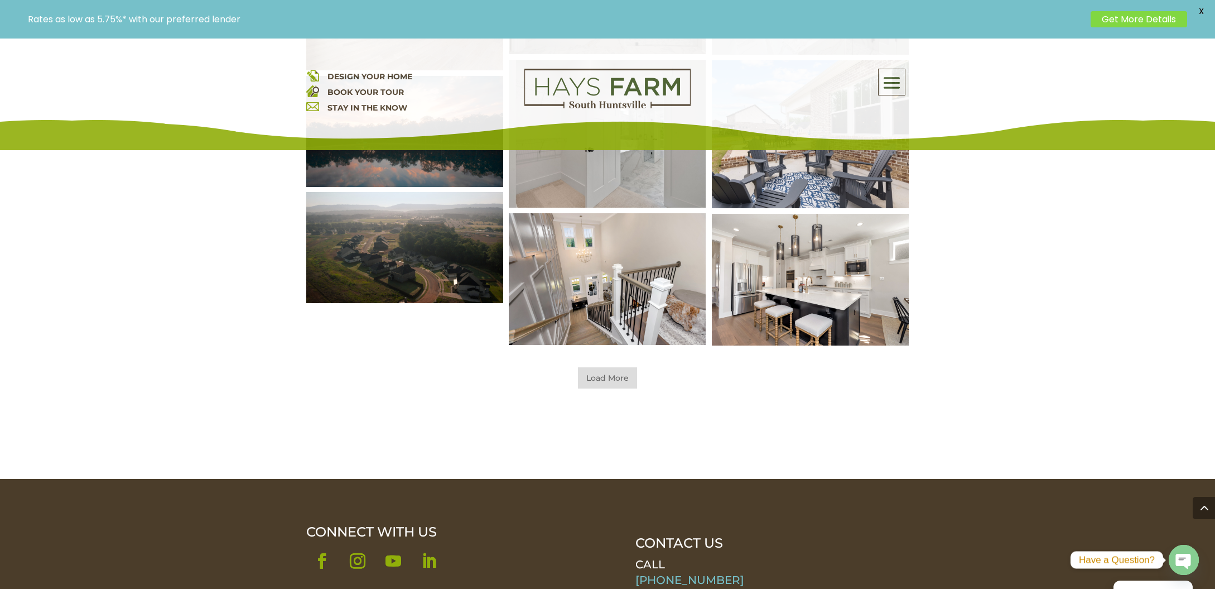
click at [589, 382] on span "Load More" at bounding box center [607, 377] width 59 height 21
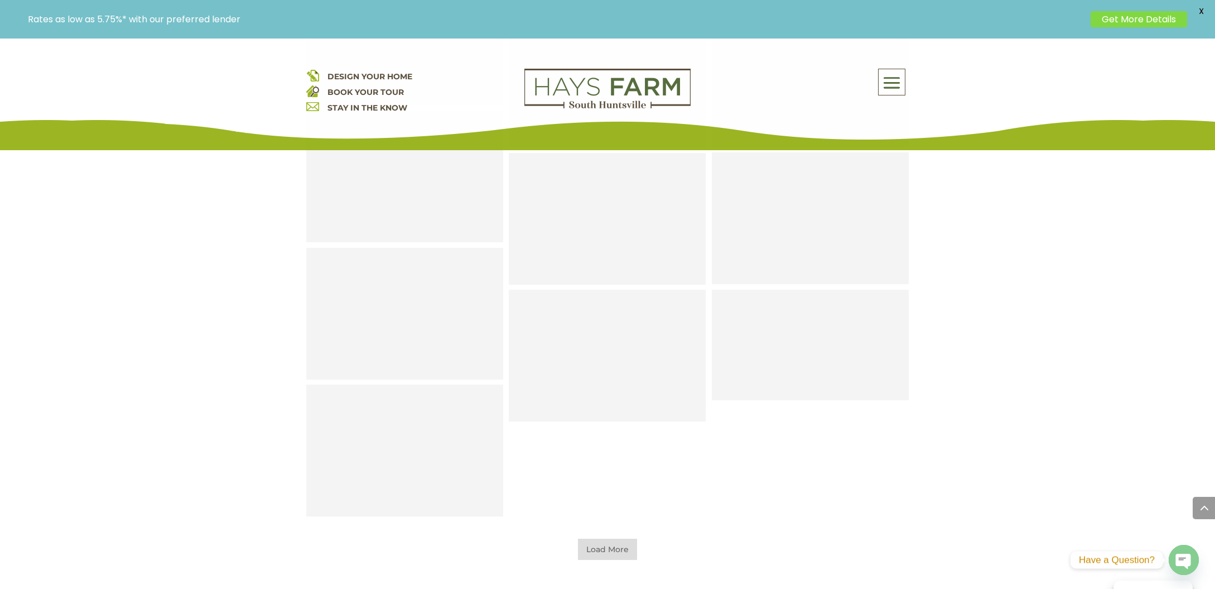
scroll to position [6887, 0]
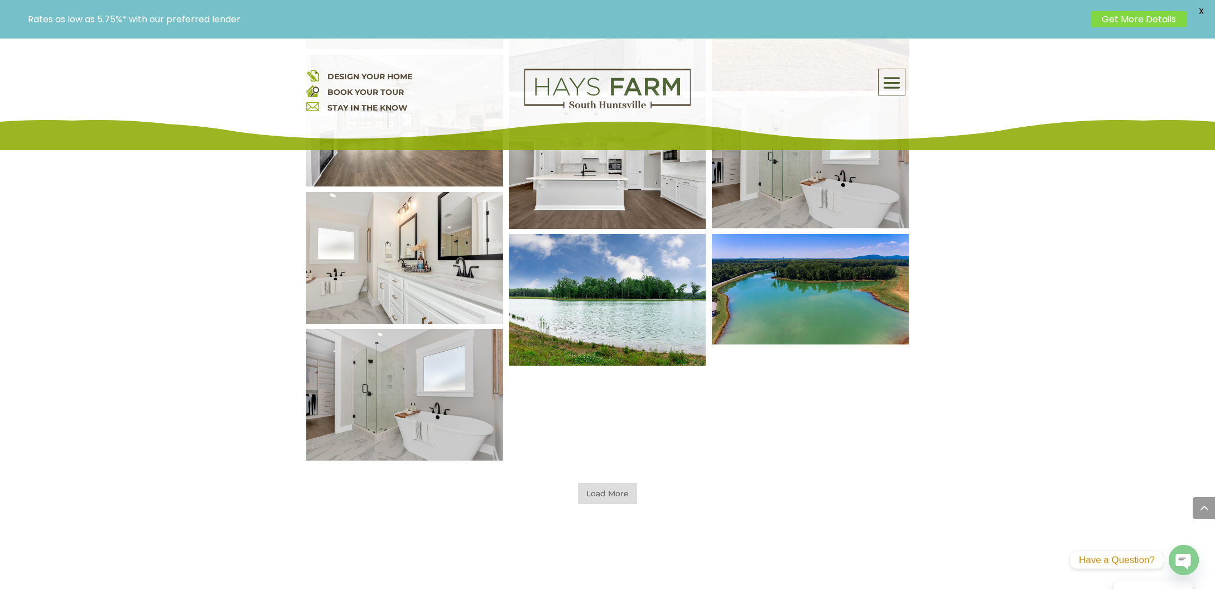
click at [602, 499] on span "Load More" at bounding box center [607, 493] width 59 height 21
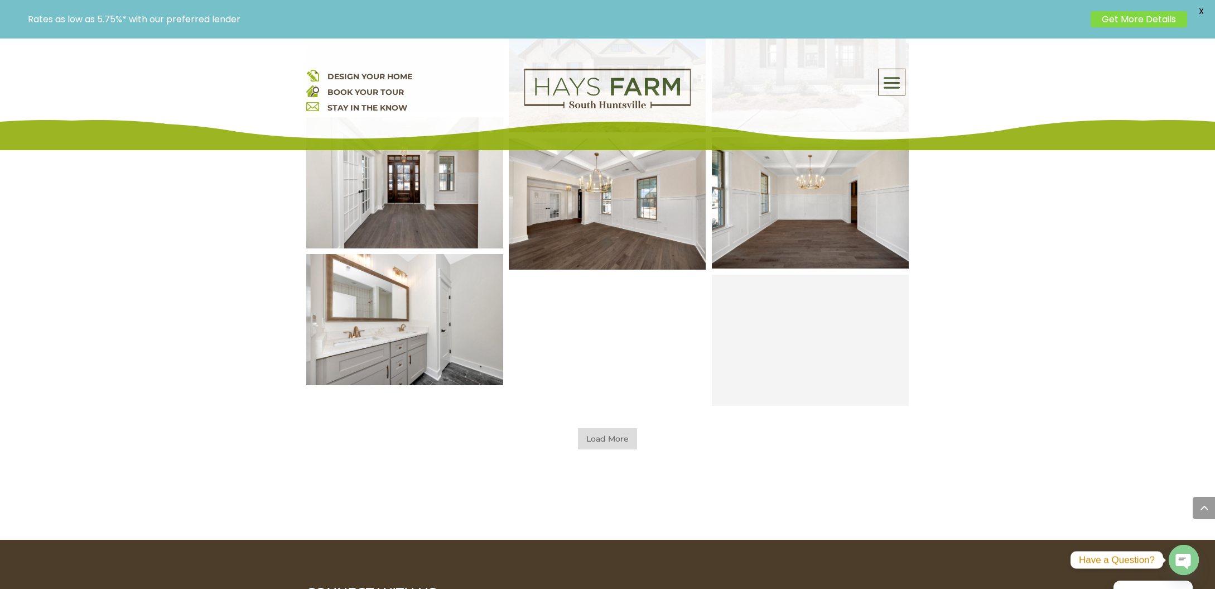
scroll to position [7389, 0]
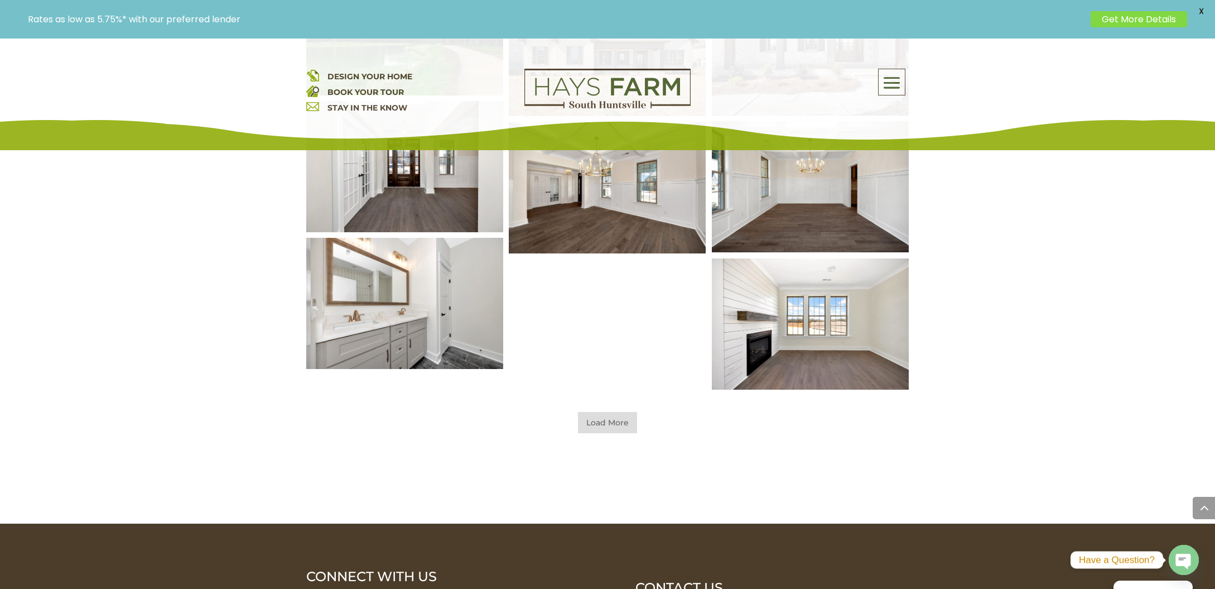
click at [601, 421] on span "Load More" at bounding box center [607, 422] width 59 height 21
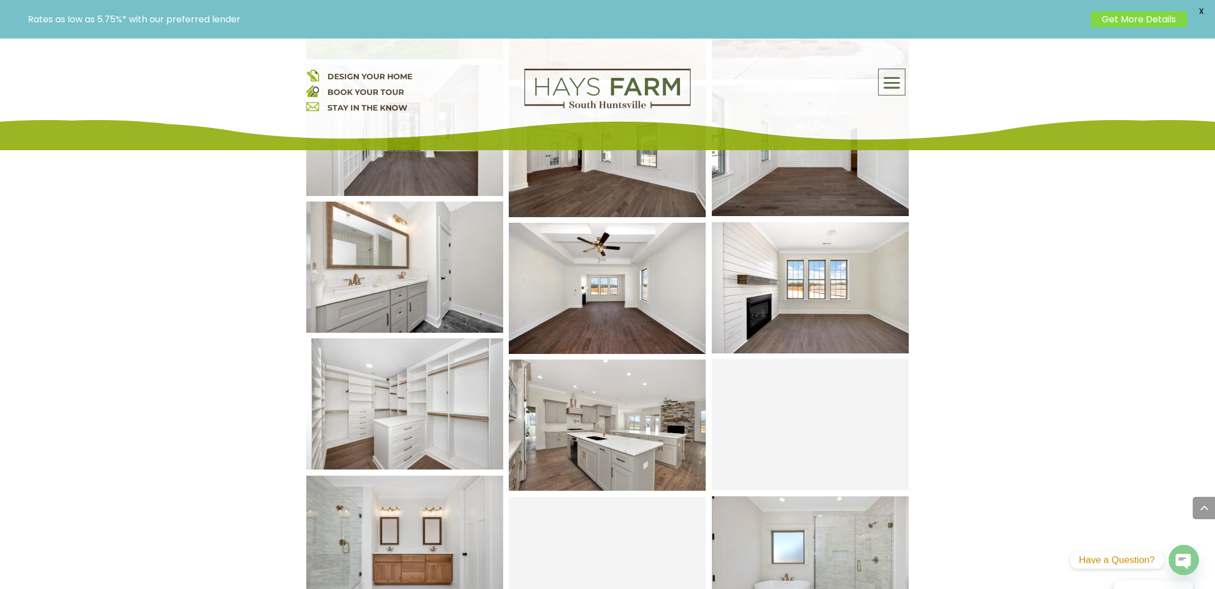
scroll to position [7445, 0]
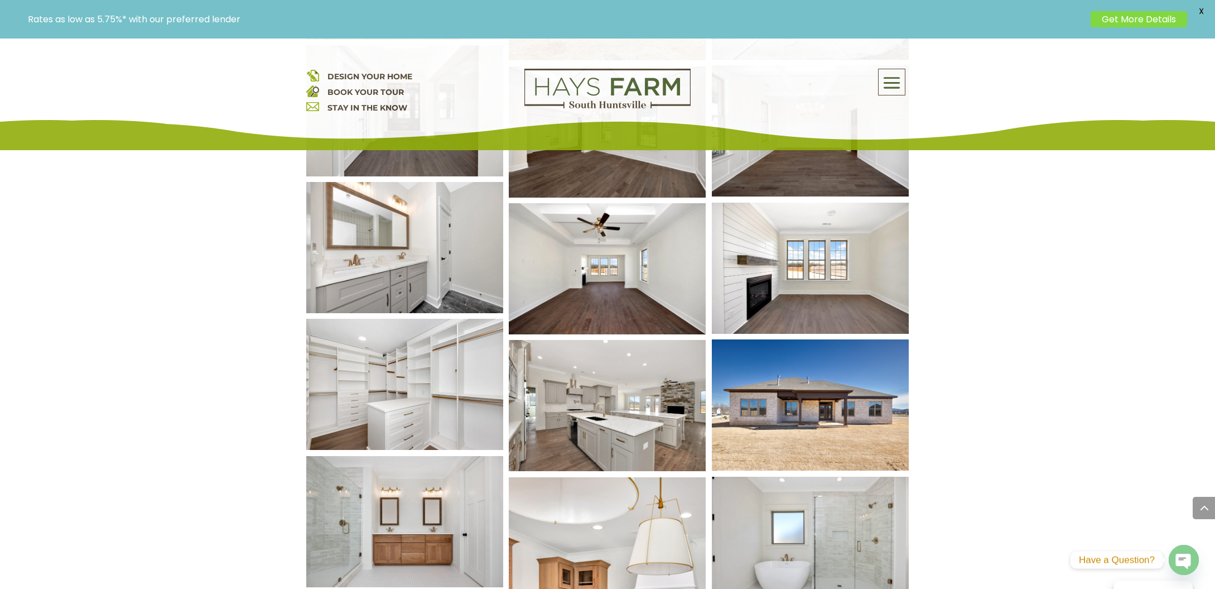
click at [396, 391] on img at bounding box center [405, 384] width 237 height 157
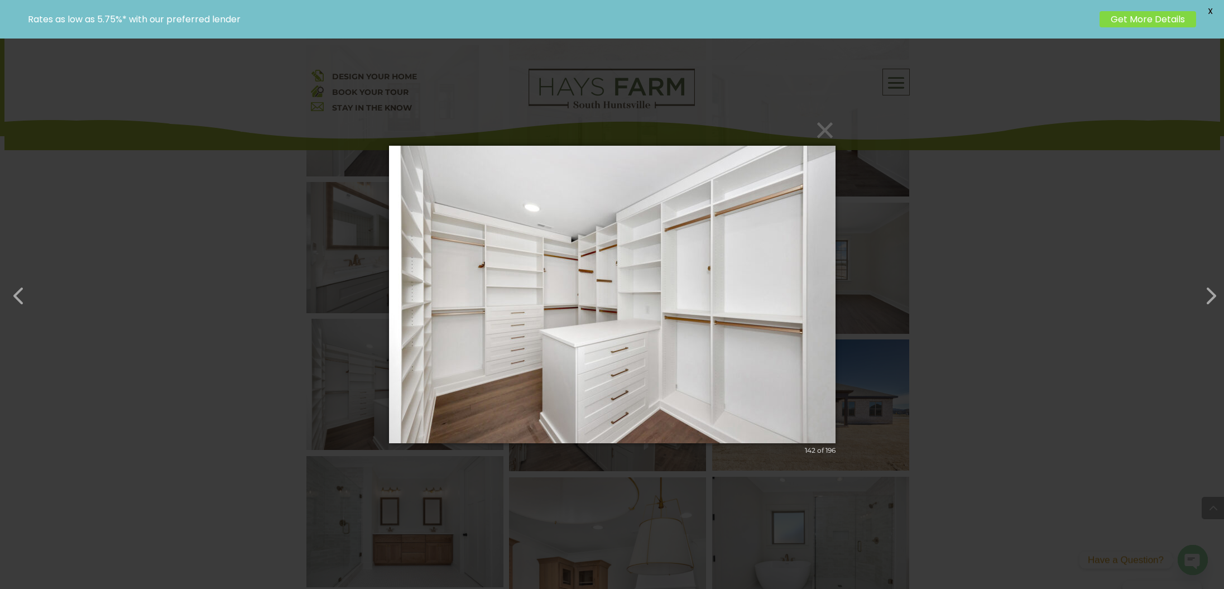
click at [193, 326] on div "× 142 of 196 Loading image" at bounding box center [612, 294] width 1224 height 589
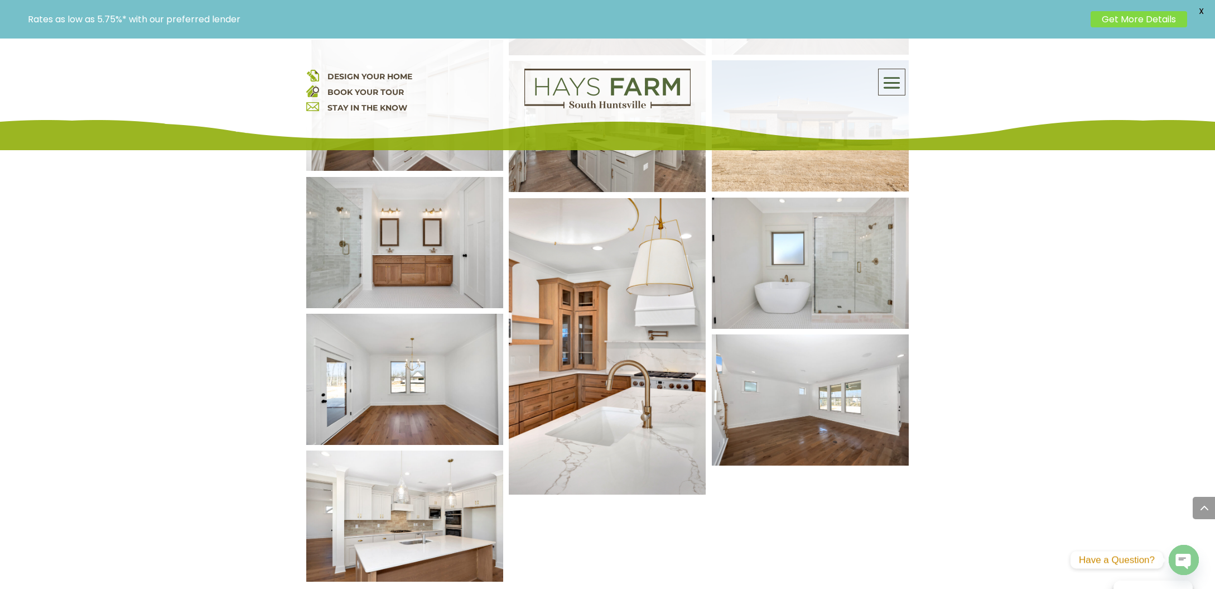
scroll to position [7779, 0]
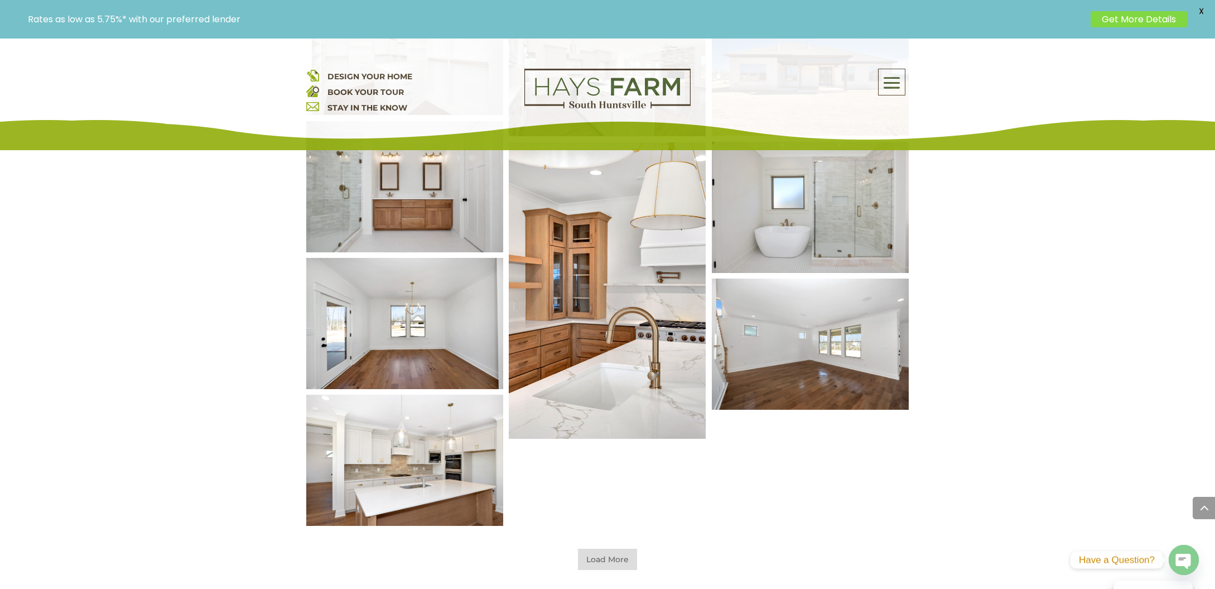
click at [582, 384] on img at bounding box center [607, 291] width 237 height 356
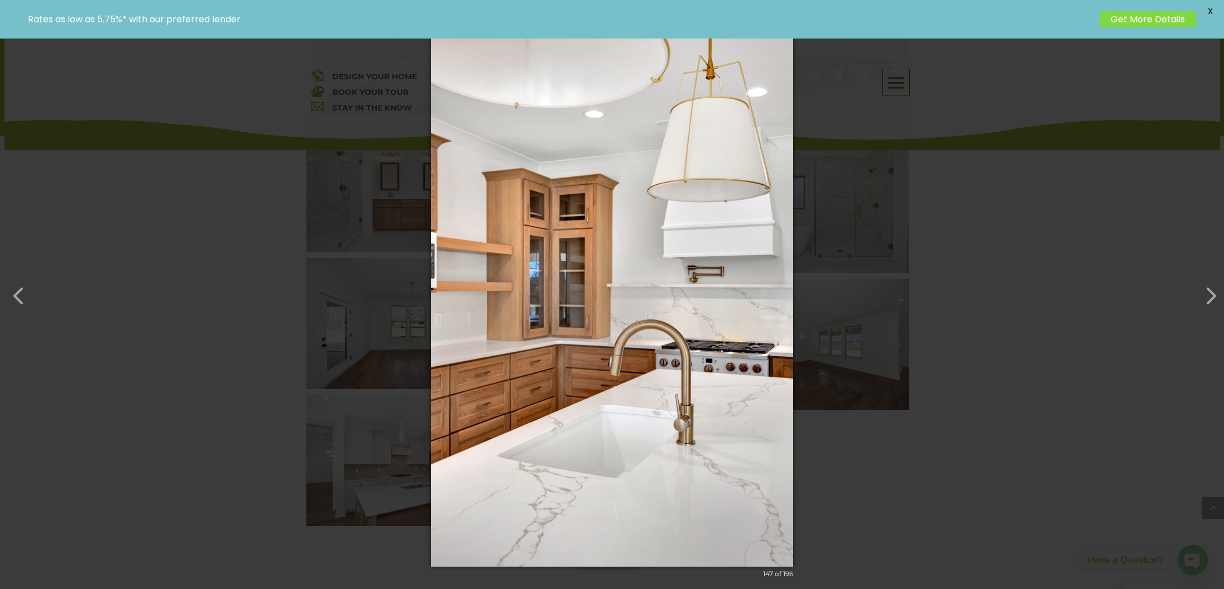
click at [193, 353] on div "× 147 of 196 Loading image" at bounding box center [612, 294] width 1224 height 589
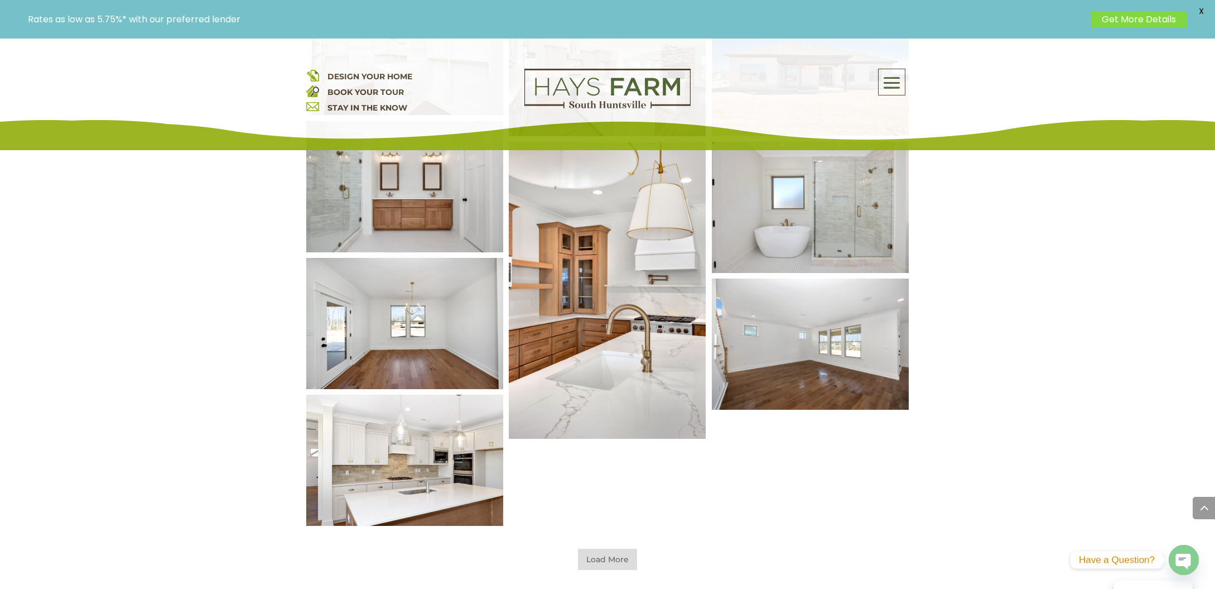
click at [453, 487] on img at bounding box center [405, 460] width 237 height 157
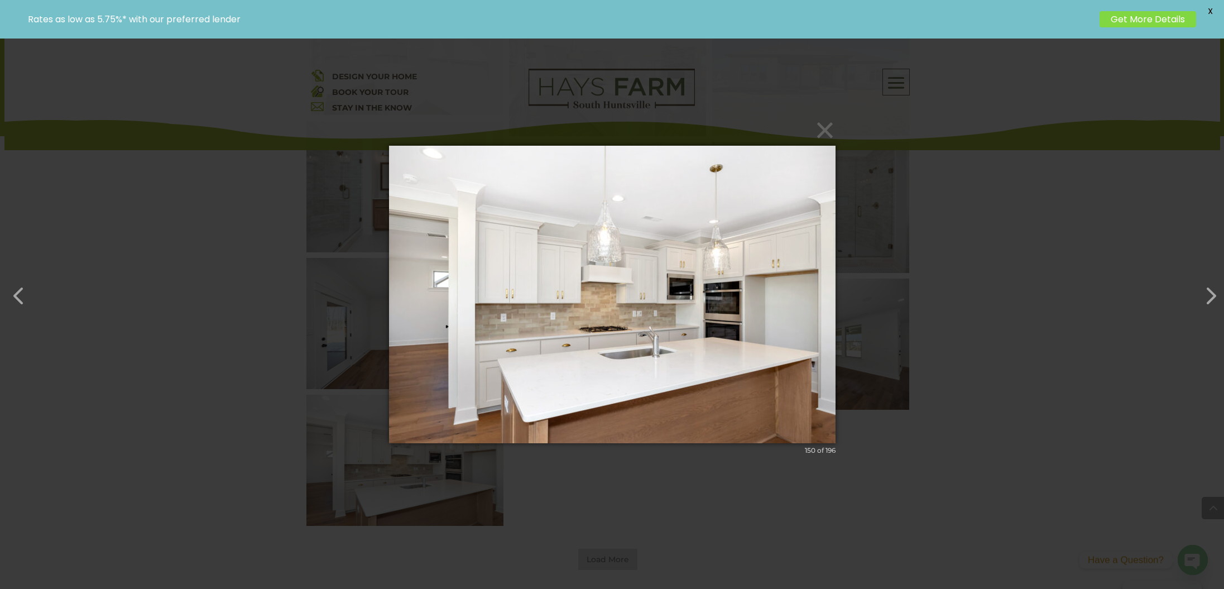
click at [206, 329] on div "× 150 of 196 Loading image" at bounding box center [612, 294] width 1224 height 589
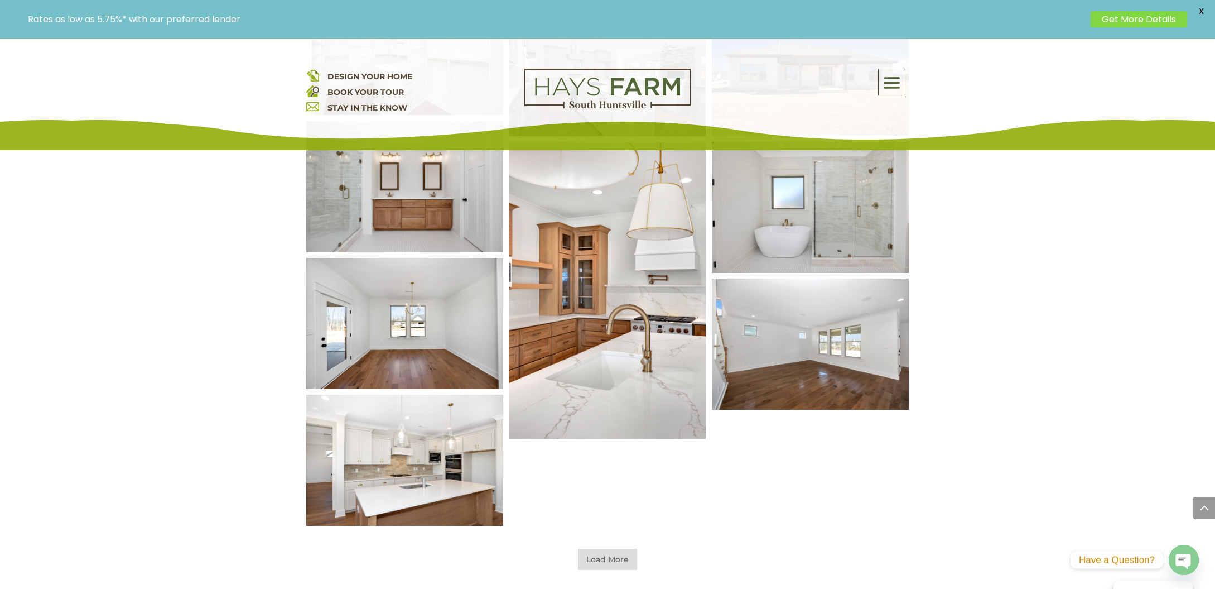
drag, startPoint x: 607, startPoint y: 557, endPoint x: 567, endPoint y: 525, distance: 51.2
click at [607, 557] on span "Load More" at bounding box center [607, 559] width 59 height 21
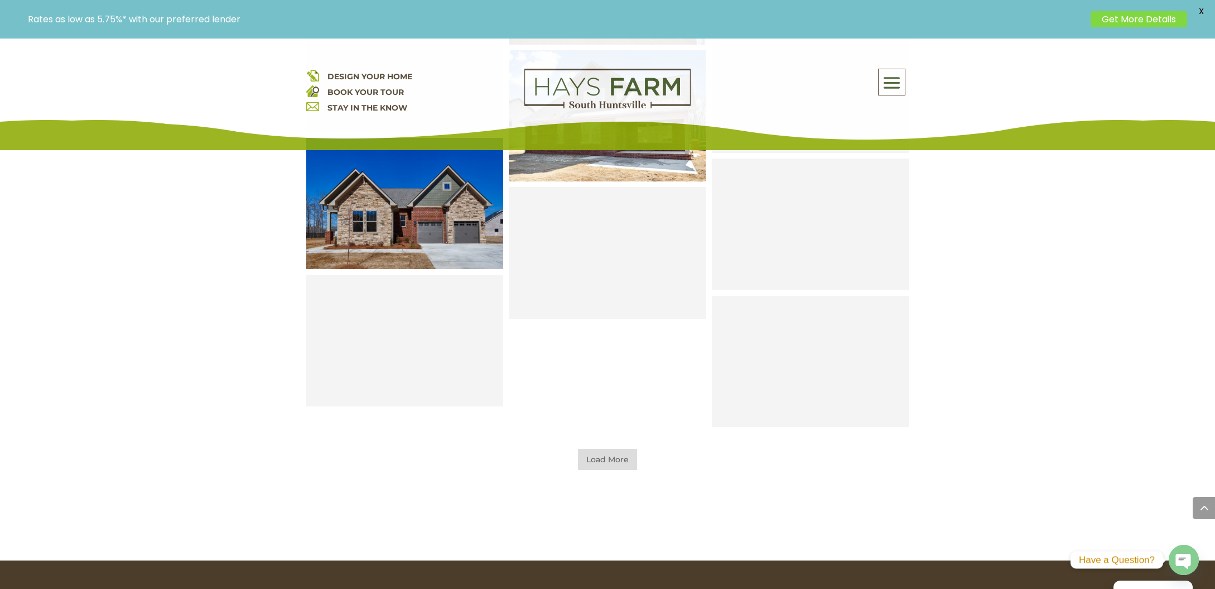
scroll to position [8337, 0]
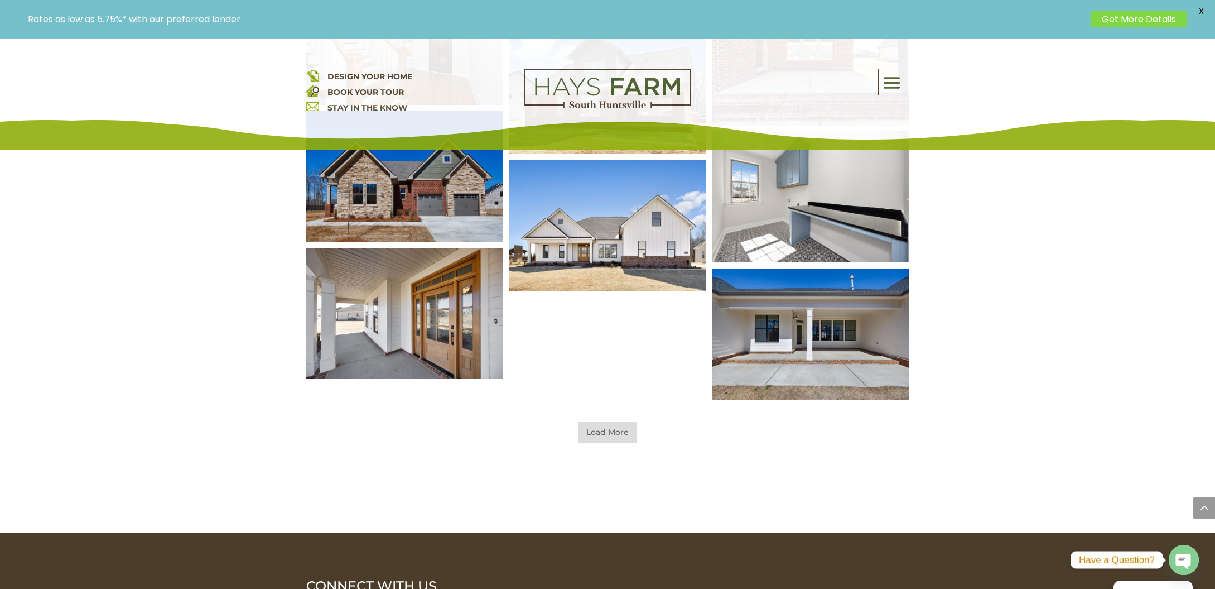
click at [604, 427] on span "Load More" at bounding box center [607, 431] width 59 height 21
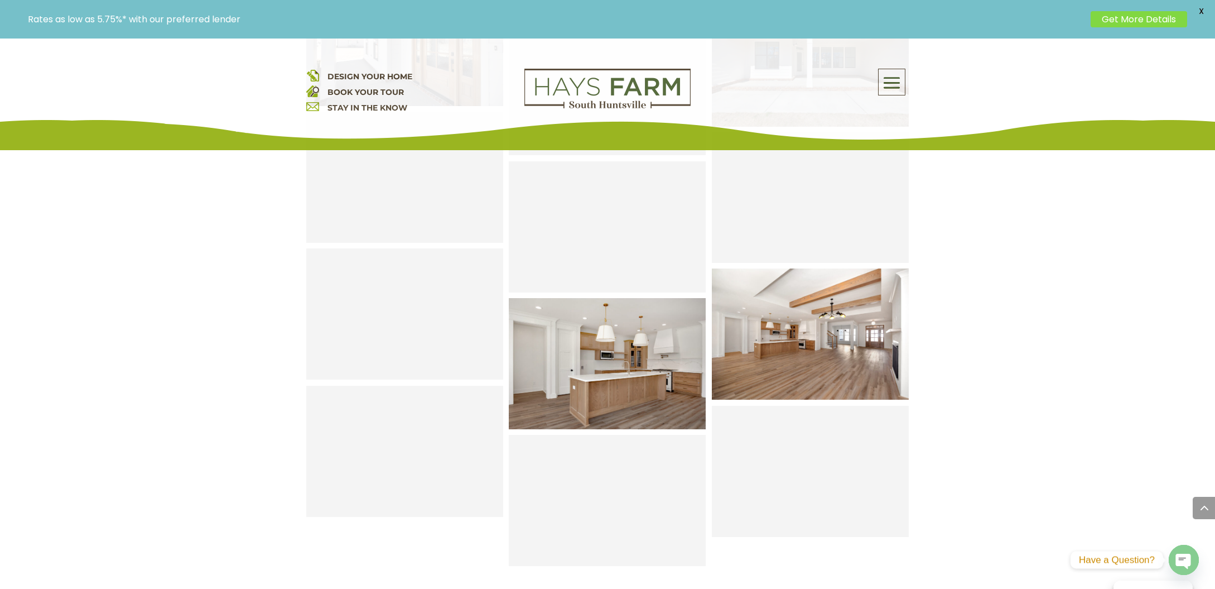
scroll to position [8728, 0]
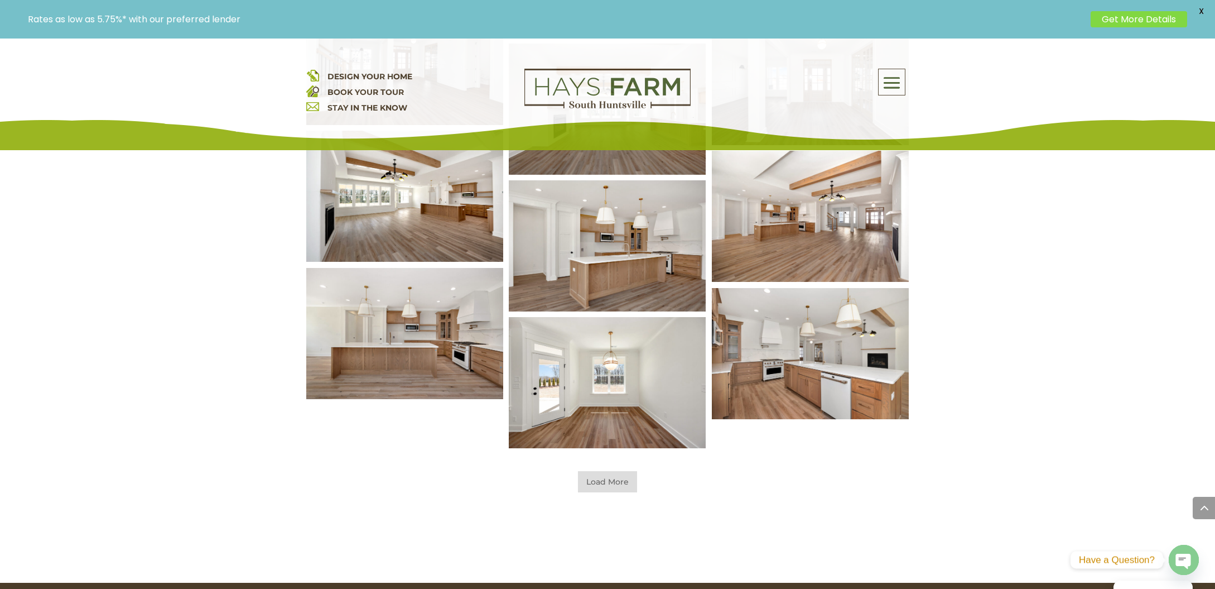
click at [616, 489] on span "Load More" at bounding box center [607, 481] width 59 height 21
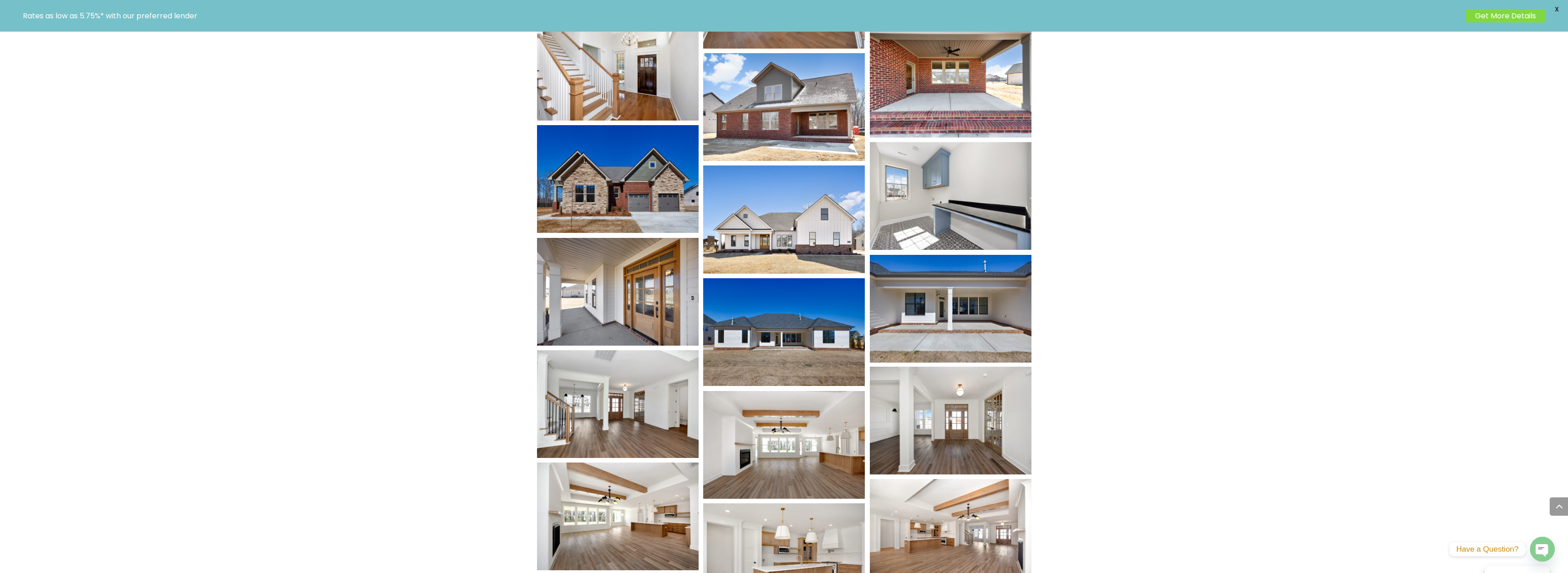
scroll to position [0, 0]
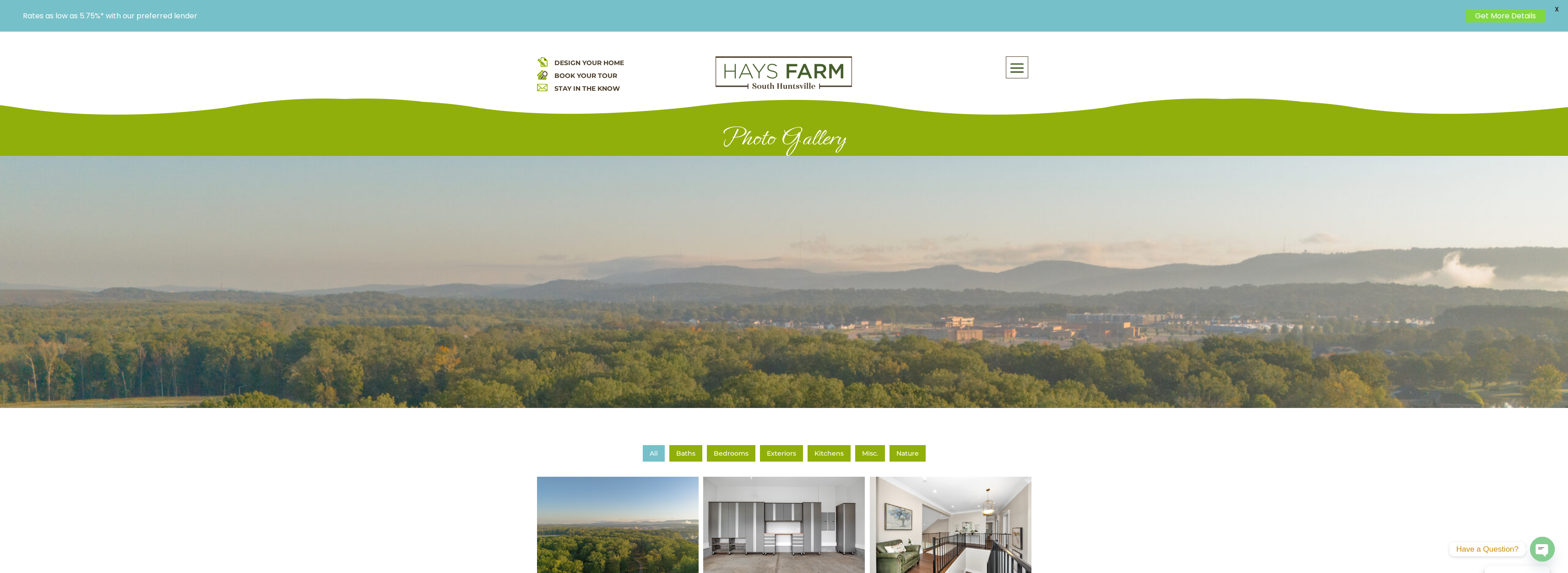
click at [997, 65] on span at bounding box center [1017, 68] width 21 height 21
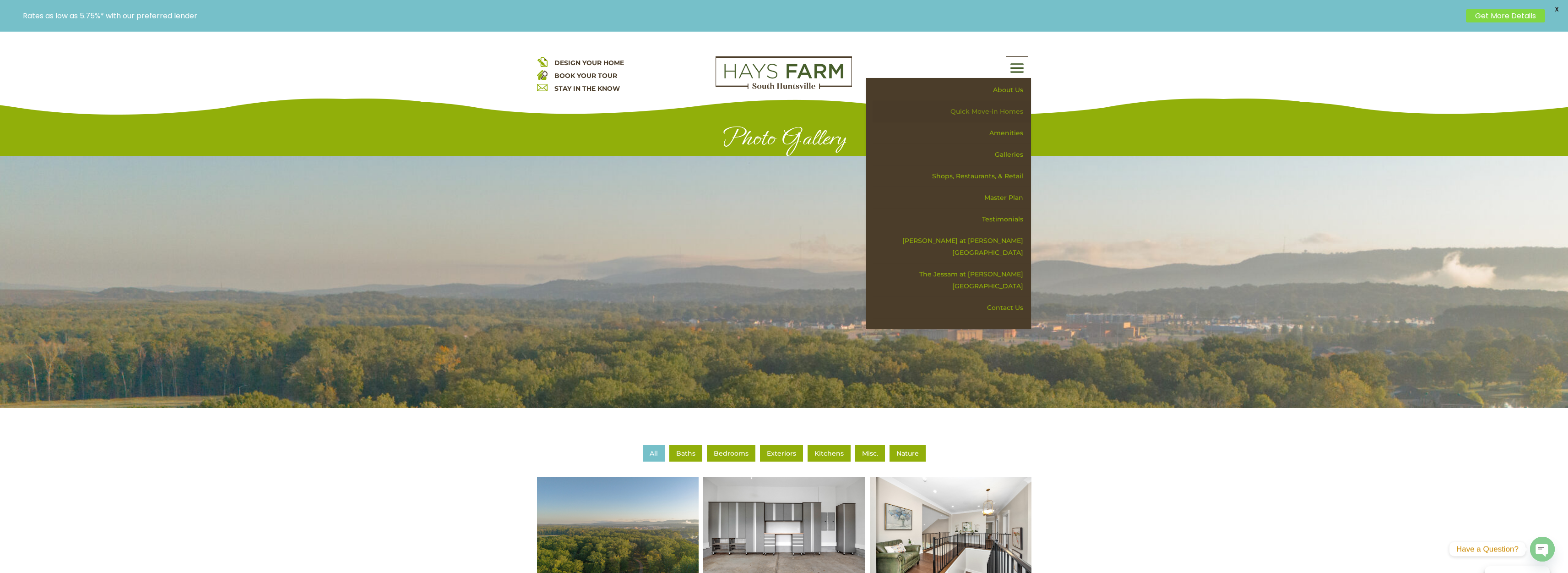
click at [997, 112] on link "Quick Move-in Homes" at bounding box center [952, 112] width 158 height 21
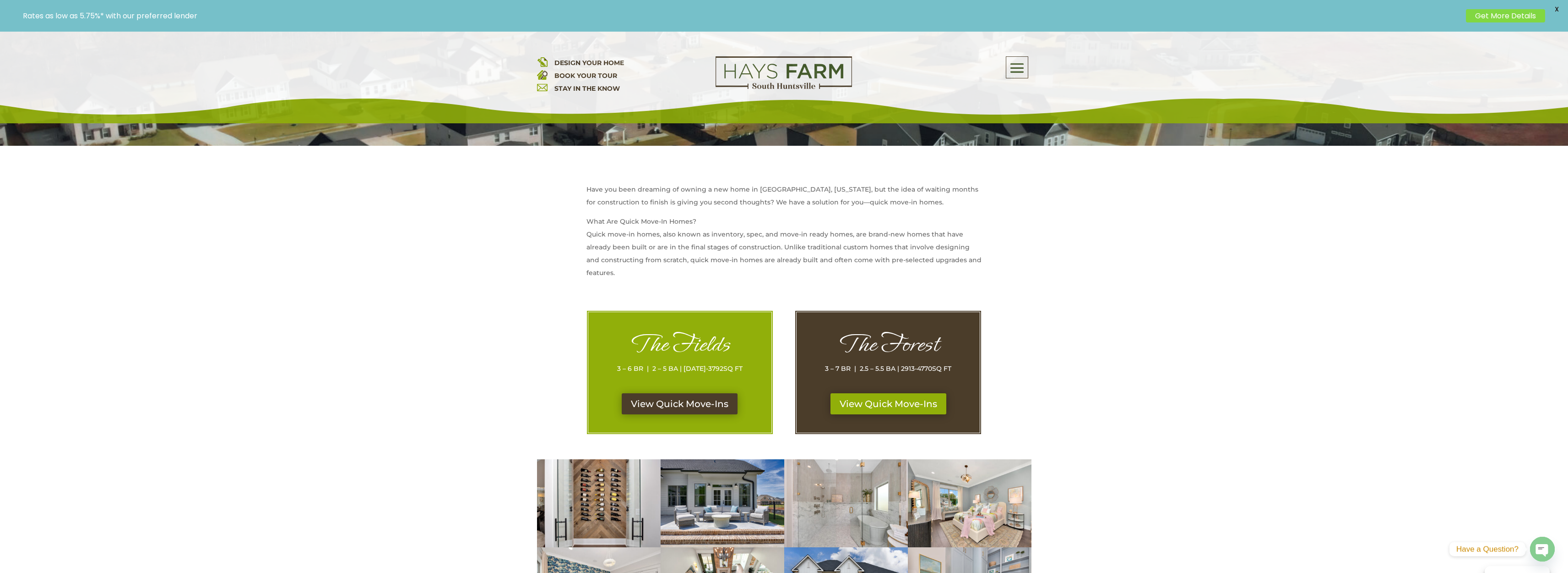
scroll to position [275, 0]
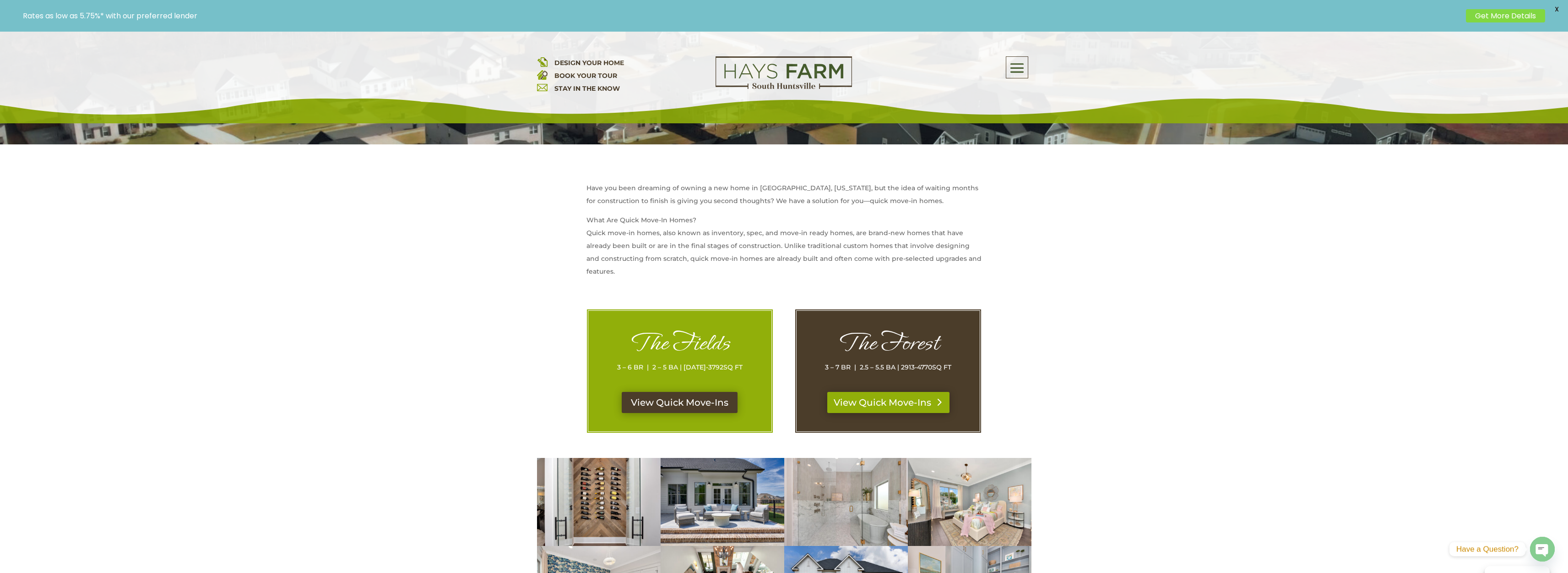
click at [918, 403] on link "View Quick Move-Ins" at bounding box center [888, 402] width 122 height 21
drag, startPoint x: 894, startPoint y: 389, endPoint x: 895, endPoint y: 394, distance: 5.1
click at [895, 392] on div "The Forest 3 – 7 BR | 2.5 – 5.5 BA | 2913-4770 SQ FT View Quick Move-Ins" at bounding box center [889, 370] width 187 height 124
click at [899, 402] on link "View Quick Move-Ins" at bounding box center [888, 402] width 122 height 21
